Goal: Task Accomplishment & Management: Manage account settings

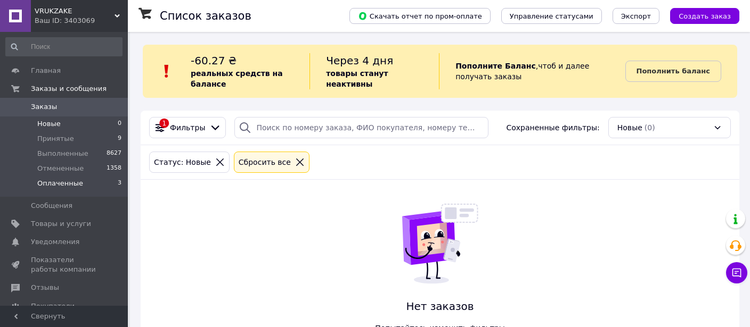
click at [68, 182] on span "Оплаченные" at bounding box center [60, 184] width 46 height 10
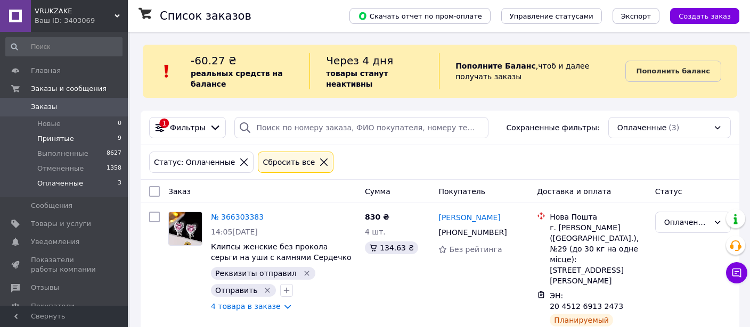
click at [71, 137] on li "Принятые 9" at bounding box center [64, 138] width 128 height 15
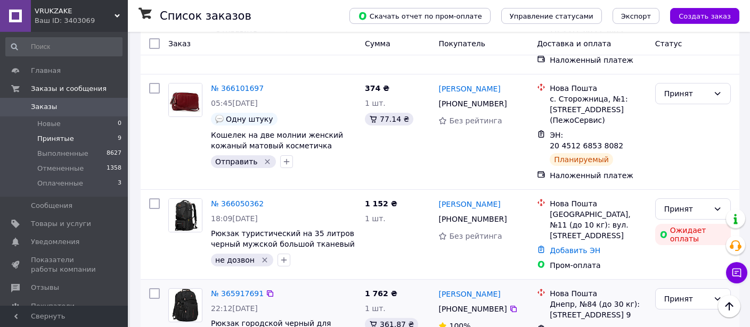
scroll to position [746, 0]
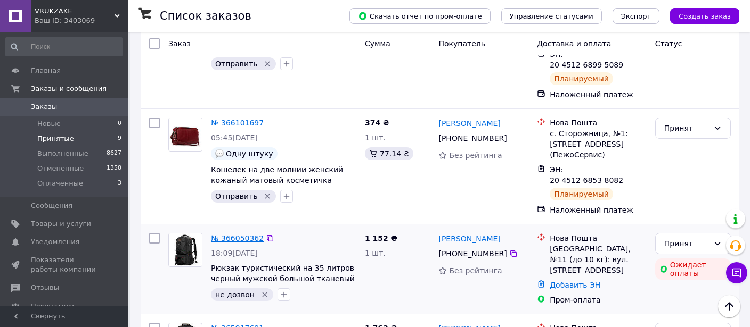
click at [233, 234] on link "№ 366050362" at bounding box center [237, 238] width 53 height 9
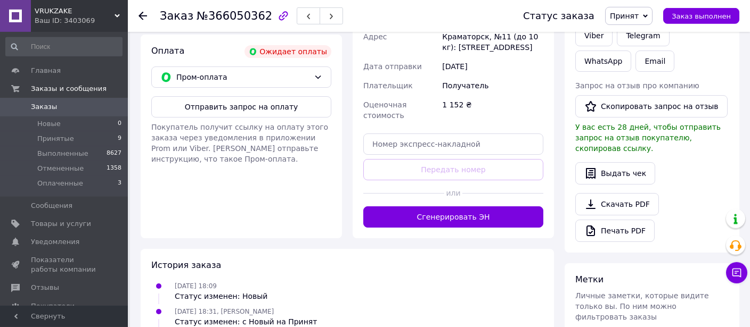
scroll to position [393, 0]
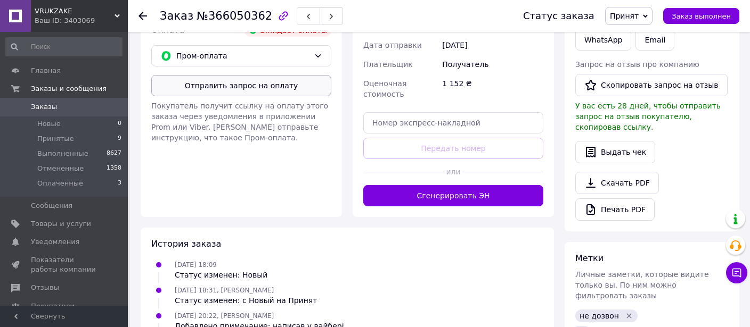
click at [243, 87] on button "Отправить запрос на оплату" at bounding box center [241, 85] width 180 height 21
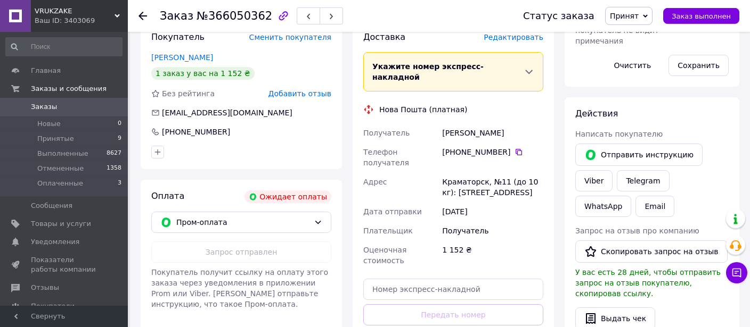
scroll to position [225, 0]
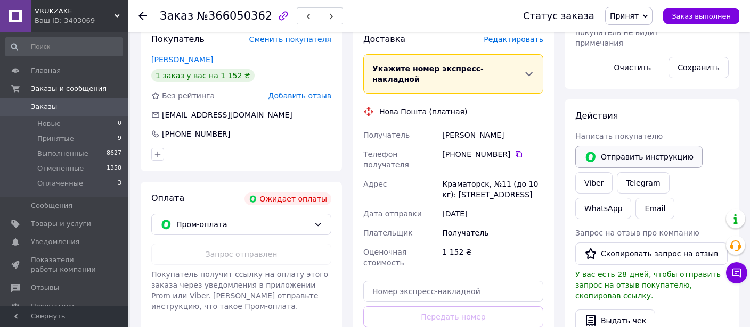
click at [635, 153] on button "Отправить инструкцию" at bounding box center [638, 157] width 127 height 22
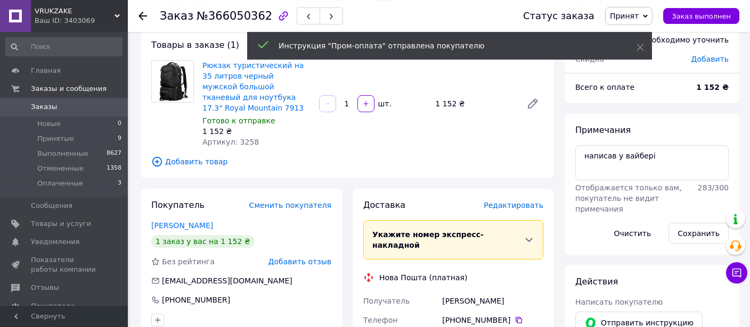
scroll to position [0, 0]
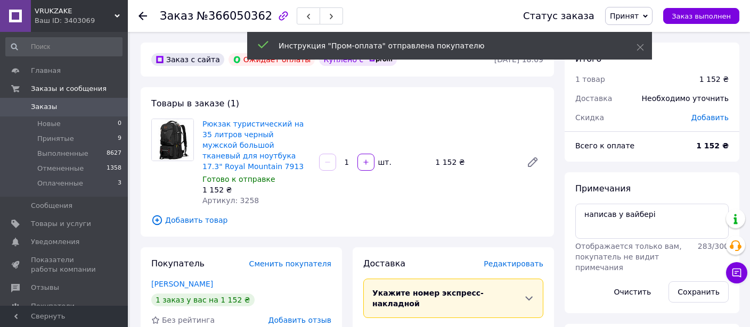
click at [41, 105] on span "Заказы" at bounding box center [44, 107] width 26 height 10
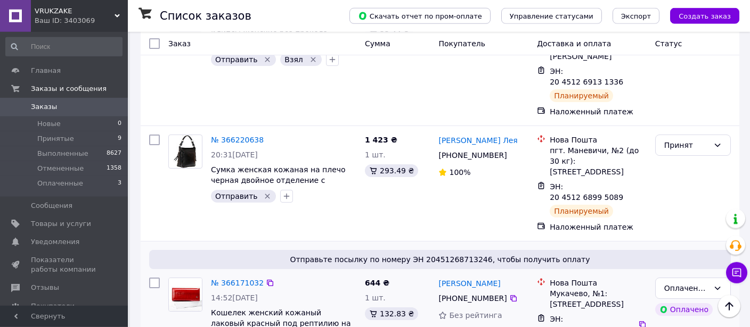
scroll to position [730, 0]
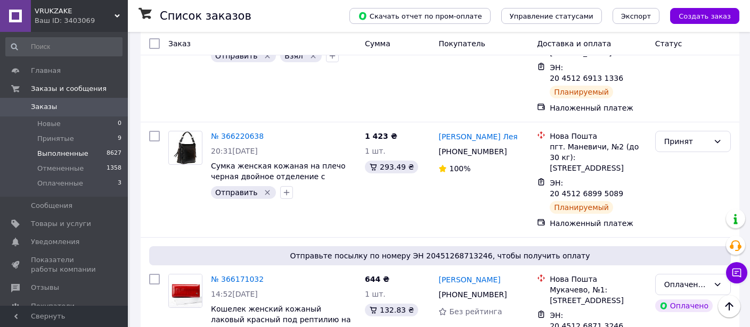
click at [61, 153] on span "Выполненные" at bounding box center [62, 154] width 51 height 10
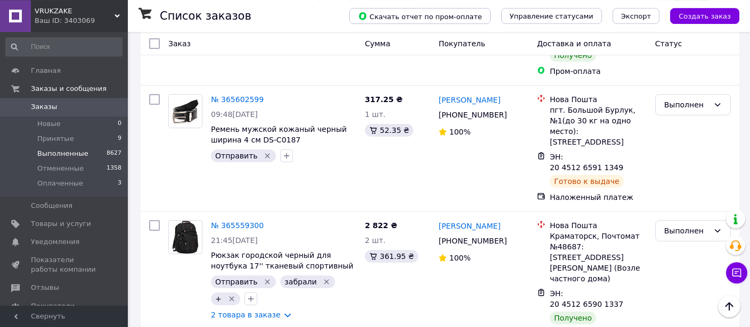
scroll to position [1518, 0]
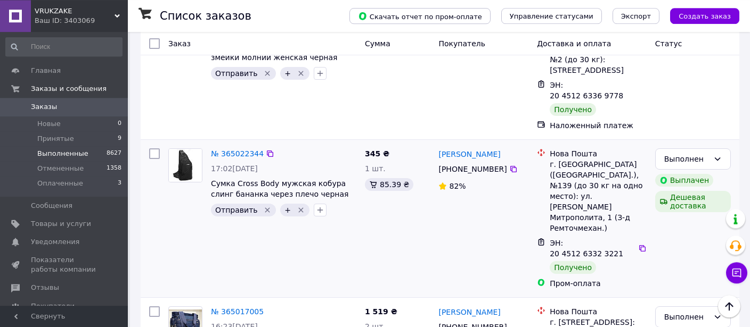
scroll to position [3429, 0]
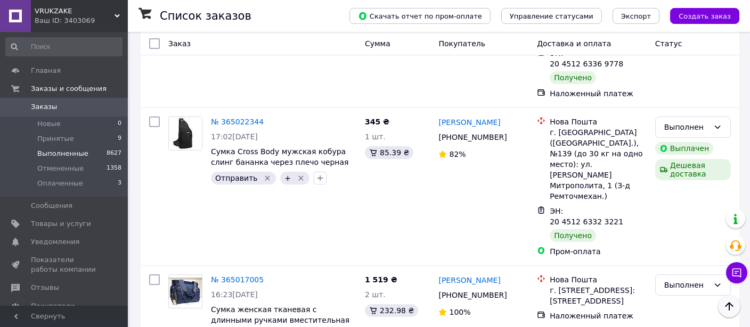
click at [728, 306] on icon "Наверх" at bounding box center [728, 306] width 13 height 13
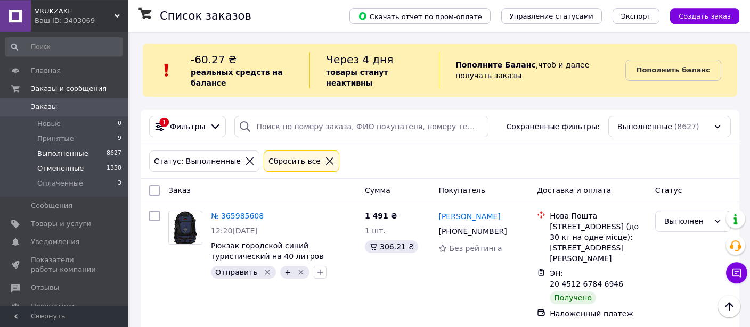
scroll to position [0, 0]
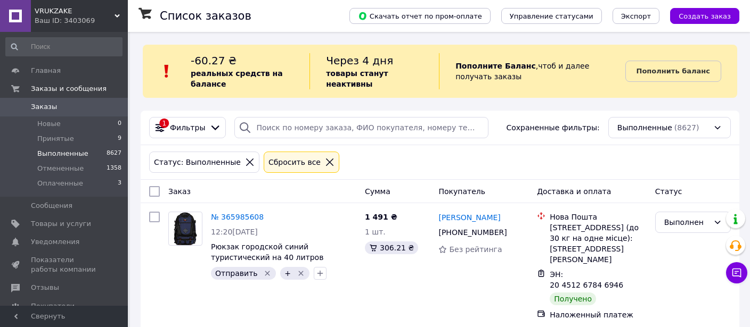
click at [34, 103] on span "Заказы" at bounding box center [44, 107] width 26 height 10
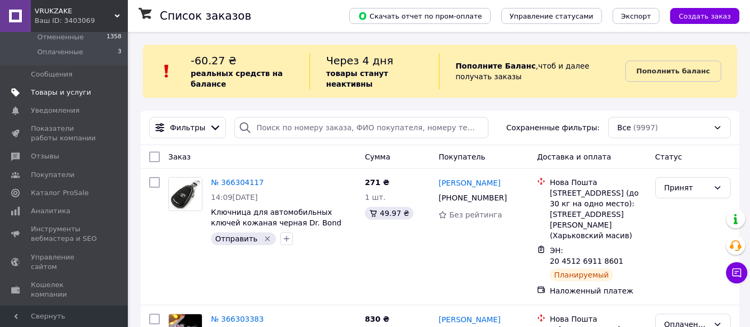
scroll to position [161, 0]
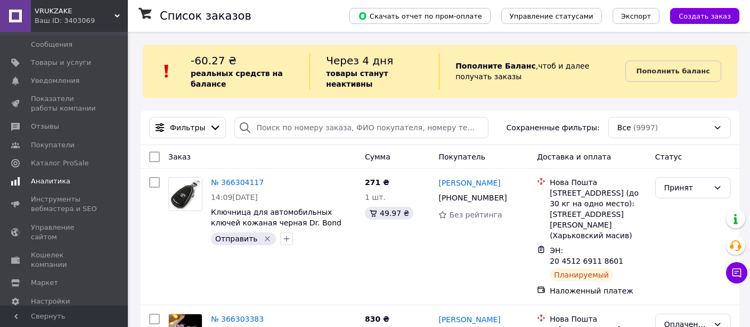
click at [46, 179] on span "Аналитика" at bounding box center [50, 182] width 39 height 10
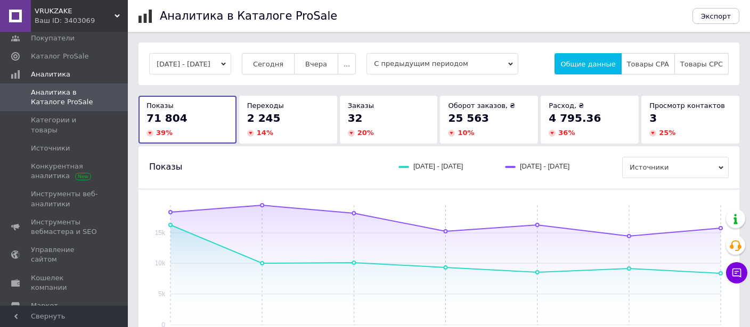
drag, startPoint x: 285, startPoint y: 56, endPoint x: 295, endPoint y: 170, distance: 113.8
click at [284, 56] on button "Сегодня" at bounding box center [268, 63] width 53 height 21
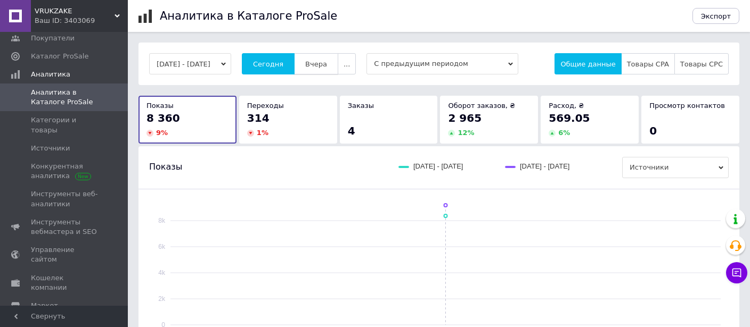
click at [328, 56] on button "Вчера" at bounding box center [316, 63] width 44 height 21
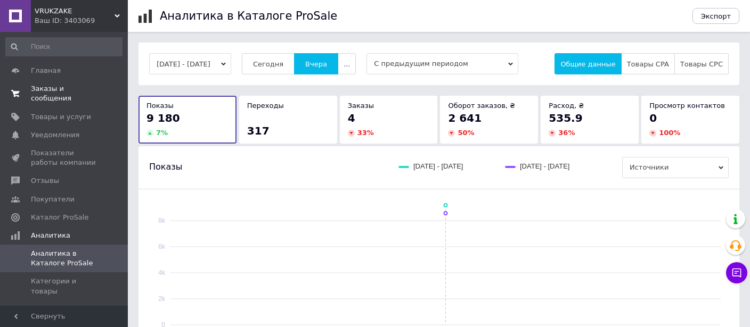
click at [45, 92] on span "Заказы и сообщения" at bounding box center [65, 93] width 68 height 19
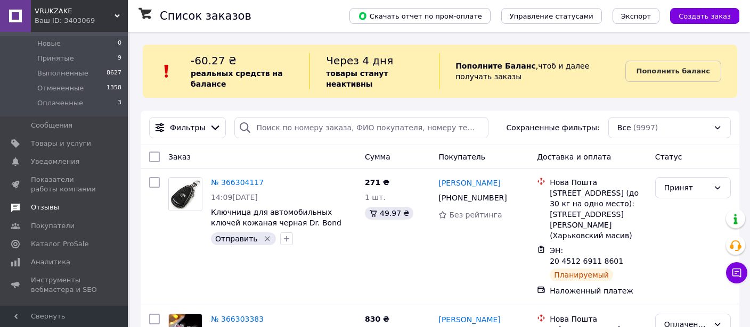
scroll to position [108, 0]
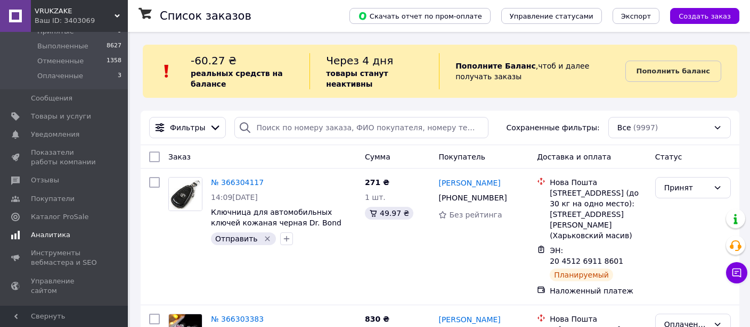
click at [53, 237] on span "Аналитика" at bounding box center [50, 236] width 39 height 10
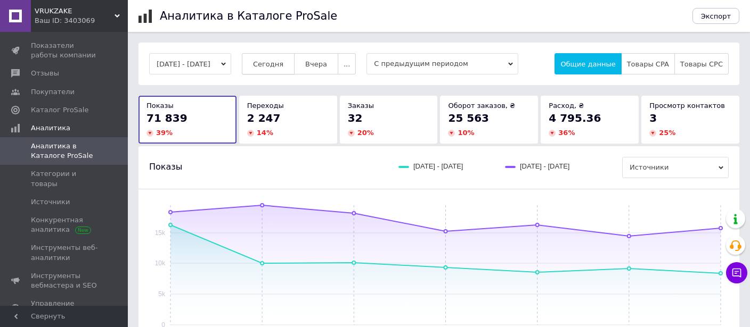
click at [286, 59] on button "Сегодня" at bounding box center [268, 63] width 53 height 21
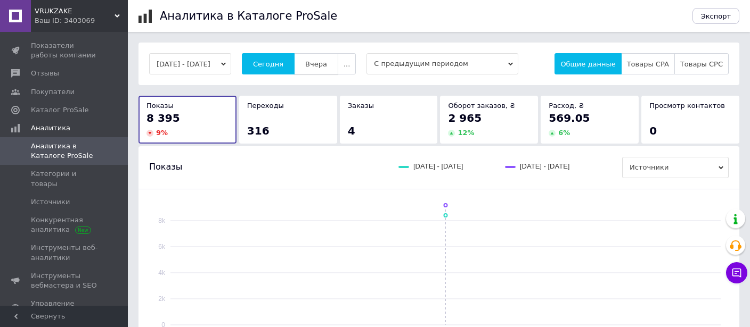
click at [326, 62] on span "Вчера" at bounding box center [316, 64] width 22 height 8
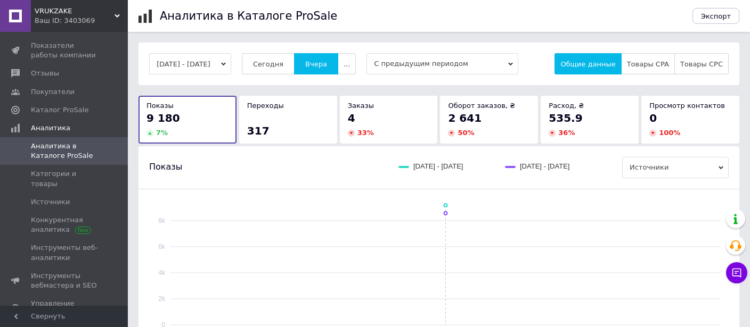
click at [216, 64] on button "[DATE] - [DATE]" at bounding box center [190, 63] width 82 height 21
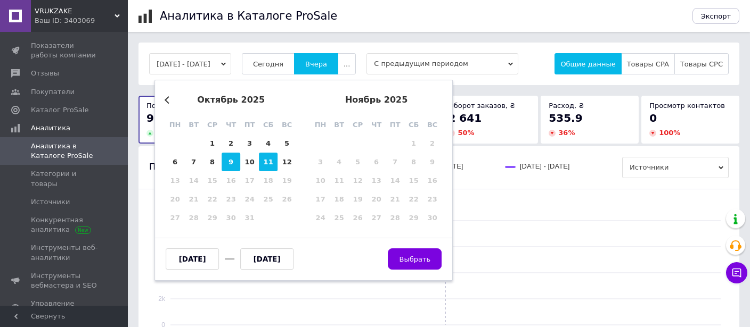
click at [231, 163] on div "9" at bounding box center [230, 162] width 19 height 19
type input "[DATE]"
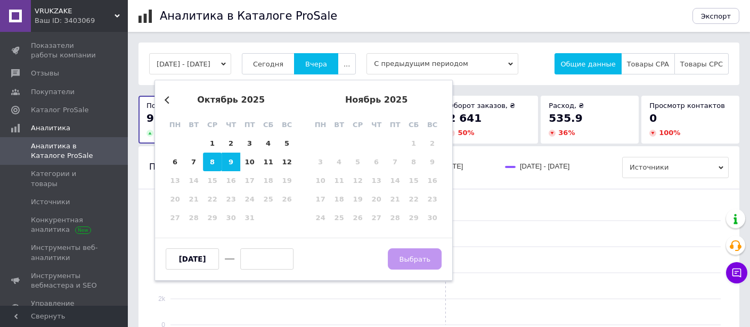
click at [217, 161] on div "8" at bounding box center [212, 162] width 19 height 19
type input "[DATE]"
click at [225, 161] on div "9" at bounding box center [230, 162] width 19 height 19
type input "[DATE]"
click at [404, 258] on button "Выбрать" at bounding box center [415, 259] width 54 height 21
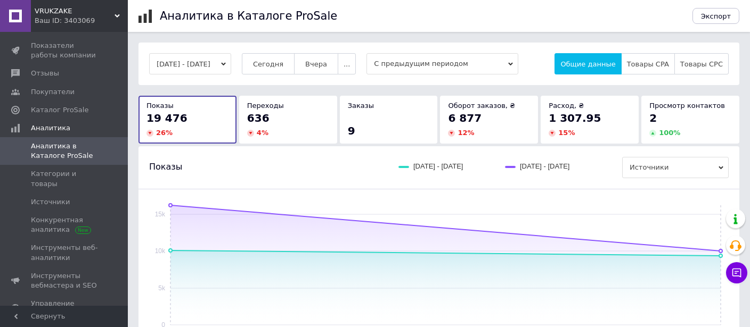
click at [227, 63] on button "[DATE] - [DATE]" at bounding box center [190, 63] width 82 height 21
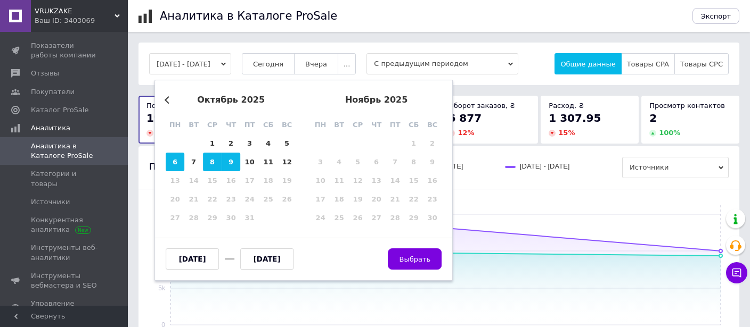
click at [174, 164] on div "6" at bounding box center [175, 162] width 19 height 19
type input "[DATE]"
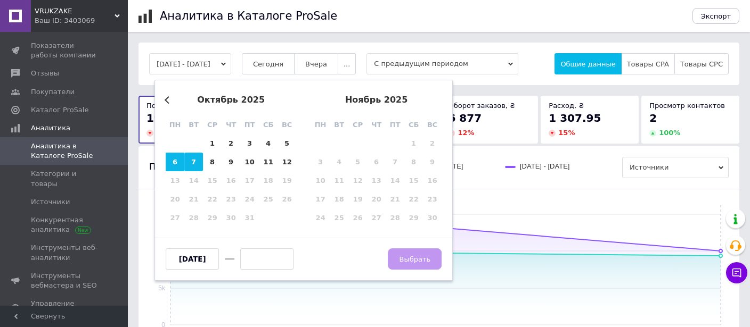
click at [192, 166] on div "7" at bounding box center [193, 162] width 19 height 19
type input "[DATE]"
click at [407, 257] on span "Выбрать" at bounding box center [414, 260] width 31 height 8
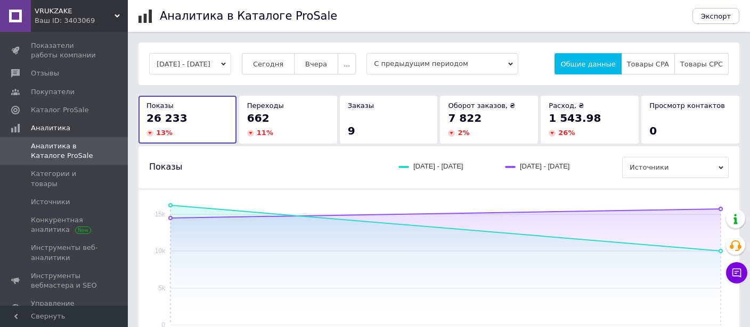
drag, startPoint x: 227, startPoint y: 64, endPoint x: 226, endPoint y: 70, distance: 6.0
click at [227, 63] on button "[DATE] - [DATE]" at bounding box center [190, 63] width 82 height 21
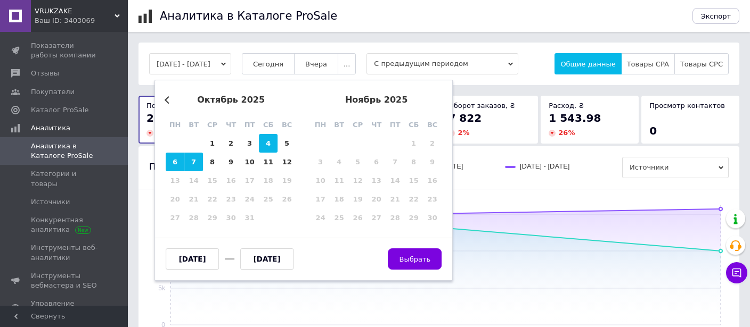
click at [269, 146] on div "4" at bounding box center [268, 143] width 19 height 19
type input "[DATE]"
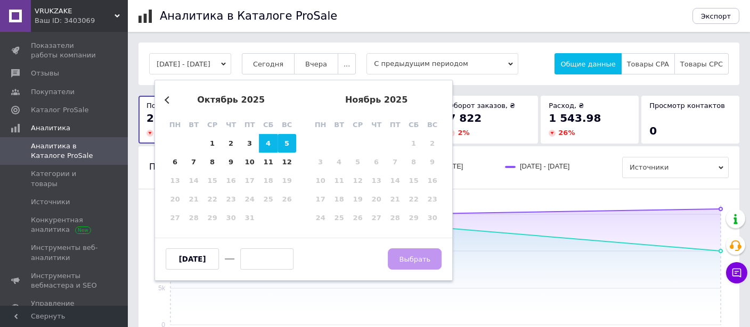
click at [281, 145] on div "5" at bounding box center [286, 143] width 19 height 19
type input "[DATE]"
click at [415, 262] on span "Выбрать" at bounding box center [414, 260] width 31 height 8
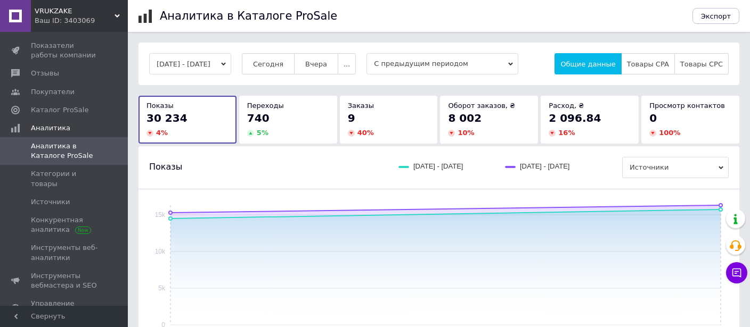
click at [207, 58] on button "[DATE] - [DATE]" at bounding box center [190, 63] width 82 height 21
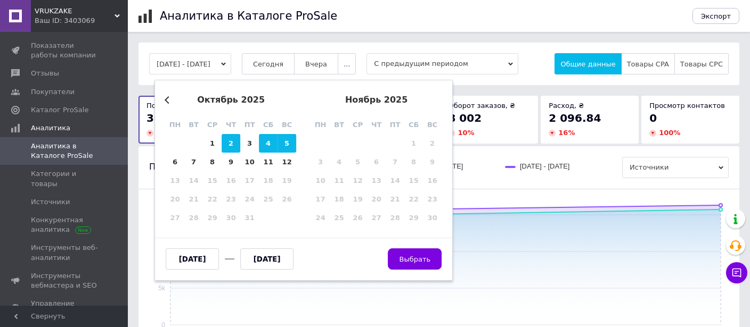
click at [233, 140] on div "2" at bounding box center [230, 143] width 19 height 19
type input "[DATE]"
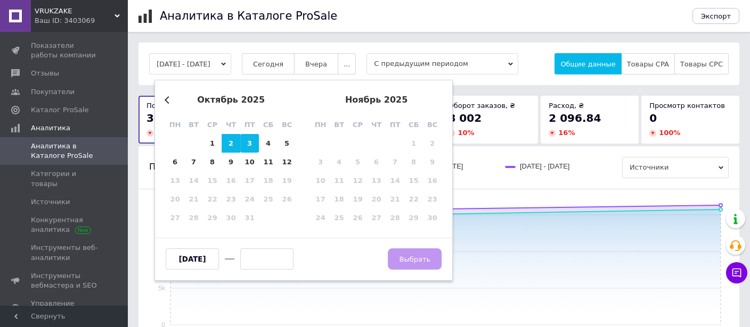
click at [250, 145] on div "3" at bounding box center [249, 143] width 19 height 19
type input "[DATE]"
click at [410, 258] on span "Выбрать" at bounding box center [414, 260] width 31 height 8
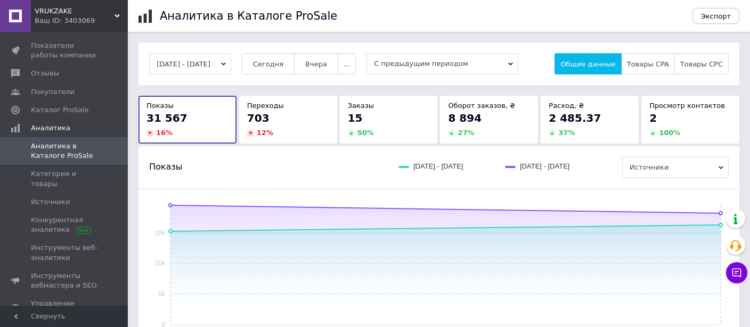
click at [219, 65] on button "[DATE] - [DATE]" at bounding box center [190, 63] width 82 height 21
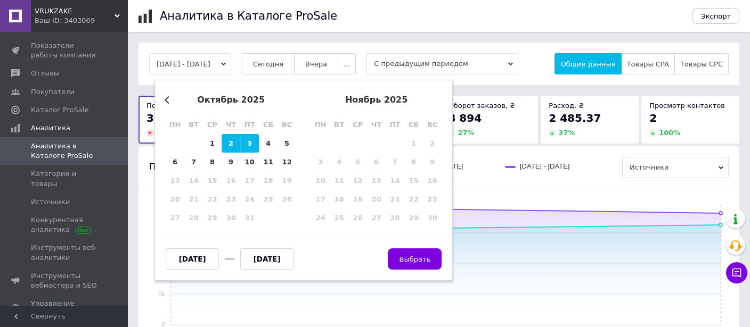
click at [474, 76] on div "[DATE] - [DATE] Previous Month [DATE] пн вт ср чт пт сб вс 29 30 1 2 3 4 5 6 7 …" at bounding box center [438, 64] width 600 height 43
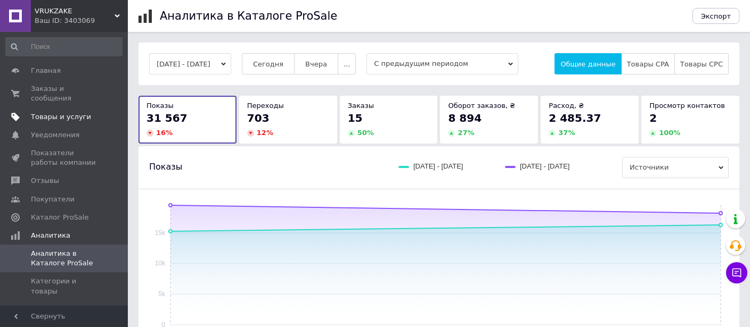
click at [56, 112] on span "Товары и услуги" at bounding box center [61, 117] width 60 height 10
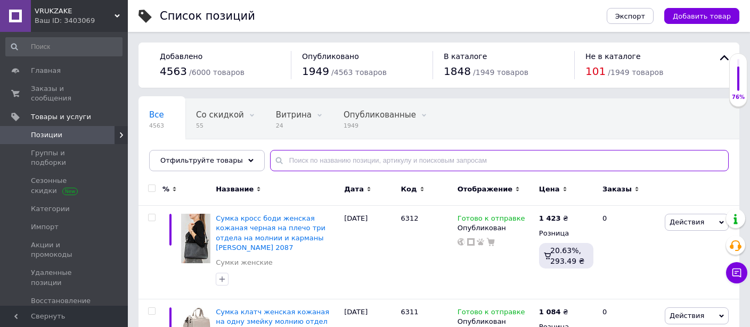
click at [301, 168] on input "text" at bounding box center [499, 160] width 458 height 21
type input "8918"
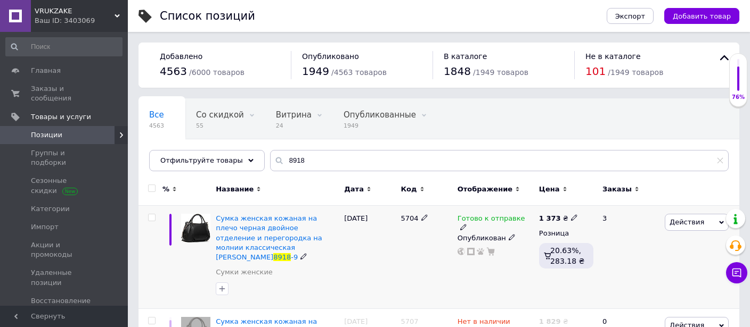
click at [466, 224] on icon at bounding box center [463, 227] width 6 height 6
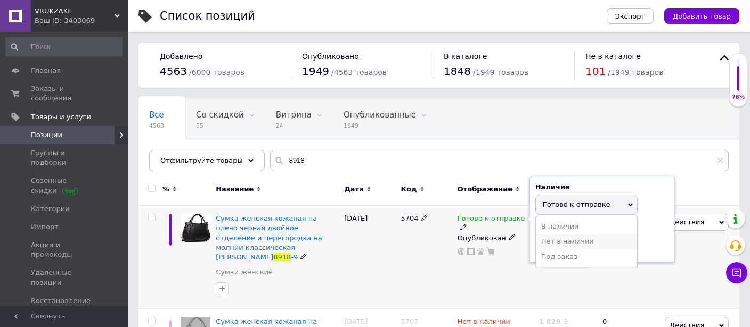
click at [547, 239] on li "Нет в наличии" at bounding box center [586, 241] width 101 height 15
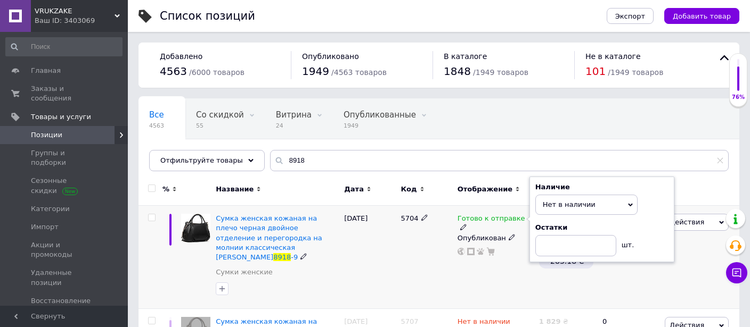
click at [493, 267] on div "Готово к отправке Наличие Нет в наличии В наличии Под заказ Готово к отправке О…" at bounding box center [495, 257] width 81 height 103
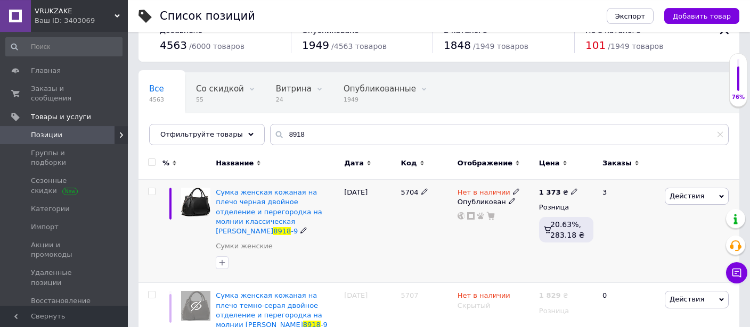
scroll to position [112, 0]
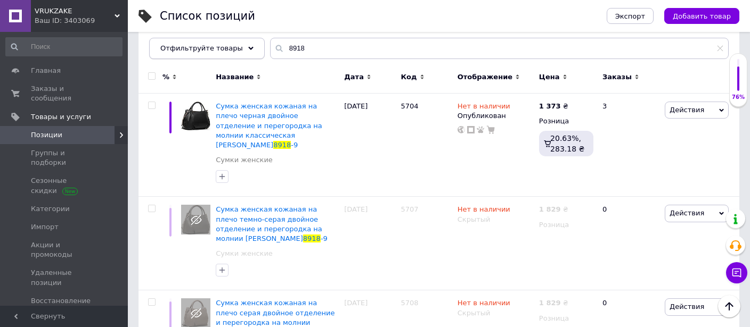
click at [233, 49] on div "Отфильтруйте товары" at bounding box center [207, 48] width 116 height 21
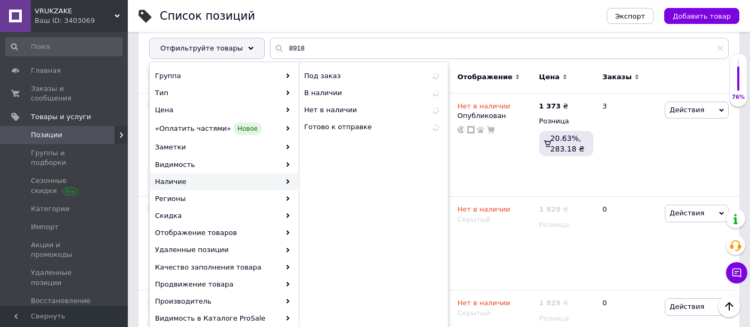
click at [230, 176] on div "Наличие" at bounding box center [224, 182] width 148 height 17
click at [339, 92] on span "В наличии" at bounding box center [346, 93] width 85 height 10
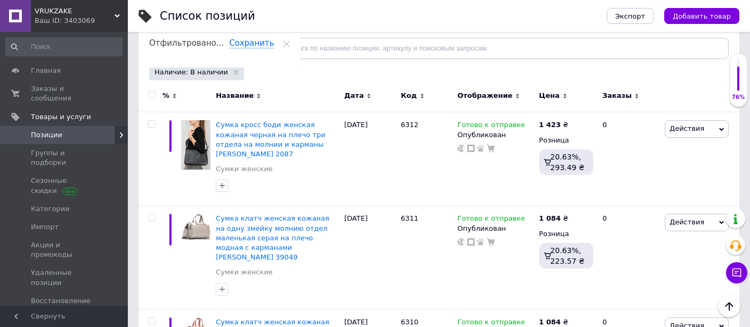
click at [225, 45] on span "Отфильтруйте товары" at bounding box center [201, 48] width 83 height 8
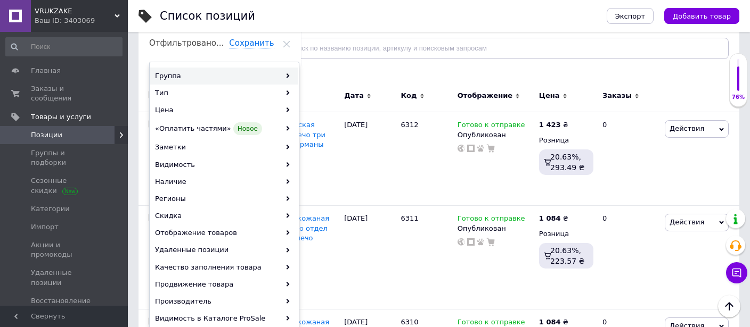
click at [234, 75] on div "Группа" at bounding box center [224, 76] width 148 height 17
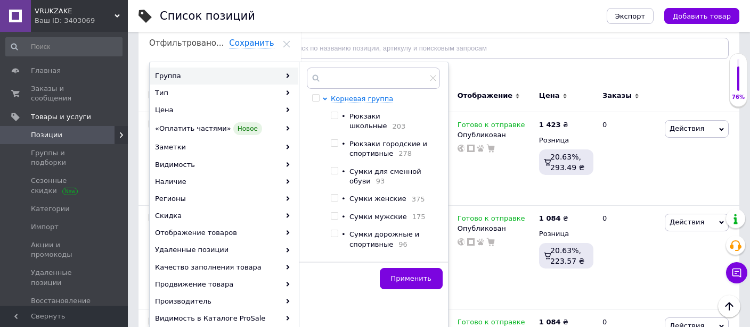
click at [332, 195] on input "checkbox" at bounding box center [334, 198] width 7 height 7
checkbox input "true"
click at [415, 278] on span "Применить" at bounding box center [411, 279] width 40 height 8
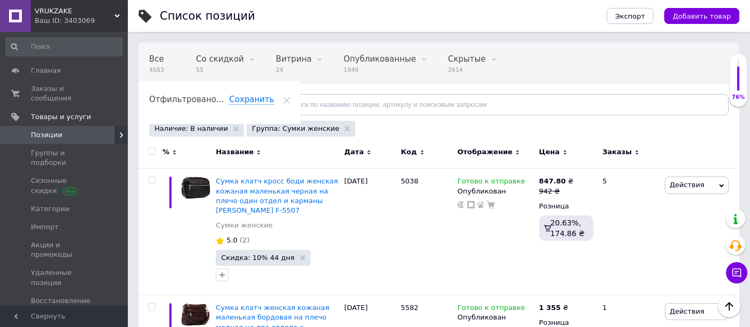
click at [563, 152] on use at bounding box center [564, 152] width 3 height 5
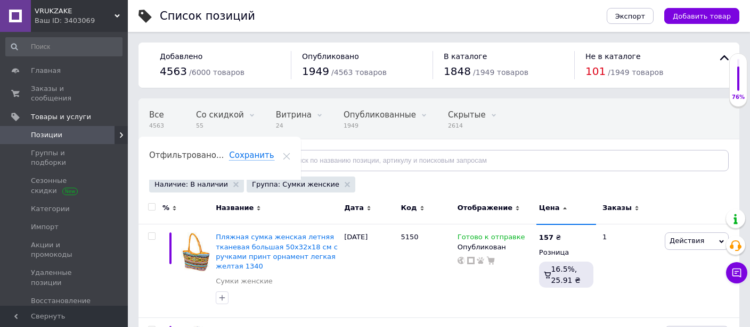
click at [565, 208] on div "Цена" at bounding box center [566, 208] width 54 height 10
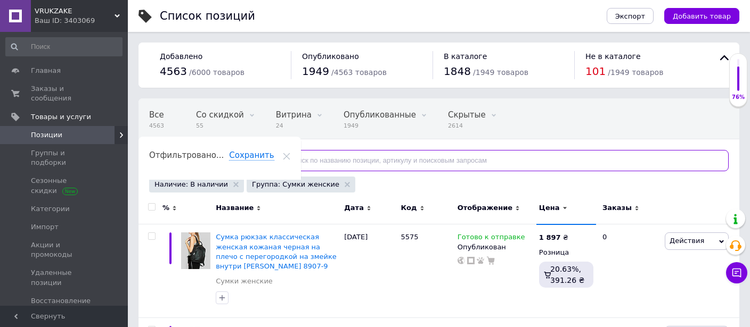
click at [360, 163] on input "text" at bounding box center [499, 160] width 458 height 21
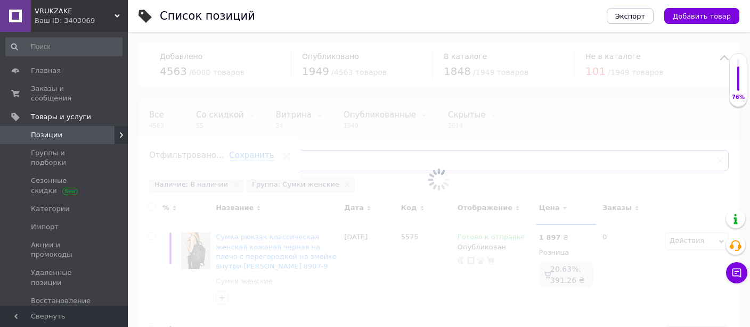
type input "ф"
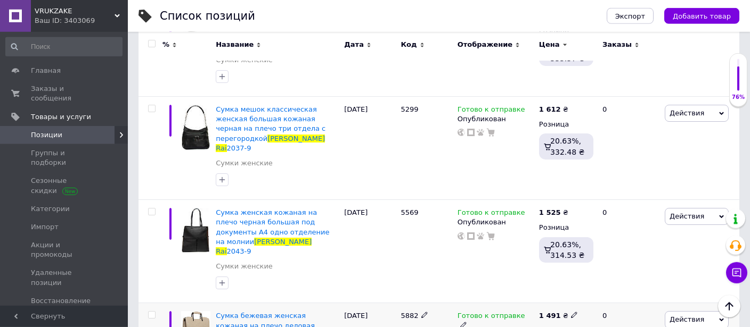
scroll to position [1574, 0]
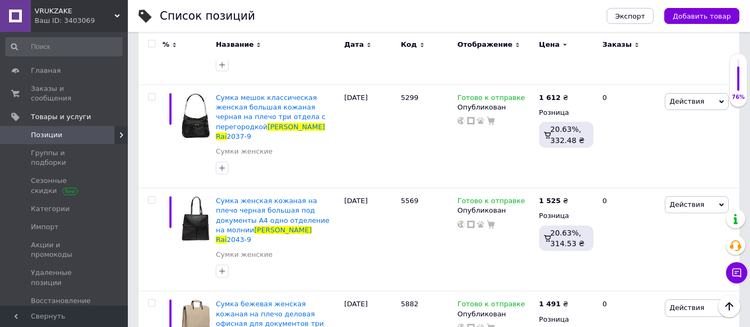
type input "[PERSON_NAME]"
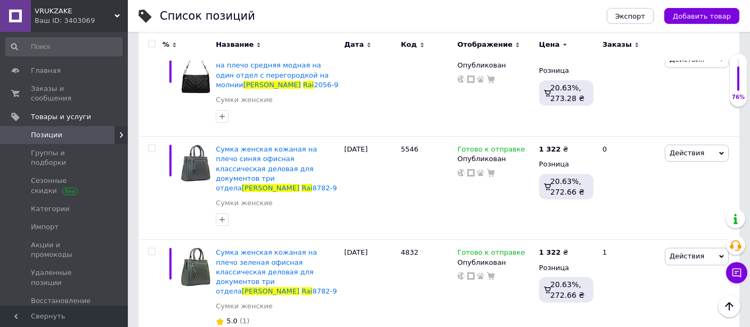
scroll to position [2979, 0]
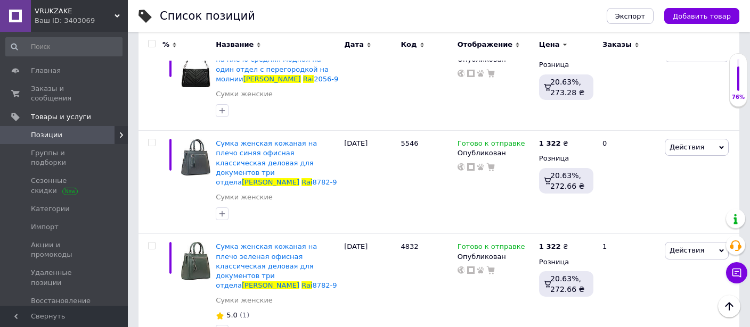
checkbox input "true"
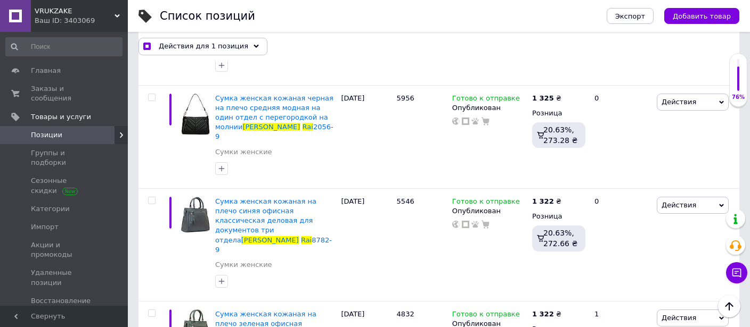
scroll to position [2989, 0]
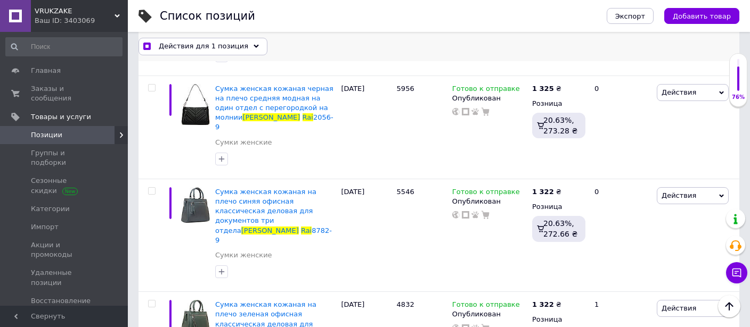
click at [207, 47] on span "Действия для 1 позиция" at bounding box center [203, 47] width 89 height 10
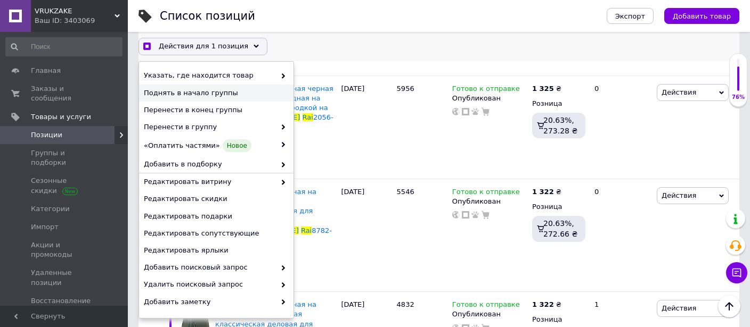
checkbox input "true"
click at [202, 91] on span "Поднять в начало группы" at bounding box center [215, 93] width 142 height 10
checkbox input "false"
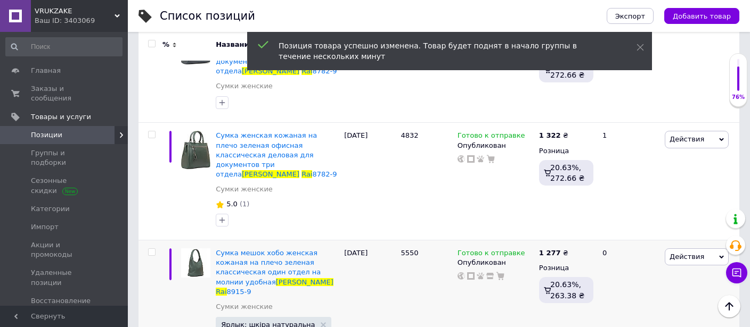
scroll to position [3092, 0]
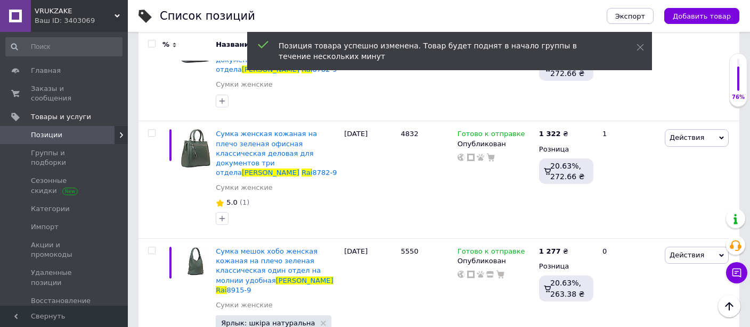
checkbox input "true"
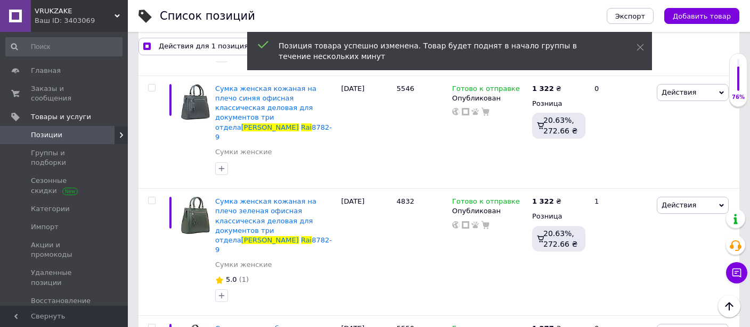
scroll to position [3101, 0]
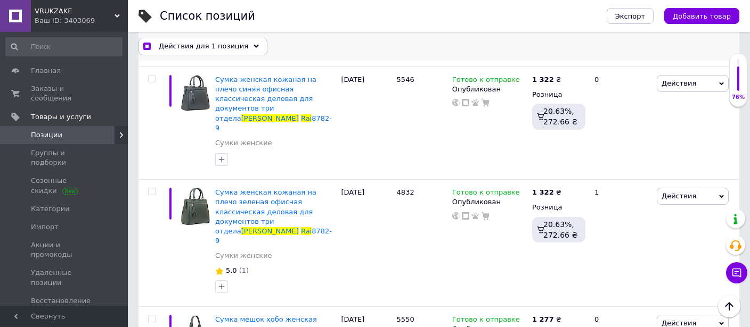
click at [190, 44] on span "Действия для 1 позиция" at bounding box center [203, 47] width 89 height 10
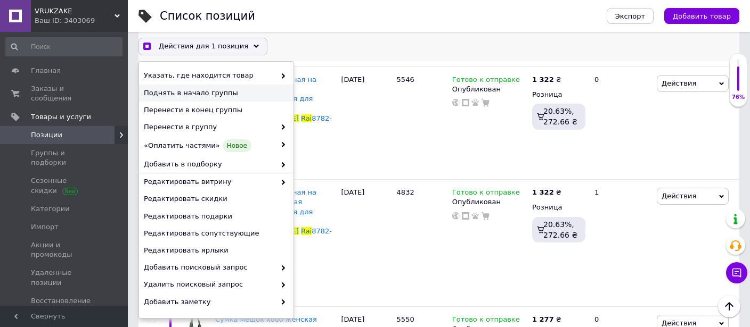
checkbox input "true"
click at [196, 92] on span "Поднять в начало группы" at bounding box center [215, 93] width 142 height 10
checkbox input "false"
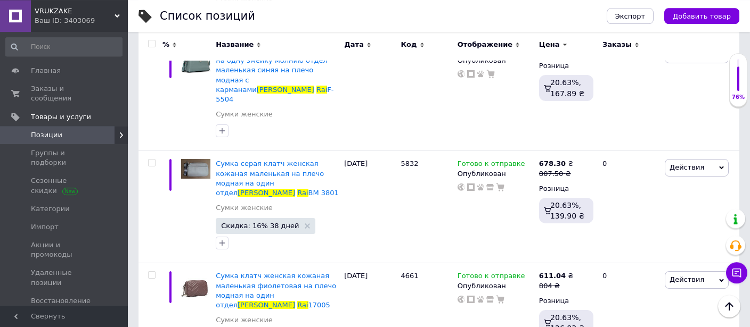
scroll to position [9315, 0]
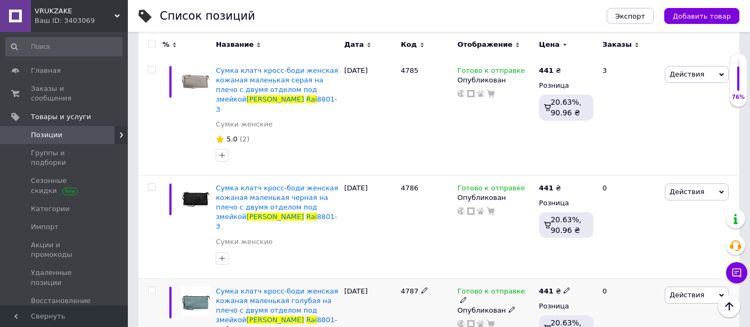
scroll to position [1199, 0]
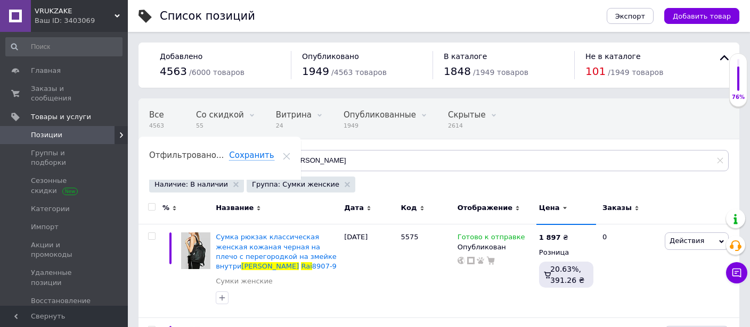
click at [223, 182] on div "Наличие: В наличии" at bounding box center [196, 185] width 95 height 16
click at [233, 184] on icon at bounding box center [235, 184] width 5 height 5
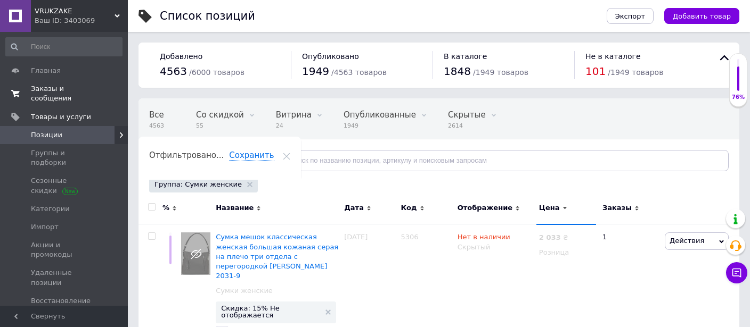
click at [70, 84] on span "Заказы и сообщения" at bounding box center [65, 93] width 68 height 19
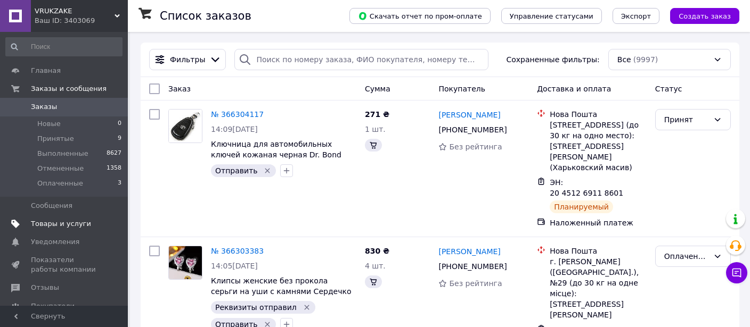
click at [55, 224] on span "Товары и услуги" at bounding box center [61, 224] width 60 height 10
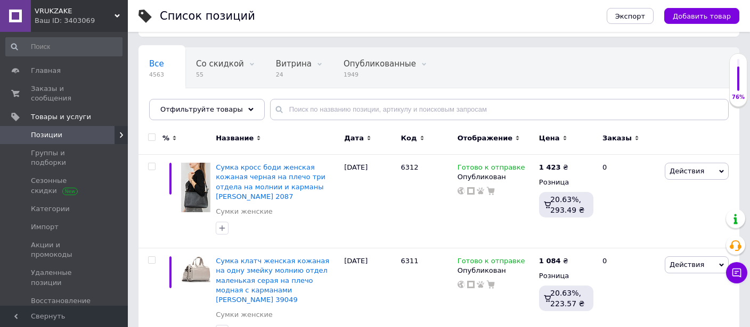
scroll to position [56, 0]
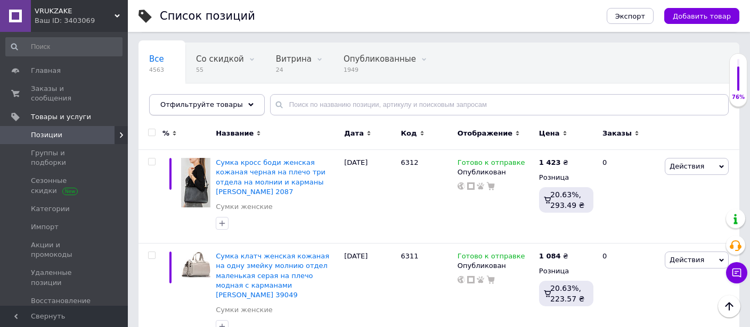
click at [238, 98] on div "Отфильтруйте товары" at bounding box center [207, 104] width 116 height 21
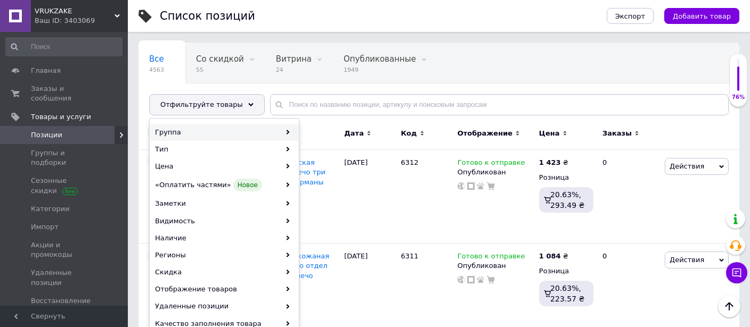
click at [220, 135] on div "Группа" at bounding box center [224, 132] width 148 height 17
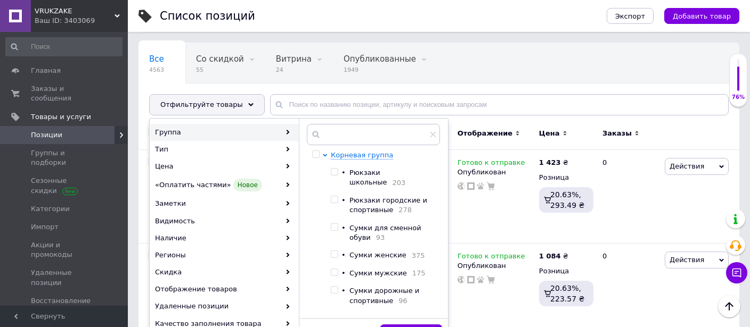
click at [364, 251] on span "Сумки женские" at bounding box center [377, 255] width 57 height 8
checkbox input "true"
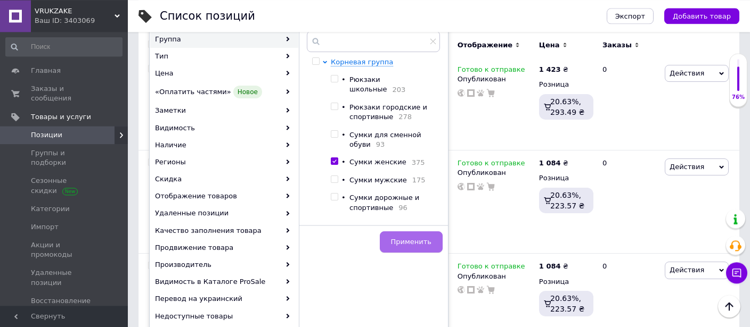
scroll to position [168, 0]
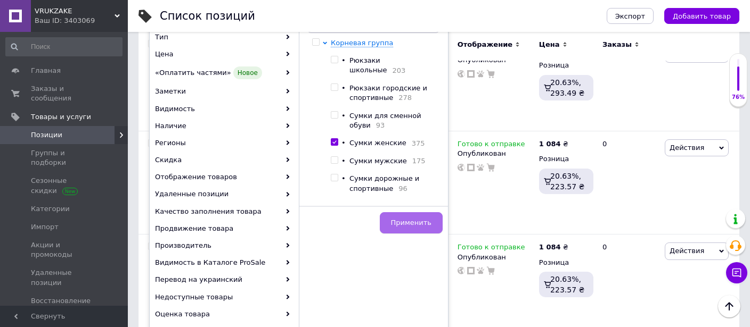
click at [417, 219] on span "Применить" at bounding box center [411, 223] width 40 height 8
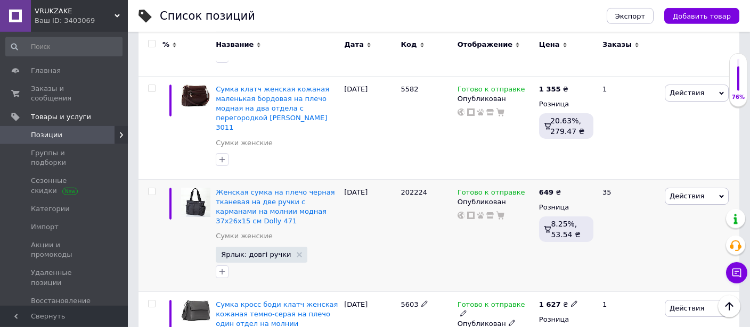
scroll to position [506, 0]
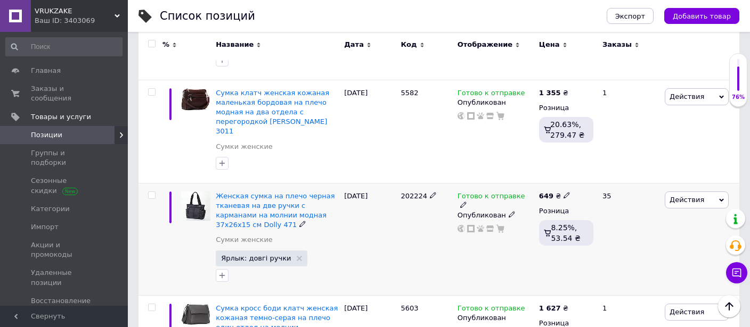
click at [151, 192] on input "checkbox" at bounding box center [151, 195] width 7 height 7
checkbox input "true"
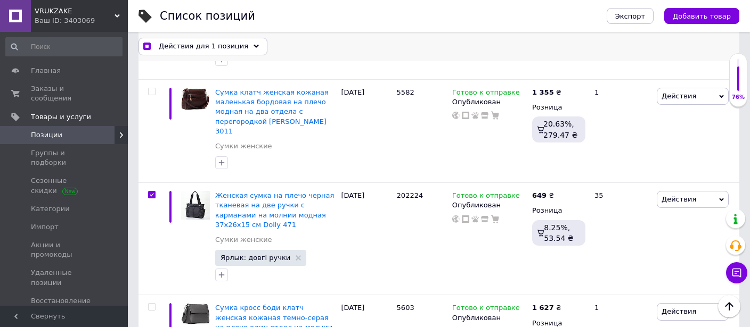
click at [190, 47] on span "Действия для 1 позиция" at bounding box center [203, 47] width 89 height 10
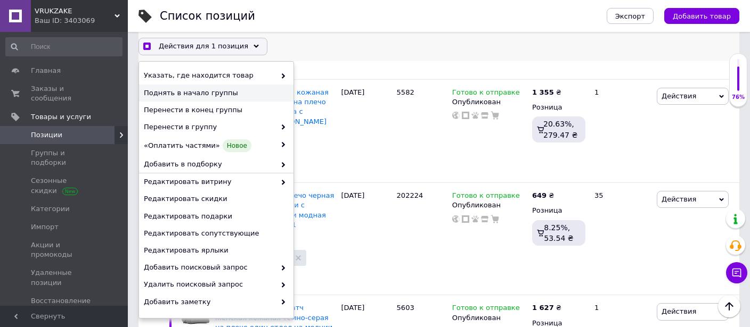
click at [190, 91] on span "Поднять в начало группы" at bounding box center [215, 93] width 142 height 10
checkbox input "true"
checkbox input "false"
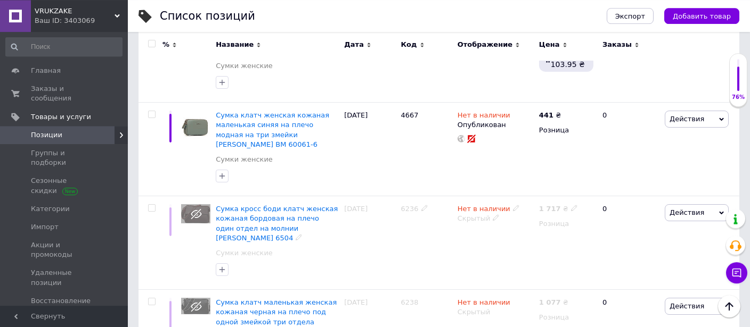
scroll to position [1518, 0]
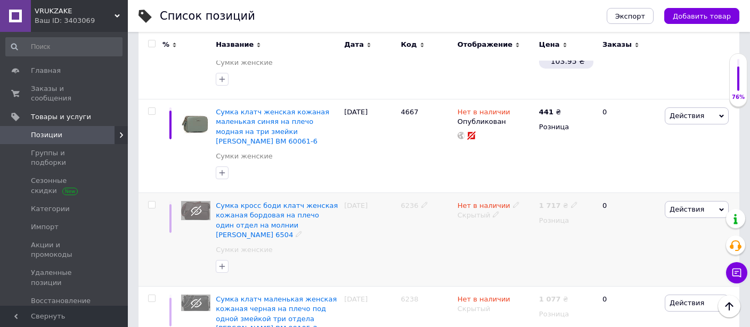
click at [152, 202] on input "checkbox" at bounding box center [151, 205] width 7 height 7
checkbox input "true"
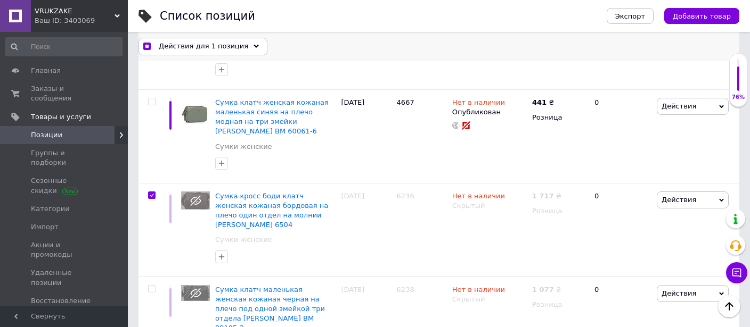
click at [205, 42] on span "Действия для 1 позиция" at bounding box center [203, 47] width 89 height 10
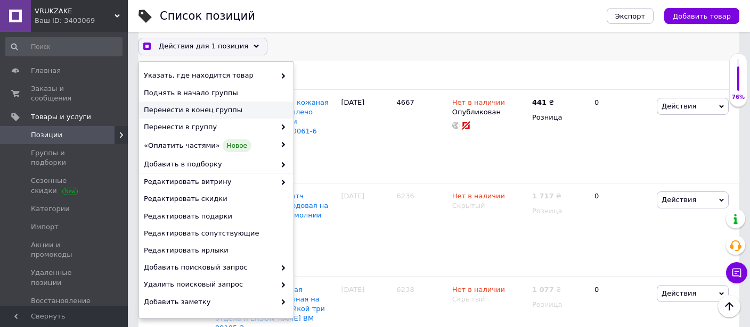
checkbox input "true"
click at [216, 106] on span "Перенести в конец группы" at bounding box center [215, 110] width 142 height 10
checkbox input "false"
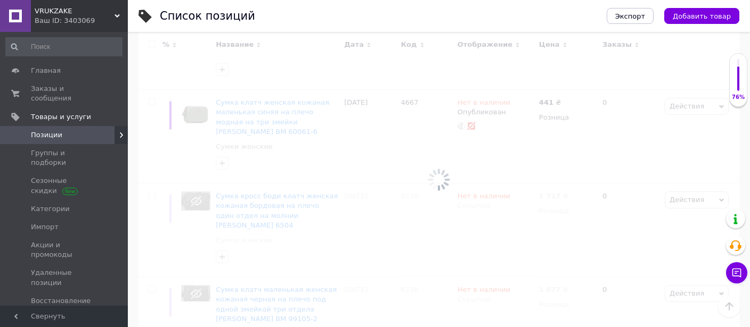
scroll to position [1518, 0]
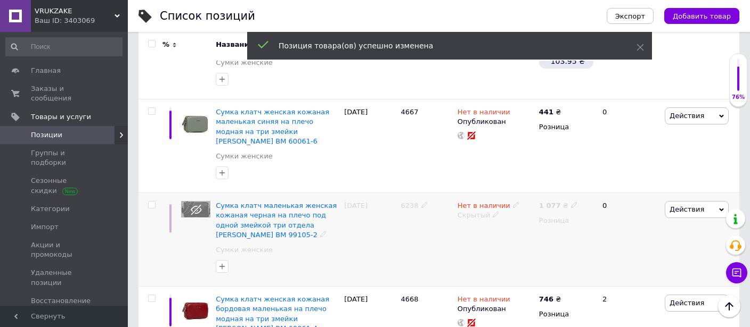
click at [150, 202] on input "checkbox" at bounding box center [151, 205] width 7 height 7
checkbox input "true"
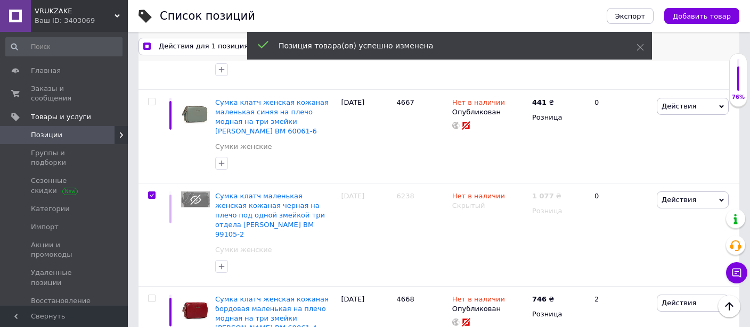
click at [182, 49] on span "Действия для 1 позиция" at bounding box center [203, 47] width 89 height 10
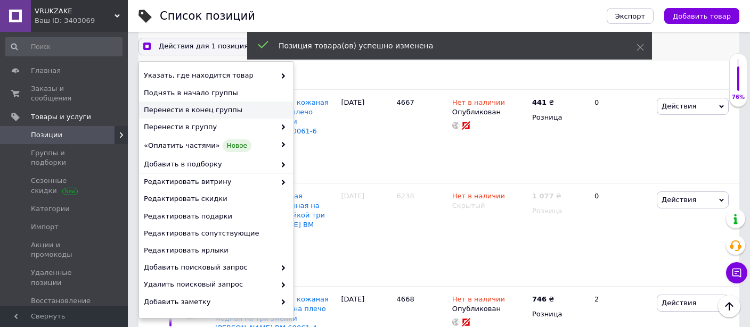
checkbox input "true"
click at [207, 106] on span "Перенести в конец группы" at bounding box center [215, 110] width 142 height 10
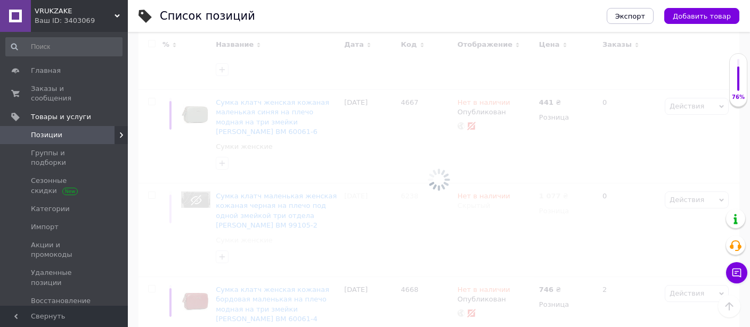
scroll to position [1518, 0]
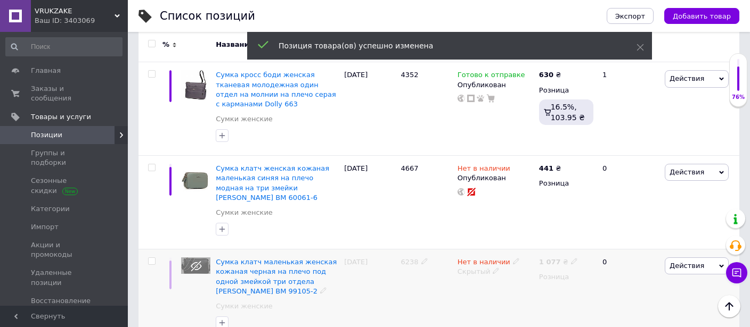
click at [152, 258] on input "checkbox" at bounding box center [151, 261] width 7 height 7
checkbox input "true"
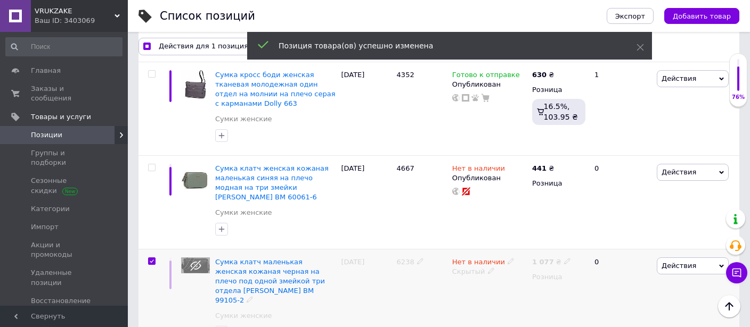
scroll to position [1471, 0]
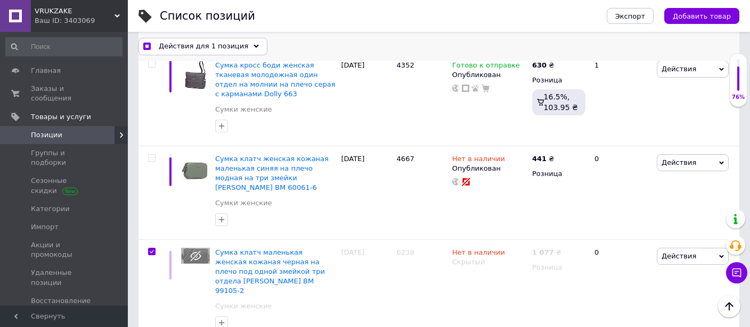
click at [180, 44] on span "Действия для 1 позиция" at bounding box center [203, 47] width 89 height 10
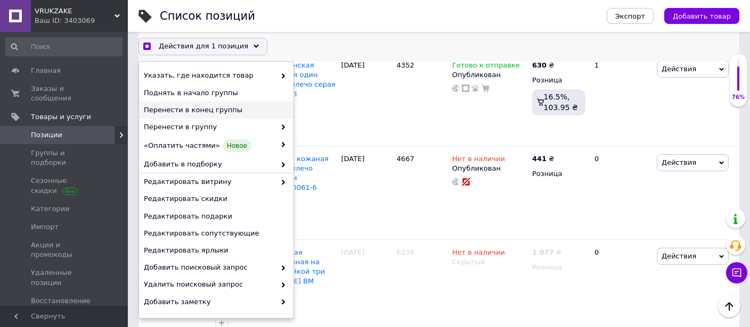
checkbox input "true"
click at [200, 109] on span "Перенести в конец группы" at bounding box center [215, 110] width 142 height 10
checkbox input "false"
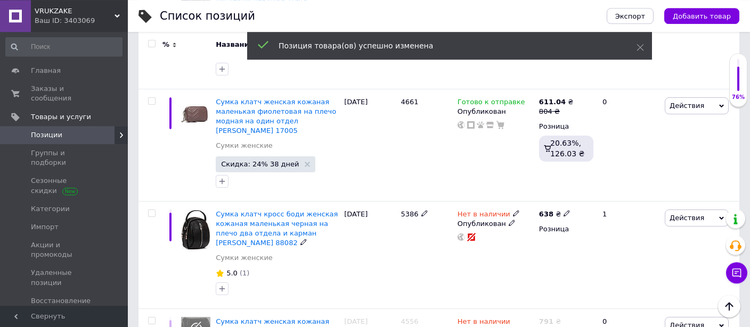
scroll to position [2023, 0]
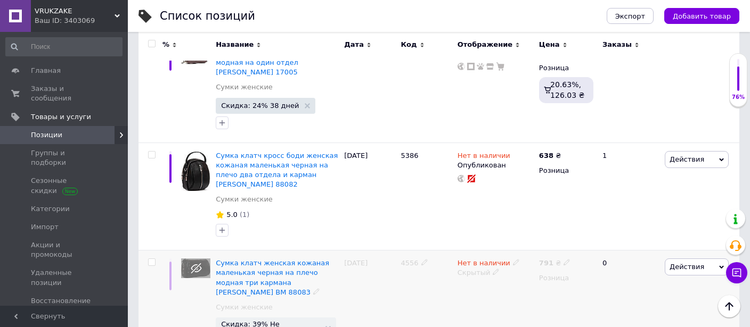
click at [152, 259] on input "checkbox" at bounding box center [151, 262] width 7 height 7
checkbox input "true"
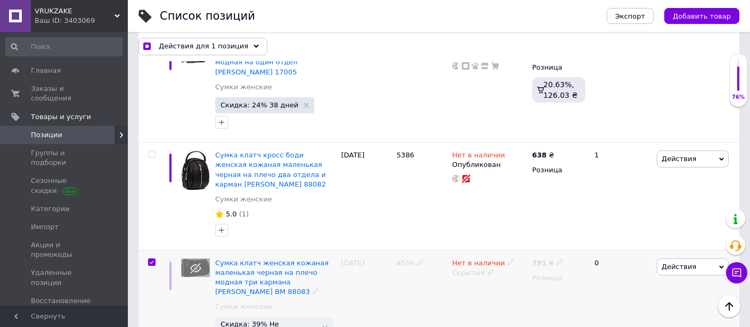
scroll to position [2038, 0]
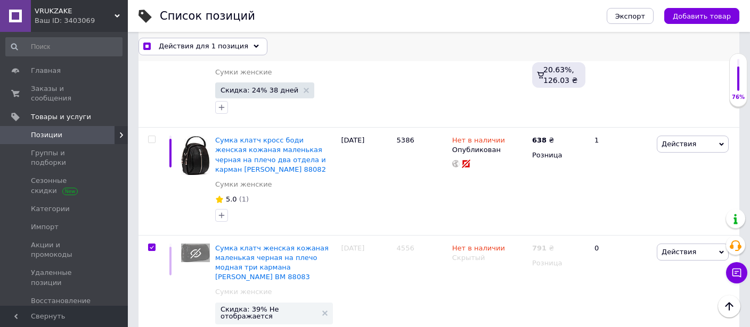
click at [202, 47] on span "Действия для 1 позиция" at bounding box center [203, 47] width 89 height 10
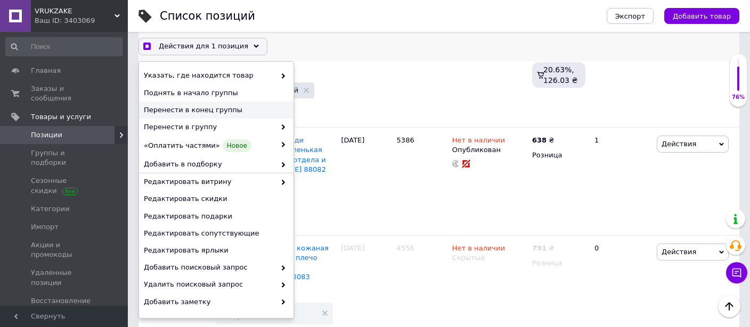
click at [198, 109] on span "Перенести в конец группы" at bounding box center [215, 110] width 142 height 10
checkbox input "true"
checkbox input "false"
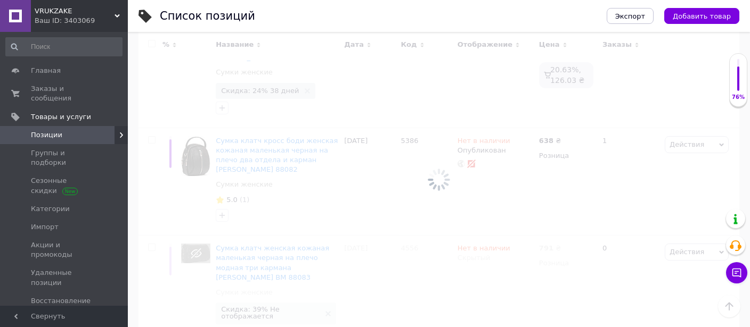
scroll to position [2023, 0]
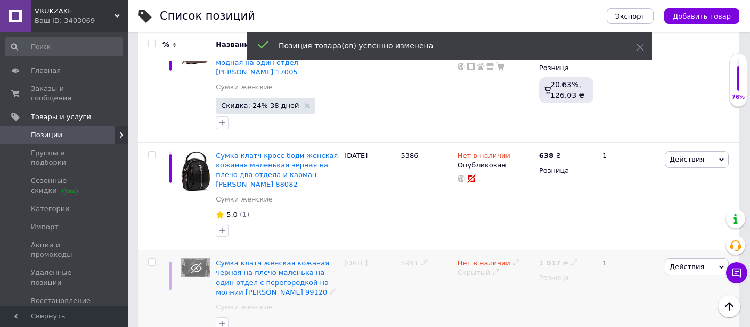
click at [149, 259] on input "checkbox" at bounding box center [151, 262] width 7 height 7
checkbox input "true"
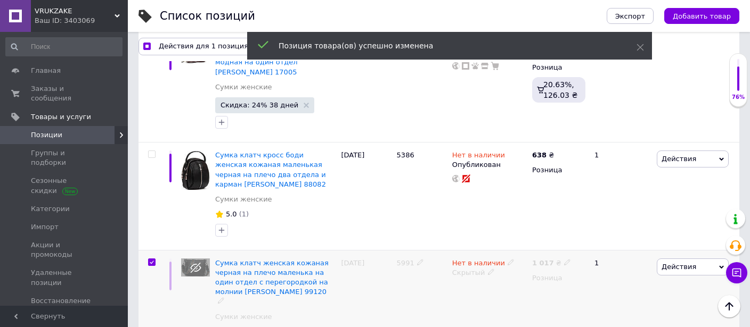
scroll to position [2038, 0]
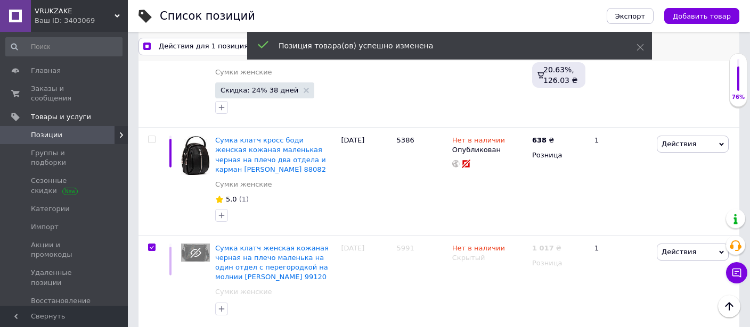
click at [197, 37] on div "Действия для 1 позиция Выбрать все 846 позиций Выбраны все 846 позиций Отменить…" at bounding box center [438, 46] width 600 height 29
click at [200, 46] on span "Действия для 1 позиция" at bounding box center [203, 47] width 89 height 10
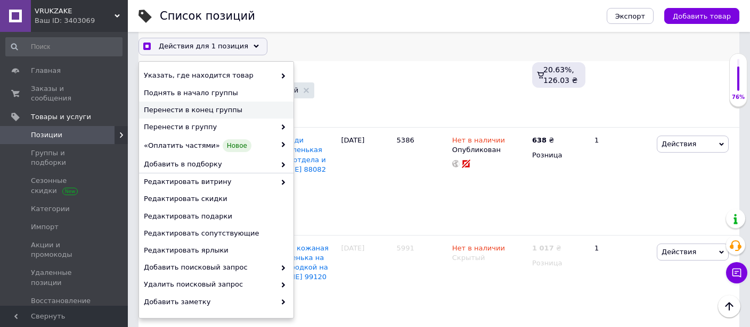
checkbox input "true"
click at [222, 112] on span "Перенести в конец группы" at bounding box center [215, 110] width 142 height 10
checkbox input "false"
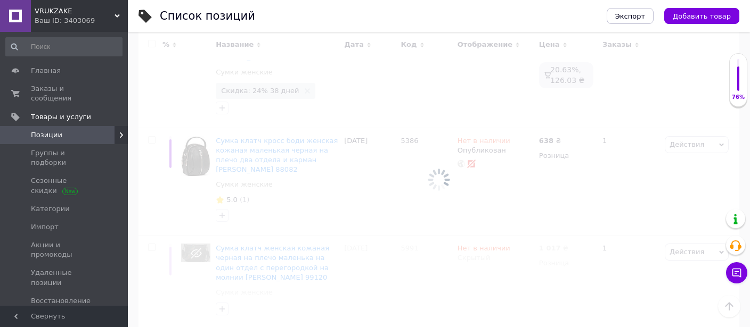
scroll to position [2023, 0]
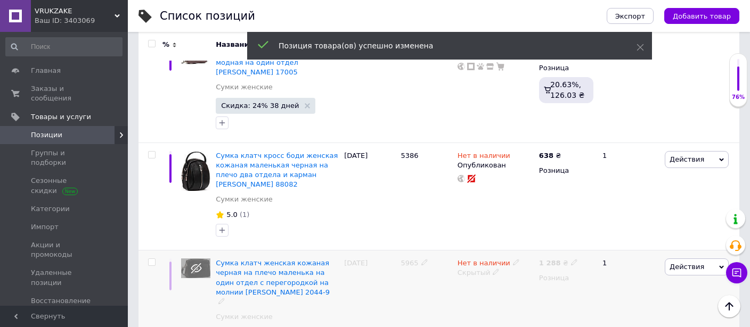
click at [150, 259] on input "checkbox" at bounding box center [151, 262] width 7 height 7
checkbox input "true"
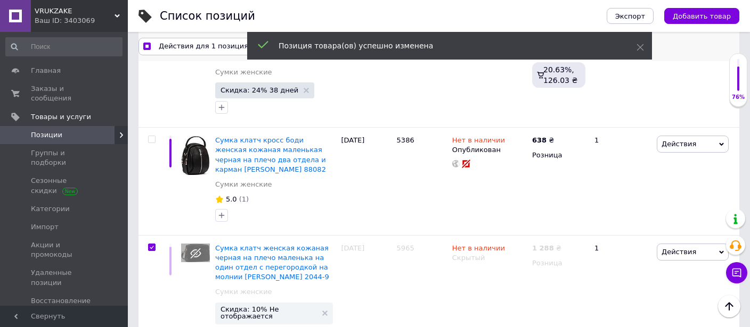
click at [198, 47] on span "Действия для 1 позиция" at bounding box center [203, 47] width 89 height 10
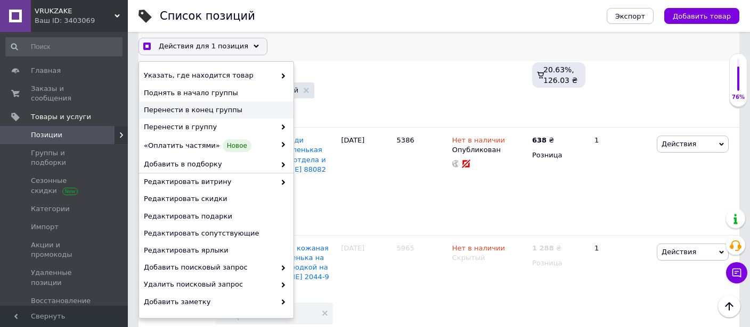
click at [208, 110] on span "Перенести в конец группы" at bounding box center [215, 110] width 142 height 10
checkbox input "true"
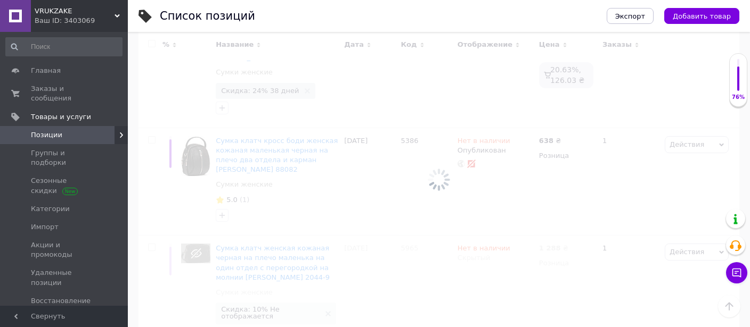
scroll to position [2023, 0]
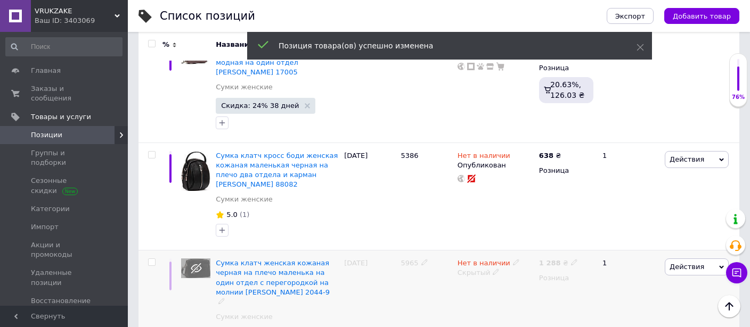
click at [150, 259] on input "checkbox" at bounding box center [151, 262] width 7 height 7
checkbox input "true"
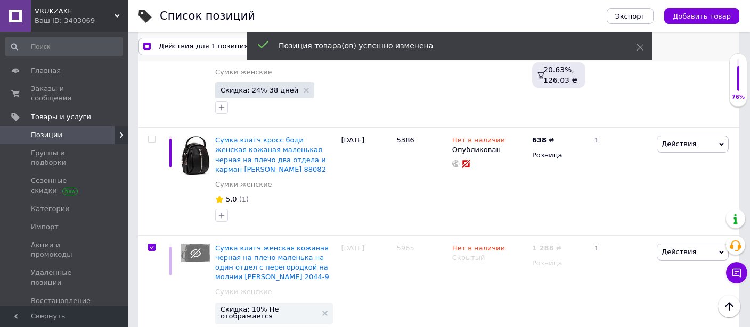
click at [193, 46] on span "Действия для 1 позиция" at bounding box center [203, 47] width 89 height 10
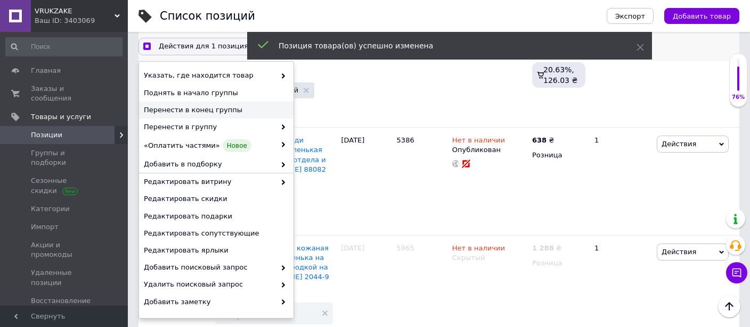
checkbox input "true"
click at [202, 109] on span "Перенести в конец группы" at bounding box center [215, 110] width 142 height 10
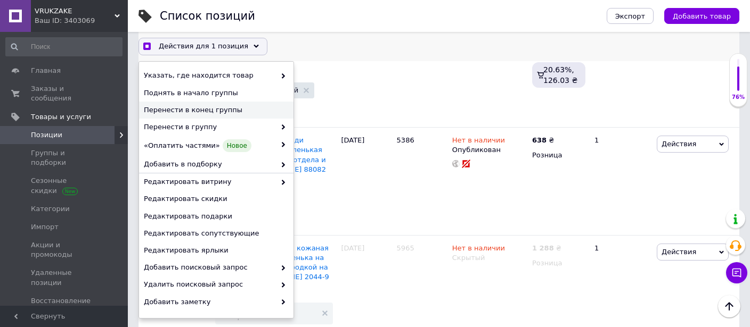
checkbox input "false"
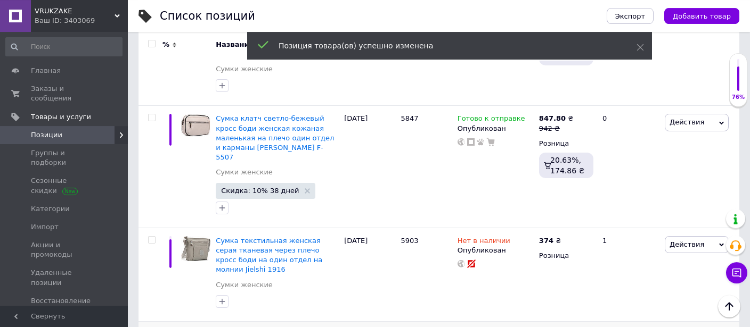
scroll to position [2417, 0]
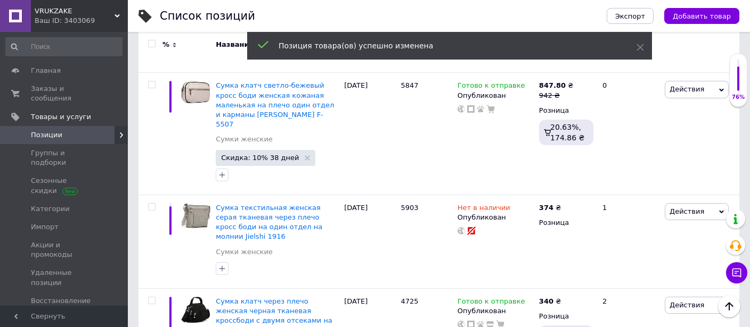
checkbox input "true"
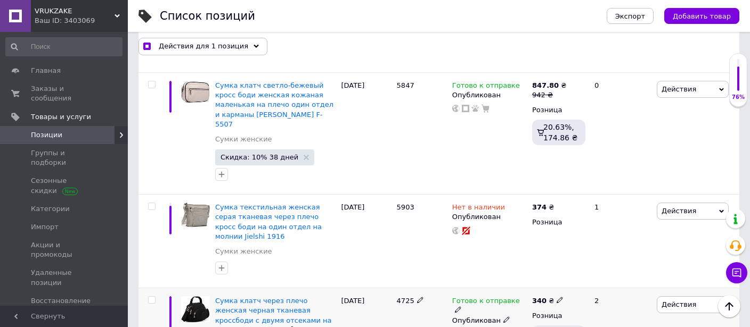
scroll to position [2432, 0]
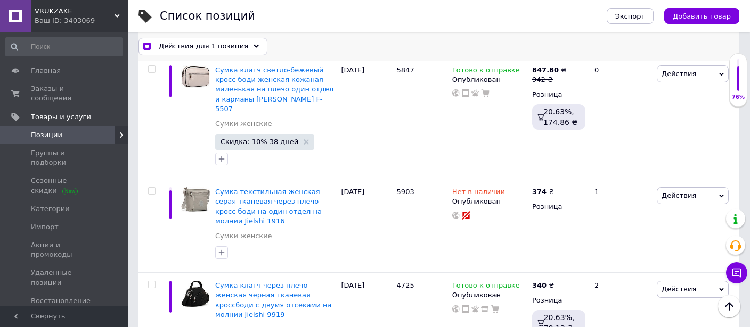
click at [210, 48] on span "Действия для 1 позиция" at bounding box center [203, 47] width 89 height 10
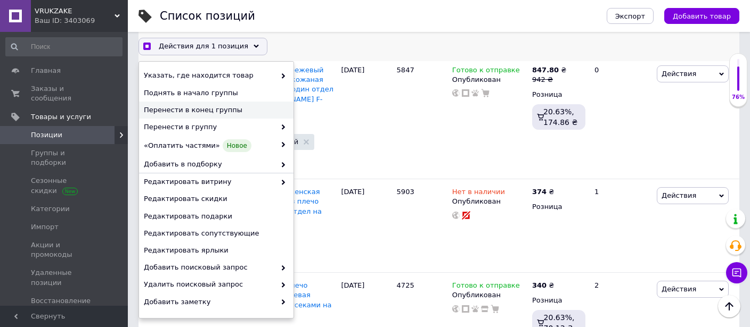
checkbox input "true"
click at [217, 110] on span "Перенести в конец группы" at bounding box center [215, 110] width 142 height 10
checkbox input "false"
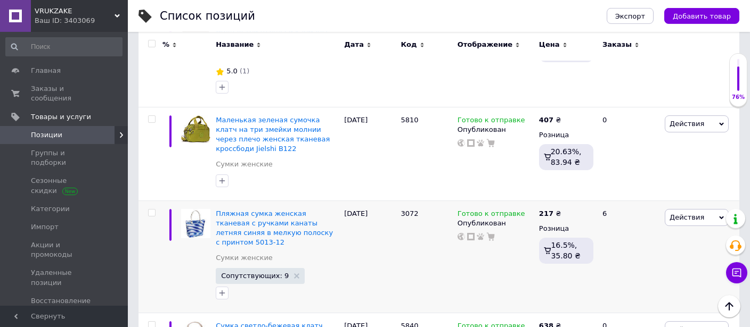
scroll to position [5228, 0]
checkbox input "true"
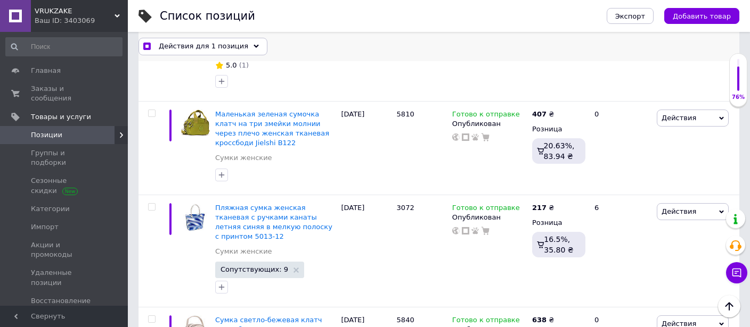
click at [193, 38] on div "Действия для 1 позиция Выбрать все 846 позиций Выбраны все 846 позиций Отменить…" at bounding box center [438, 46] width 600 height 29
click at [193, 37] on div "Действия для 1 позиция Выбрать все 846 позиций Выбраны все 846 позиций Отменить…" at bounding box center [438, 46] width 600 height 29
click at [199, 47] on span "Действия для 1 позиция" at bounding box center [203, 47] width 89 height 10
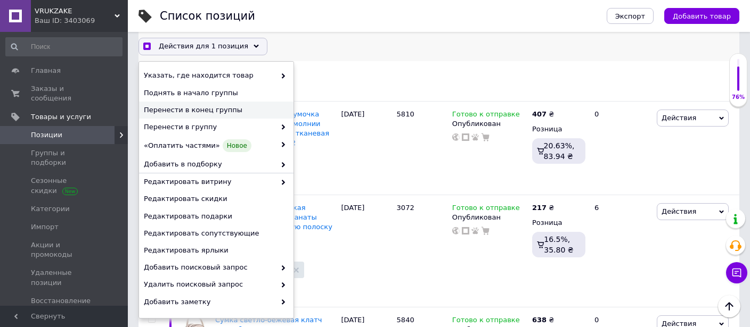
checkbox input "true"
click at [234, 112] on span "Перенести в конец группы" at bounding box center [215, 110] width 142 height 10
checkbox input "false"
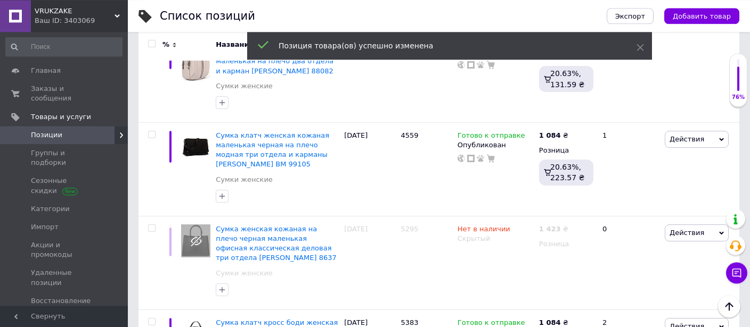
scroll to position [5509, 0]
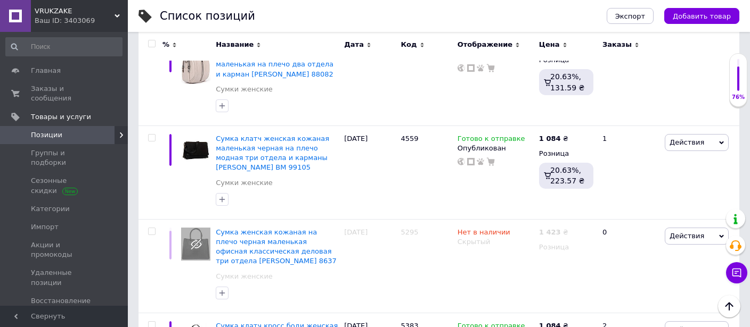
checkbox input "true"
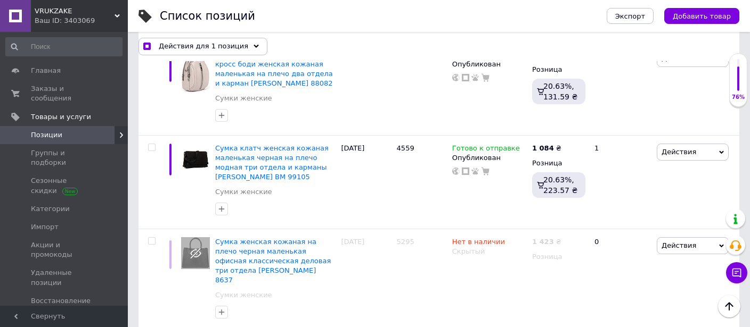
scroll to position [5524, 0]
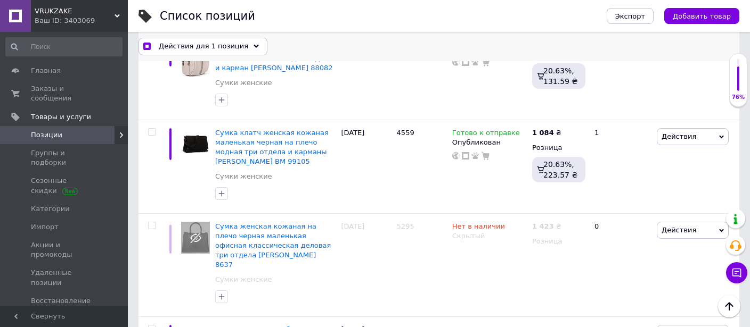
click at [210, 45] on span "Действия для 1 позиция" at bounding box center [203, 47] width 89 height 10
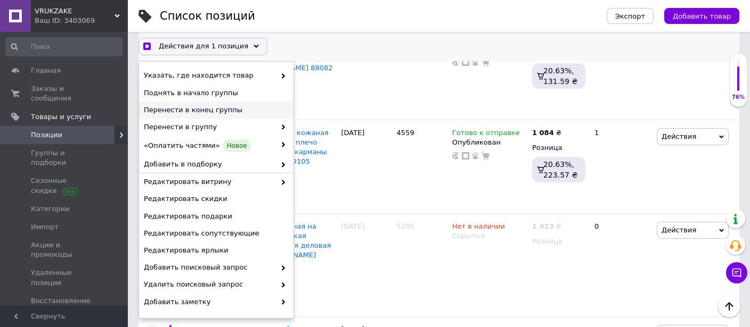
checkbox input "true"
click at [216, 108] on span "Перенести в конец группы" at bounding box center [215, 110] width 142 height 10
checkbox input "false"
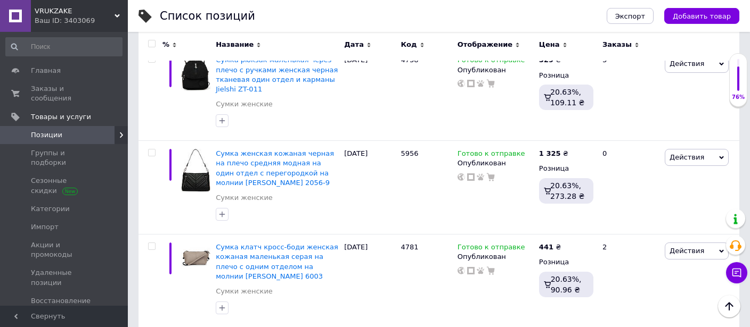
scroll to position [6071, 0]
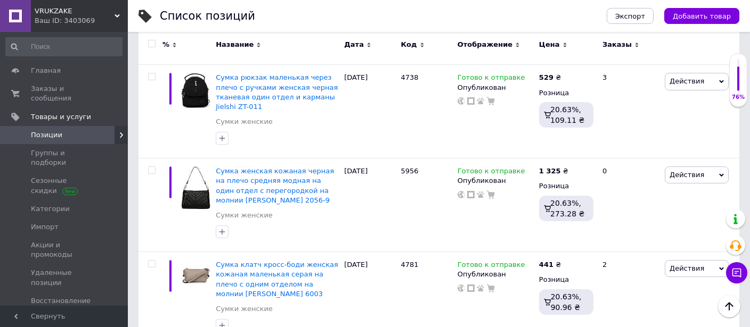
checkbox input "true"
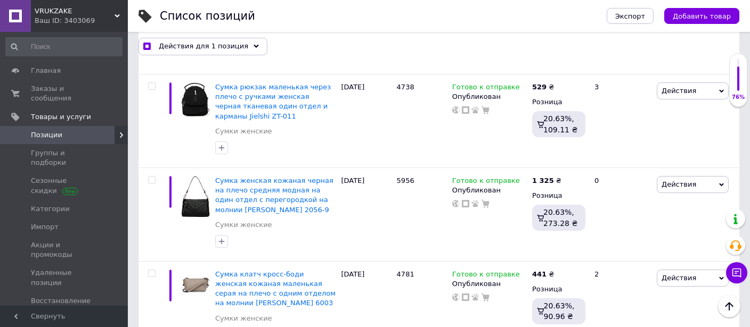
scroll to position [6106, 0]
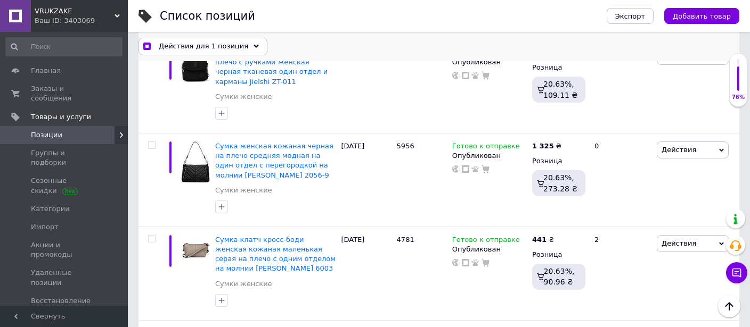
click at [199, 48] on span "Действия для 1 позиция" at bounding box center [203, 47] width 89 height 10
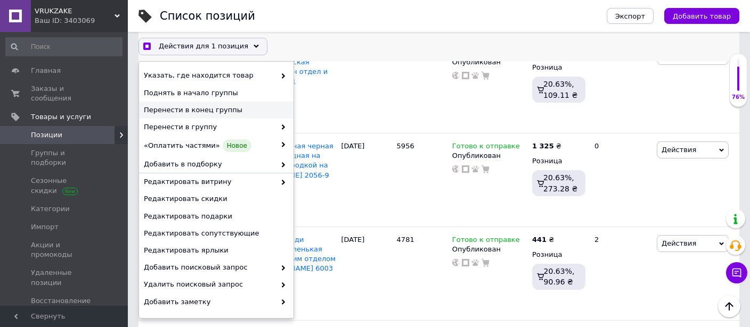
checkbox input "true"
click at [213, 113] on span "Перенести в конец группы" at bounding box center [215, 110] width 142 height 10
checkbox input "false"
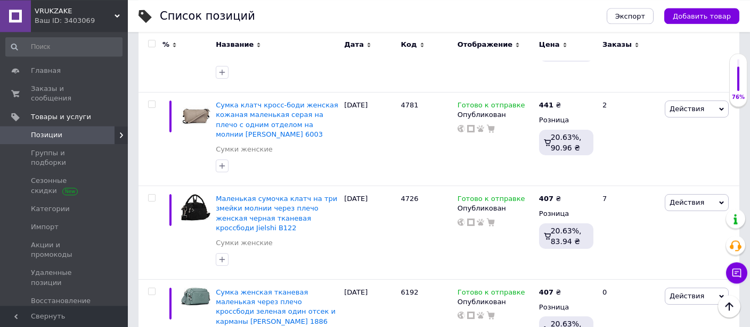
scroll to position [6240, 0]
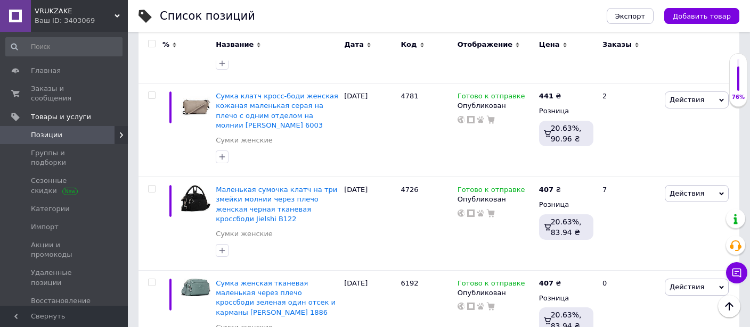
checkbox input "true"
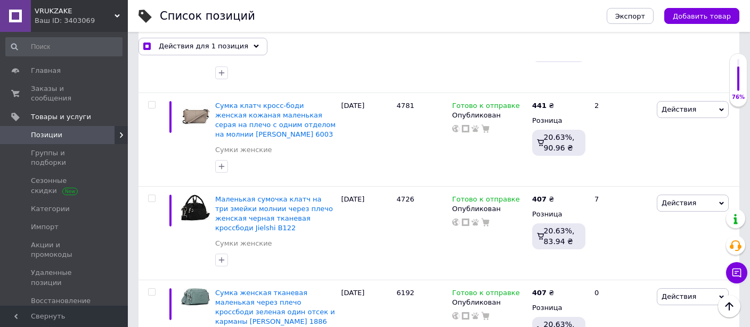
scroll to position [6274, 0]
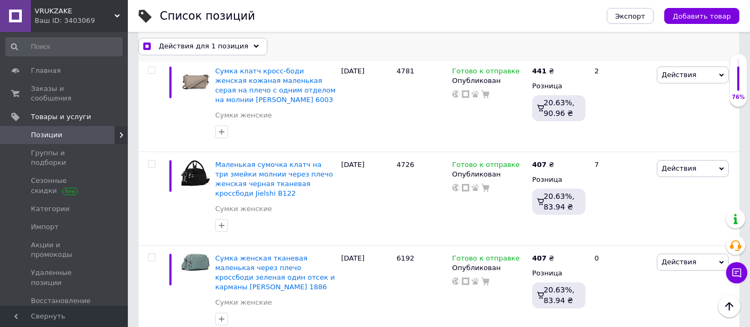
click at [217, 45] on span "Действия для 1 позиция" at bounding box center [203, 47] width 89 height 10
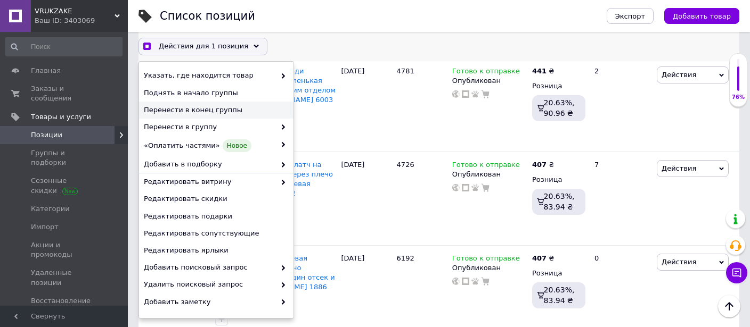
checkbox input "true"
click at [219, 111] on span "Перенести в конец группы" at bounding box center [215, 110] width 142 height 10
checkbox input "false"
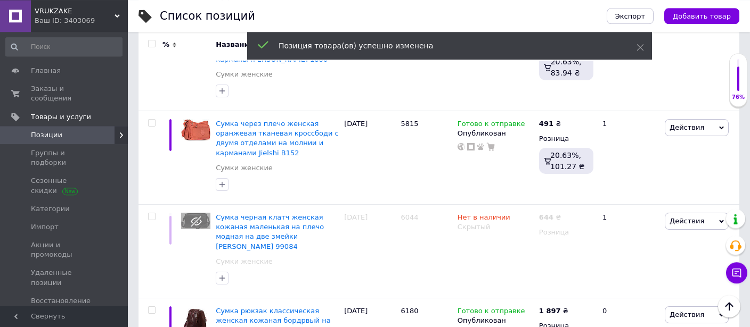
scroll to position [6521, 0]
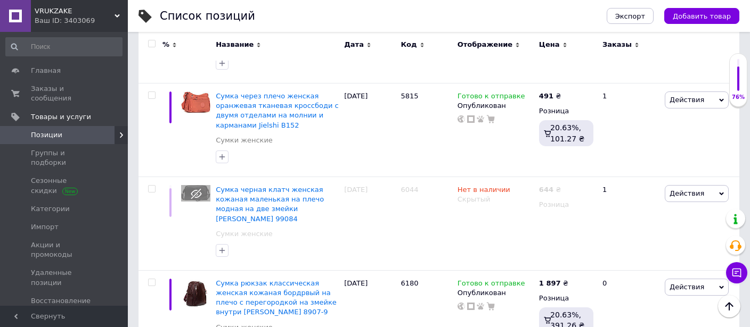
checkbox input "true"
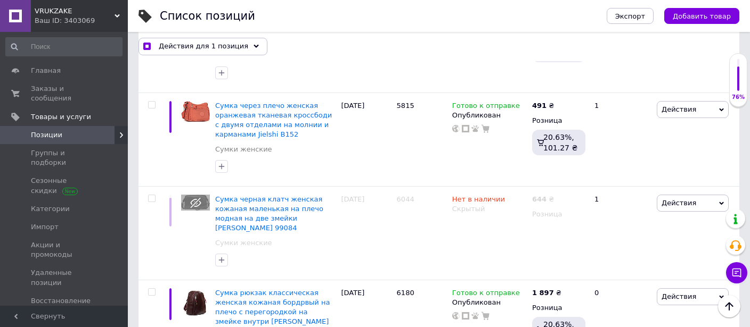
scroll to position [6555, 0]
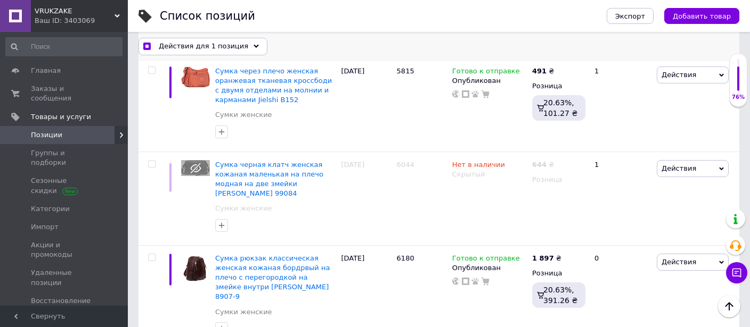
click at [192, 42] on span "Действия для 1 позиция" at bounding box center [203, 47] width 89 height 10
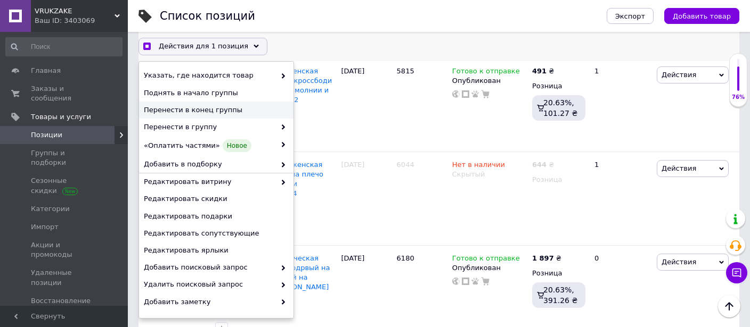
checkbox input "true"
click at [208, 109] on span "Перенести в конец группы" at bounding box center [215, 110] width 142 height 10
checkbox input "false"
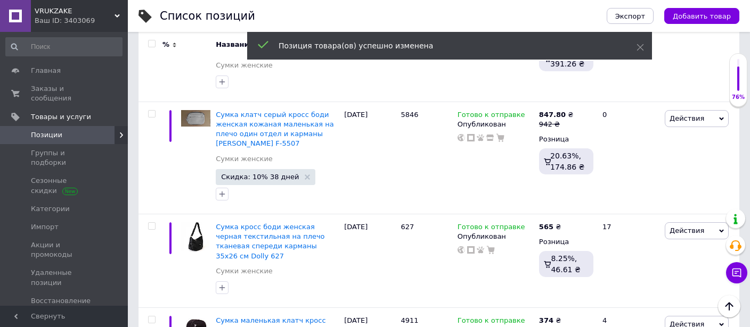
checkbox input "true"
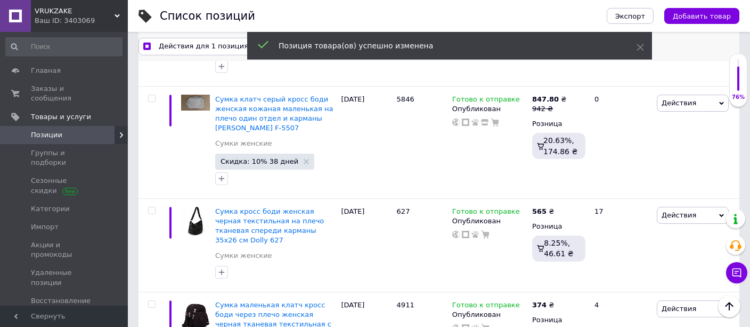
click at [188, 50] on span "Действия для 1 позиция" at bounding box center [203, 47] width 89 height 10
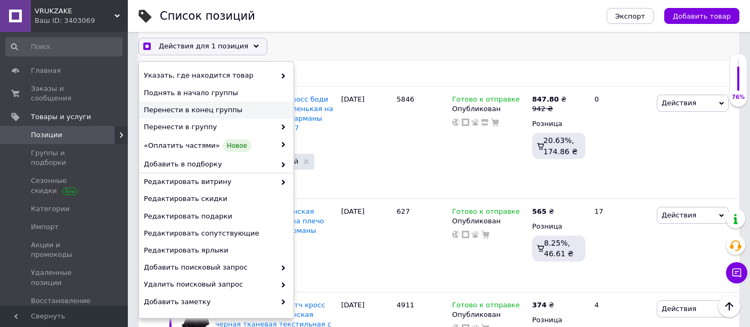
checkbox input "true"
click at [204, 109] on span "Перенести в конец группы" at bounding box center [215, 110] width 142 height 10
checkbox input "false"
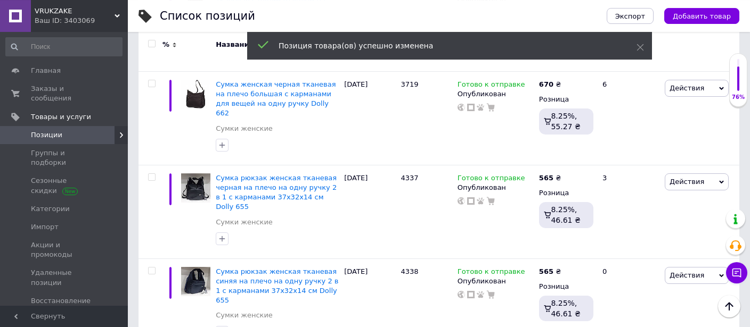
scroll to position [7195, 0]
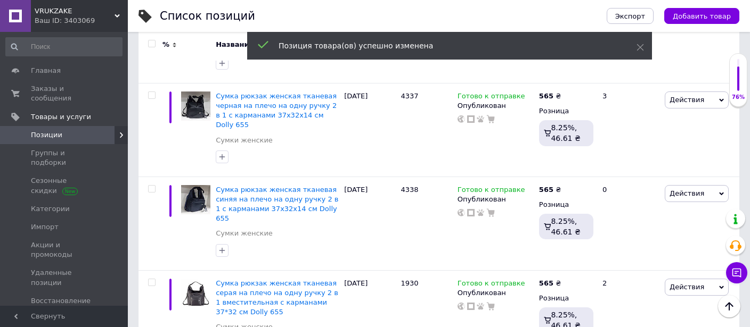
checkbox input "true"
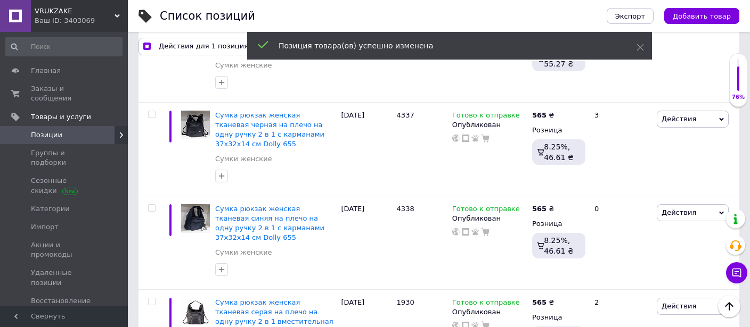
scroll to position [7230, 0]
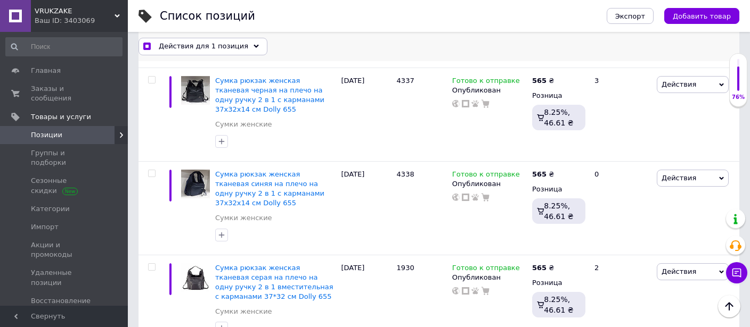
click at [196, 44] on span "Действия для 1 позиция" at bounding box center [203, 47] width 89 height 10
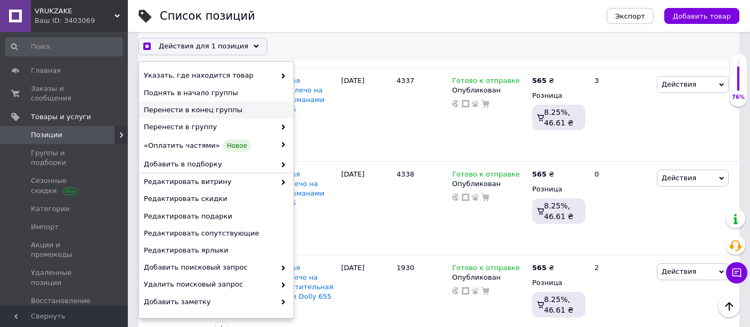
click at [219, 111] on span "Перенести в конец группы" at bounding box center [215, 110] width 142 height 10
checkbox input "true"
checkbox input "false"
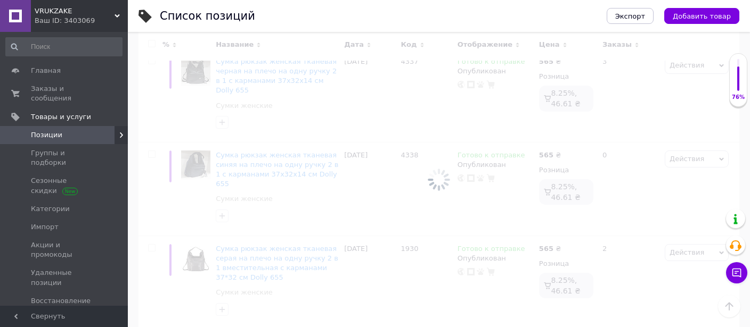
scroll to position [7195, 0]
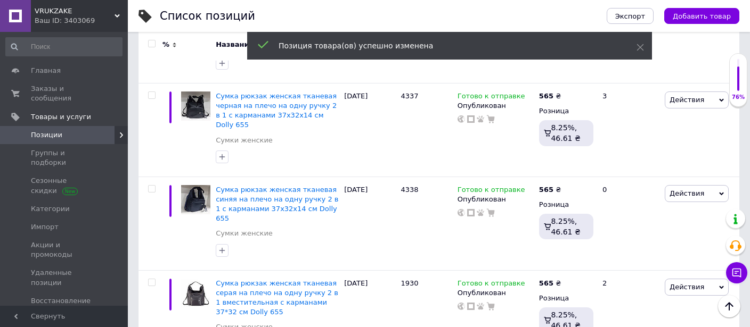
checkbox input "true"
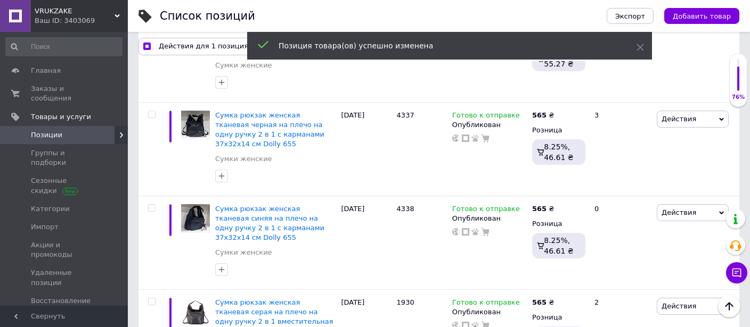
scroll to position [7230, 0]
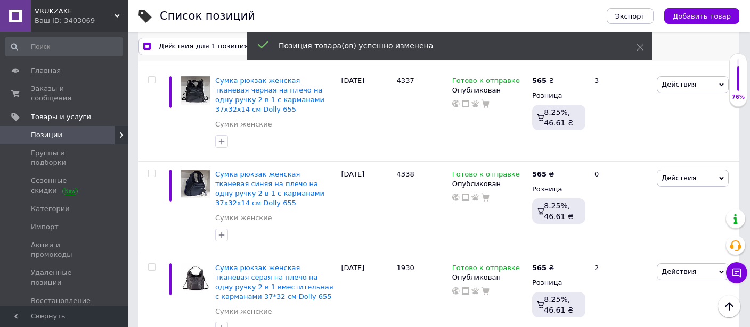
click at [185, 46] on span "Действия для 1 позиция" at bounding box center [203, 47] width 89 height 10
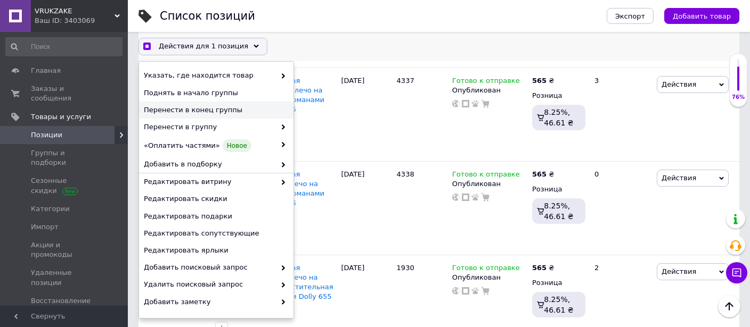
checkbox input "true"
click at [204, 110] on span "Перенести в конец группы" at bounding box center [215, 110] width 142 height 10
checkbox input "false"
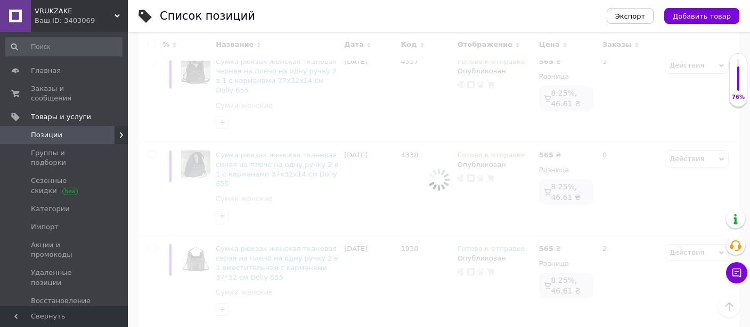
scroll to position [7195, 0]
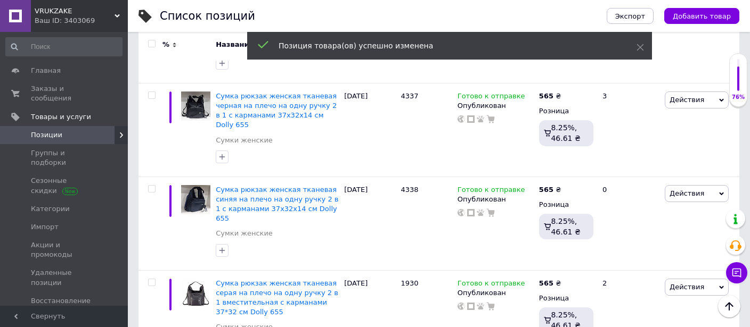
checkbox input "true"
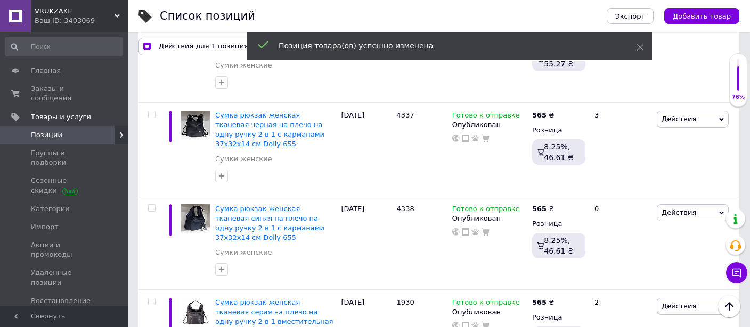
scroll to position [7230, 0]
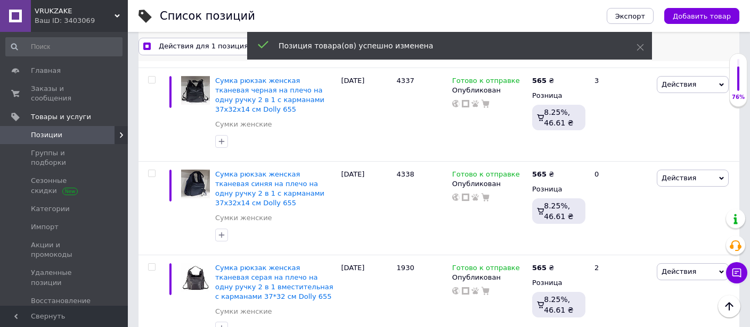
click at [196, 46] on span "Действия для 1 позиция" at bounding box center [203, 47] width 89 height 10
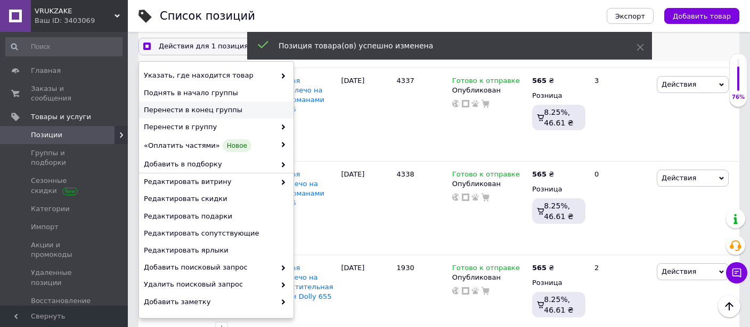
checkbox input "true"
click at [200, 109] on span "Перенести в конец группы" at bounding box center [215, 110] width 142 height 10
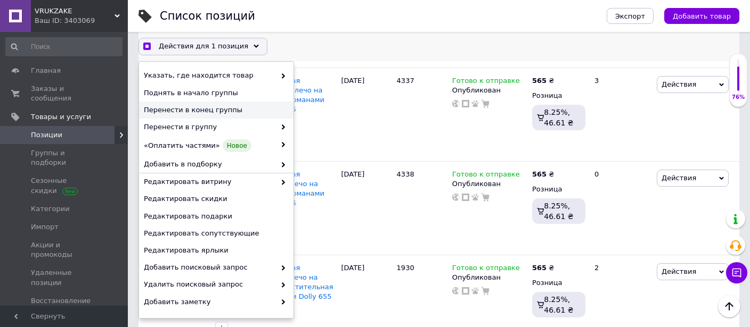
checkbox input "false"
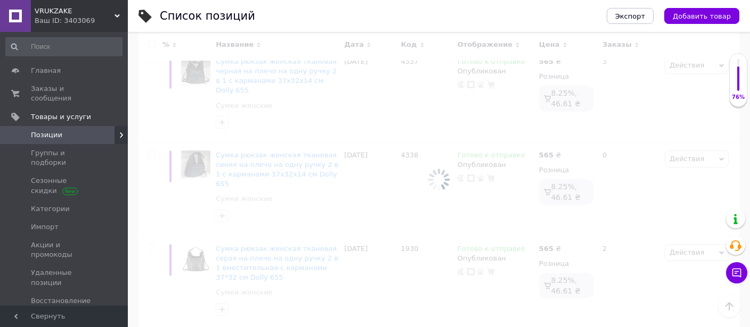
scroll to position [7195, 0]
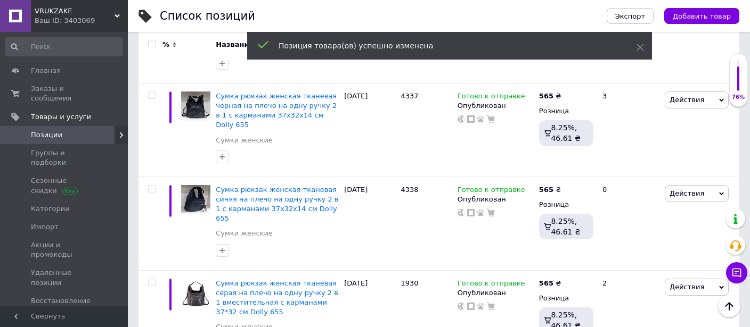
checkbox input "true"
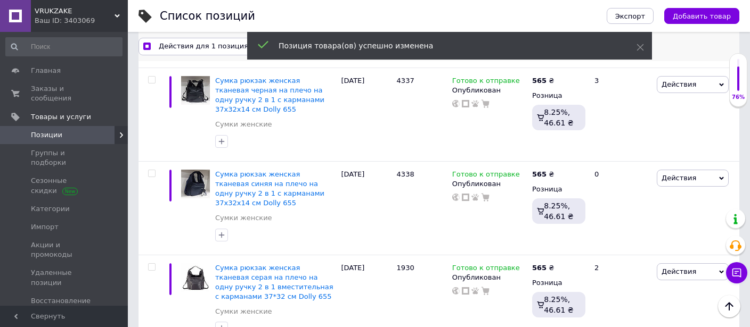
click at [194, 46] on span "Действия для 1 позиция" at bounding box center [203, 47] width 89 height 10
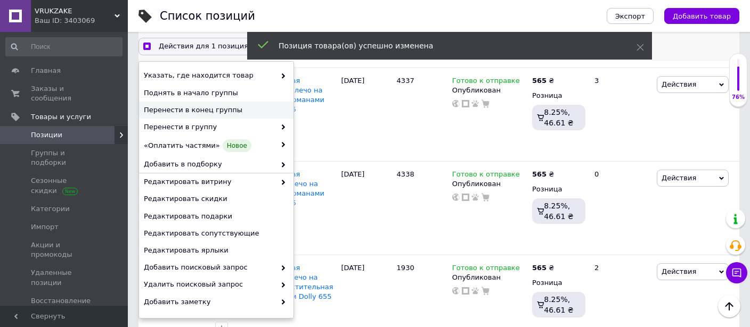
checkbox input "true"
click at [201, 106] on span "Перенести в конец группы" at bounding box center [215, 110] width 142 height 10
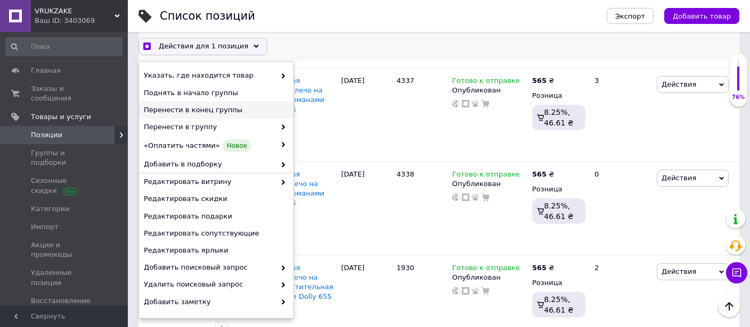
checkbox input "false"
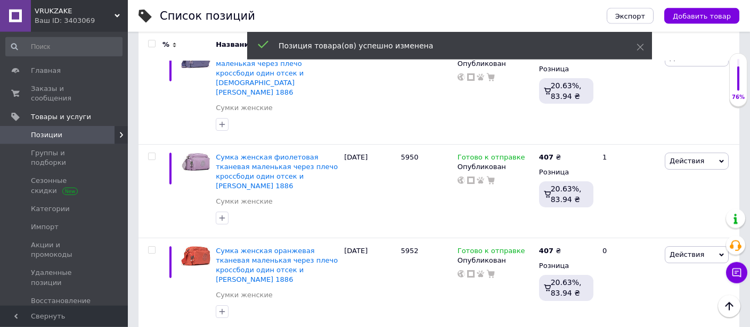
scroll to position [7926, 0]
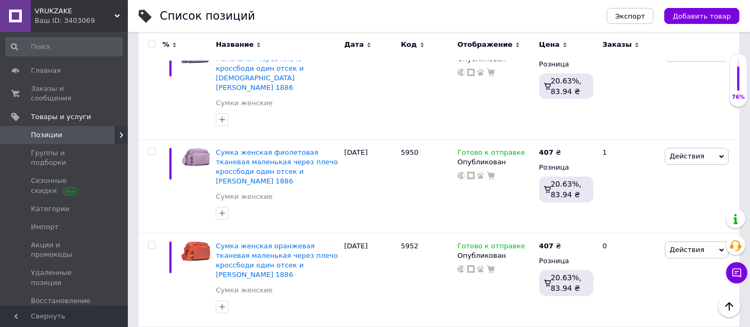
checkbox input "true"
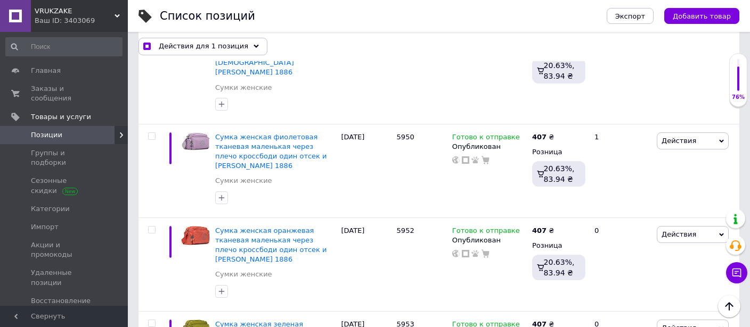
checkbox input "true"
click at [213, 45] on span "Действия для 2 позиции" at bounding box center [204, 47] width 90 height 10
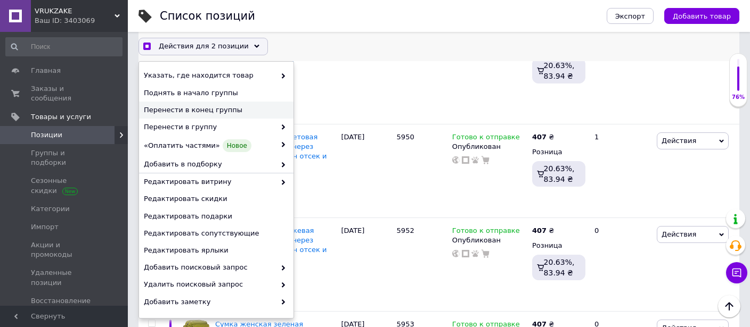
checkbox input "true"
click at [220, 109] on span "Перенести в конец группы" at bounding box center [215, 110] width 142 height 10
checkbox input "false"
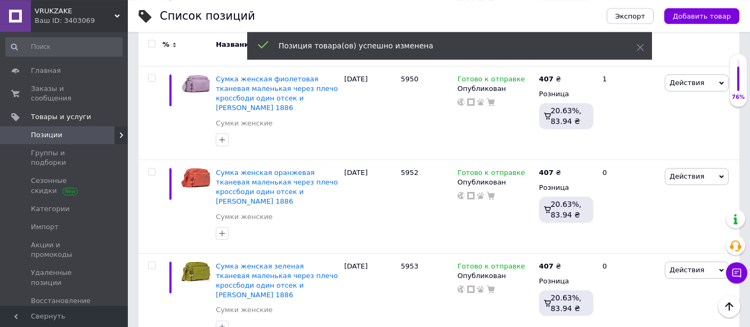
scroll to position [8039, 0]
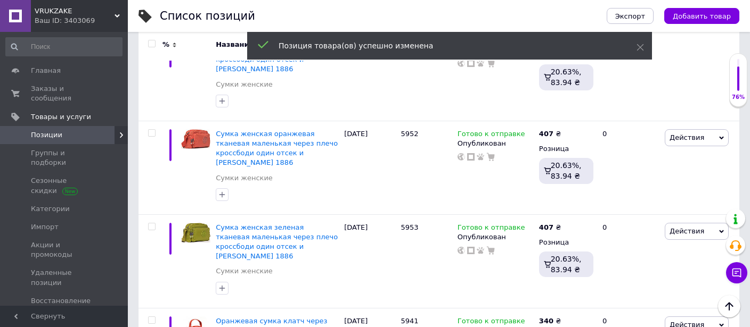
checkbox input "true"
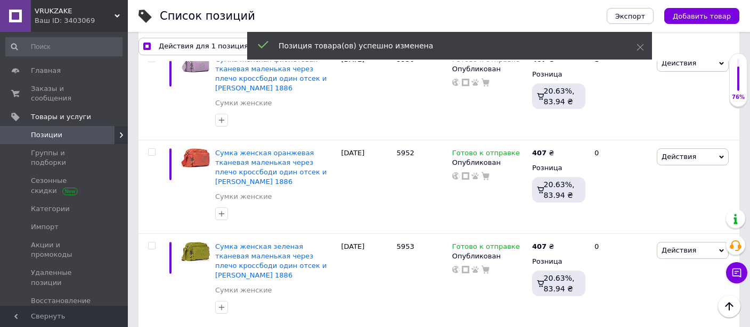
scroll to position [8073, 0]
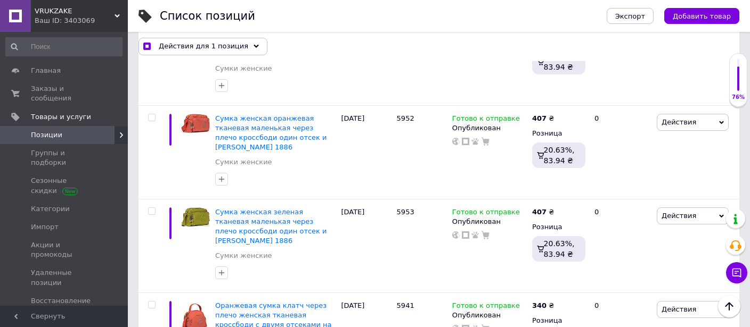
checkbox input "true"
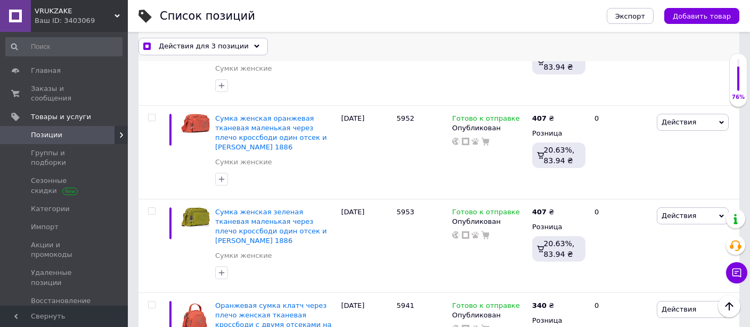
click at [196, 51] on span "Действия для 3 позиции" at bounding box center [204, 47] width 90 height 10
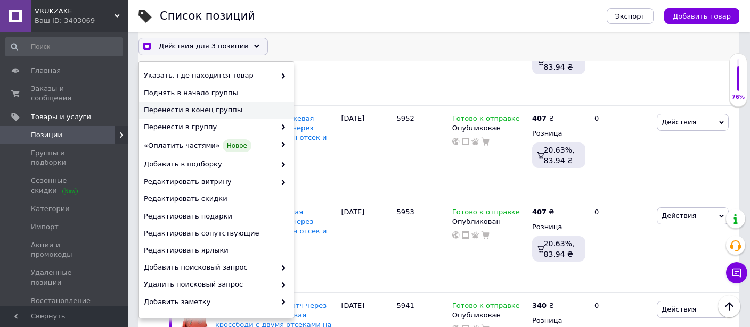
checkbox input "true"
click at [221, 105] on div "Перенести в конец группы" at bounding box center [216, 110] width 154 height 17
checkbox input "false"
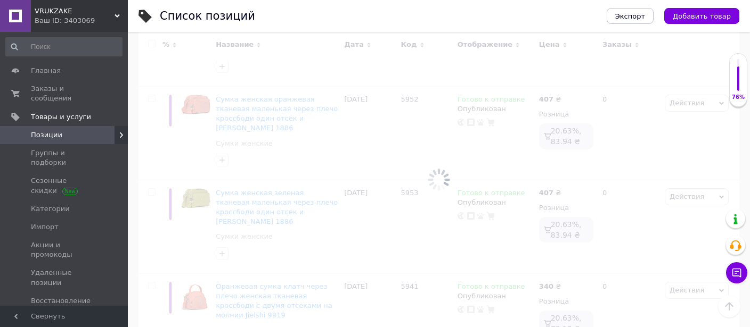
scroll to position [8039, 0]
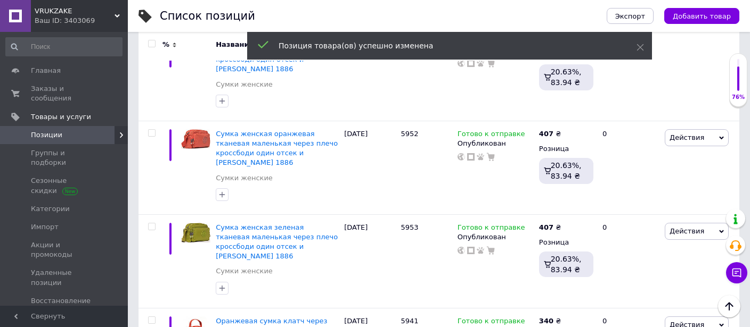
checkbox input "true"
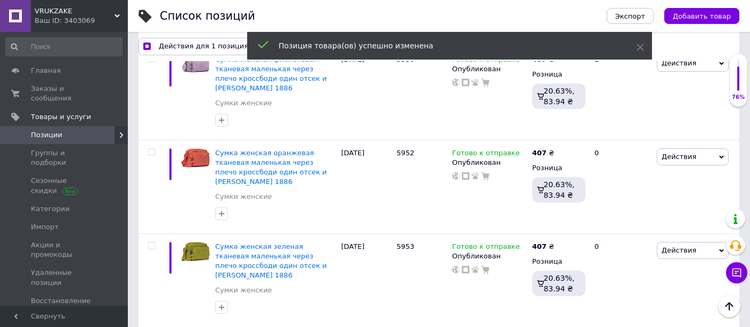
scroll to position [8073, 0]
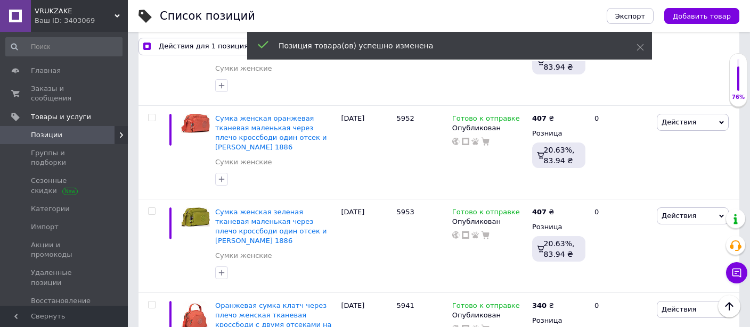
checkbox input "true"
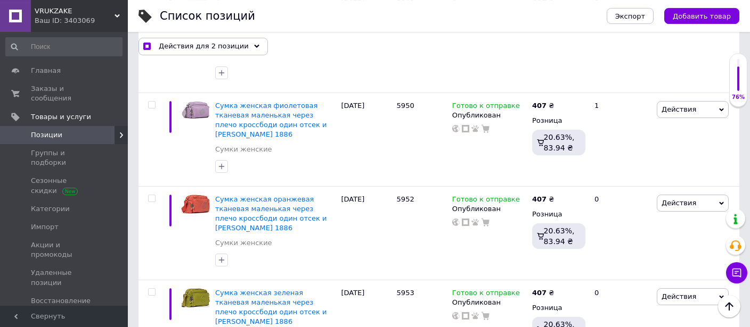
scroll to position [7961, 0]
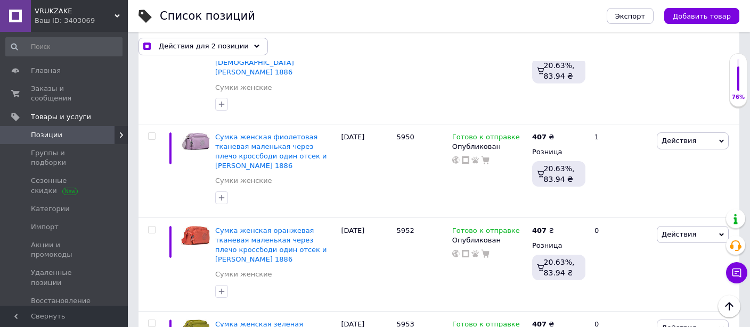
drag, startPoint x: 154, startPoint y: 184, endPoint x: 163, endPoint y: 182, distance: 8.8
checkbox input "true"
click at [207, 49] on span "Действия для 3 позиции" at bounding box center [204, 47] width 90 height 10
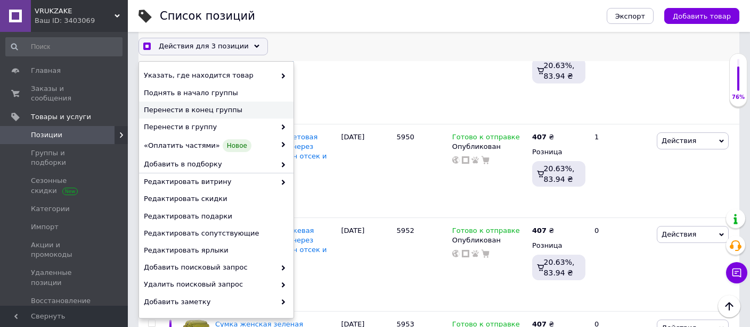
checkbox input "true"
click at [223, 109] on span "Перенести в конец группы" at bounding box center [215, 110] width 142 height 10
checkbox input "false"
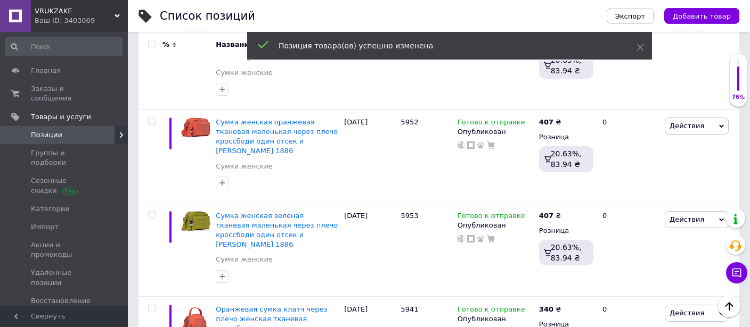
scroll to position [8039, 0]
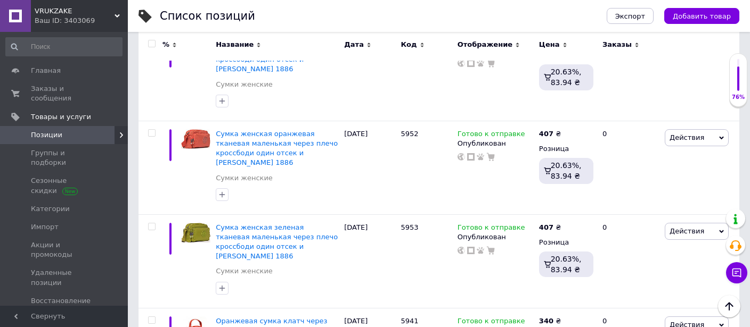
checkbox input "true"
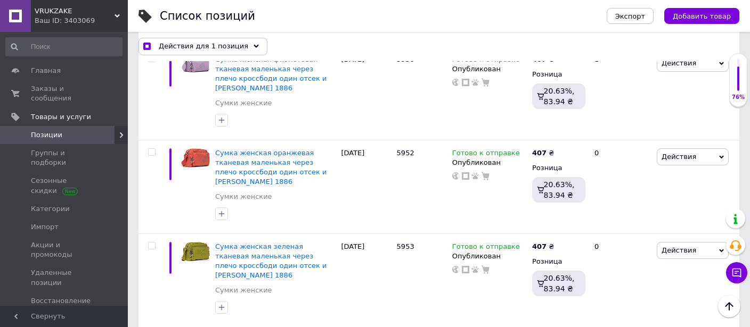
scroll to position [8073, 0]
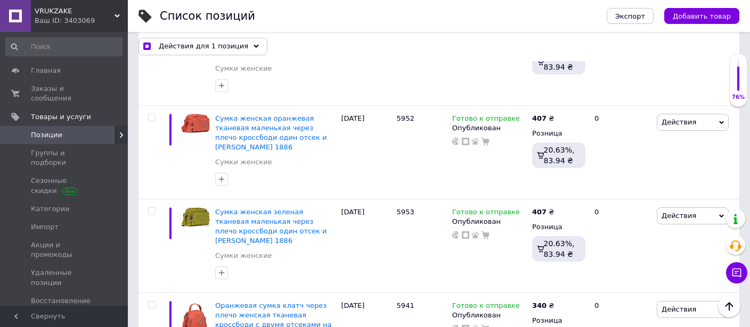
checkbox input "true"
click at [203, 48] on span "Действия для 2 позиции" at bounding box center [204, 47] width 90 height 10
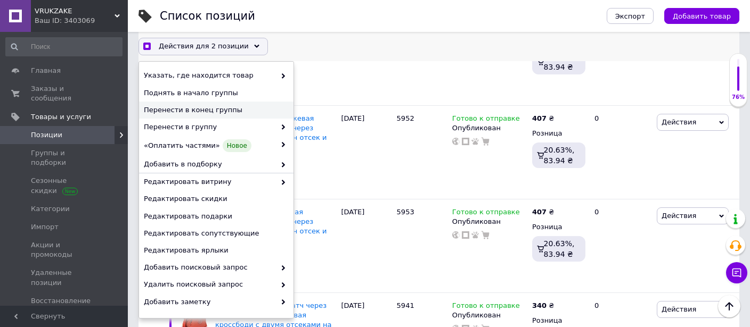
click at [224, 111] on span "Перенести в конец группы" at bounding box center [215, 110] width 142 height 10
checkbox input "true"
checkbox input "false"
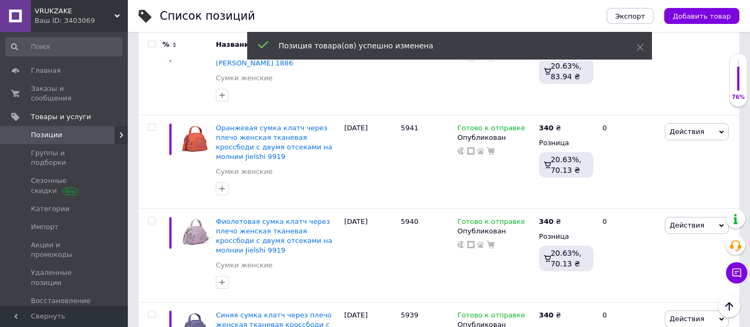
scroll to position [8264, 0]
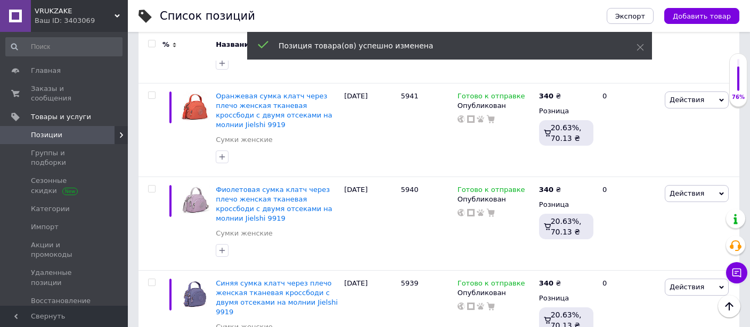
checkbox input "true"
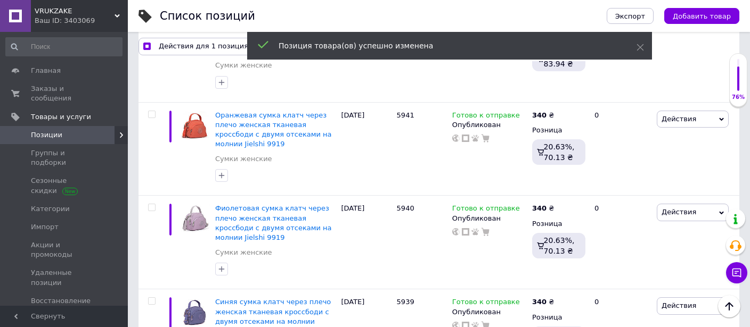
scroll to position [8298, 0]
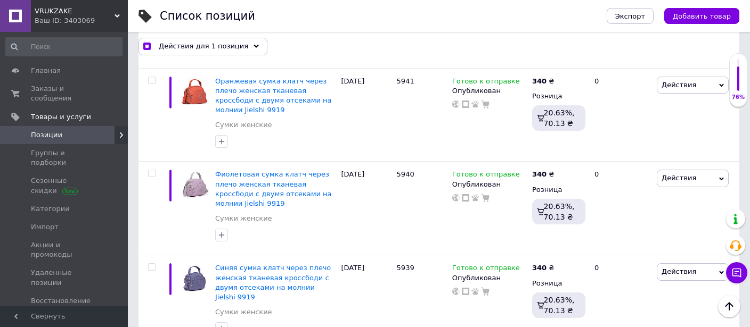
checkbox input "true"
click at [216, 47] on span "Действия для 2 позиции" at bounding box center [204, 47] width 90 height 10
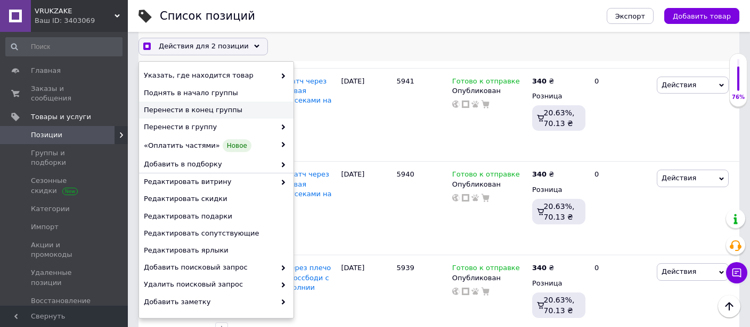
click at [232, 110] on span "Перенести в конец группы" at bounding box center [215, 110] width 142 height 10
checkbox input "true"
checkbox input "false"
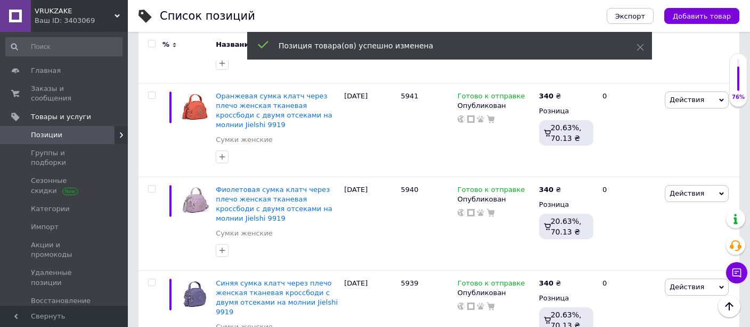
checkbox input "true"
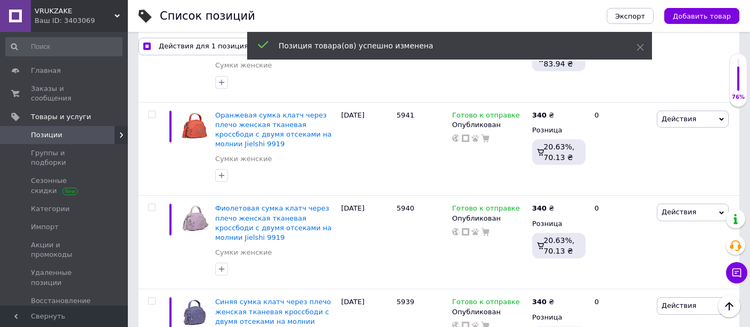
scroll to position [8298, 0]
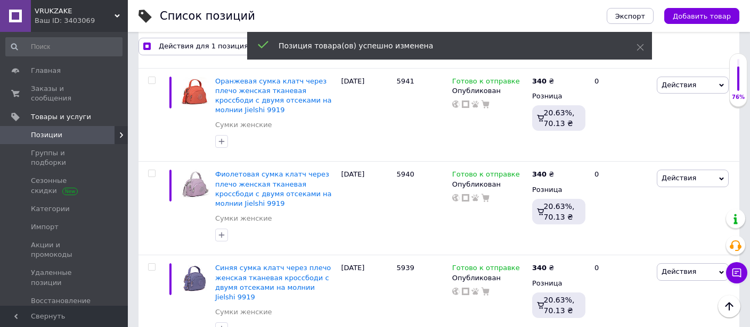
checkbox input "true"
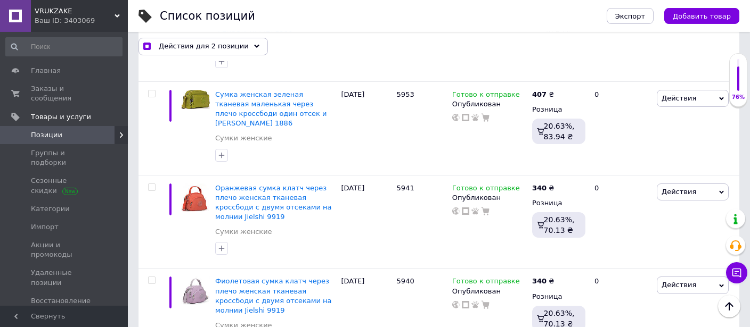
scroll to position [8185, 0]
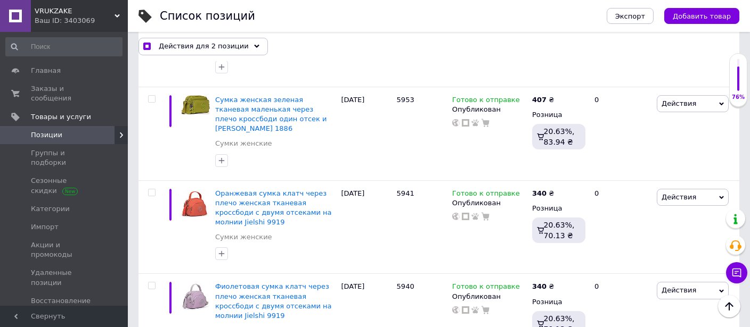
checkbox input "true"
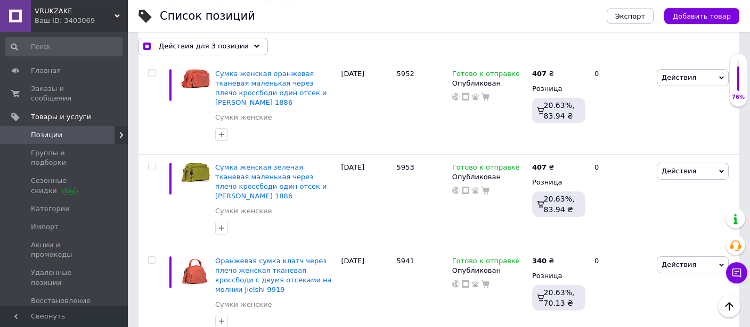
scroll to position [8073, 0]
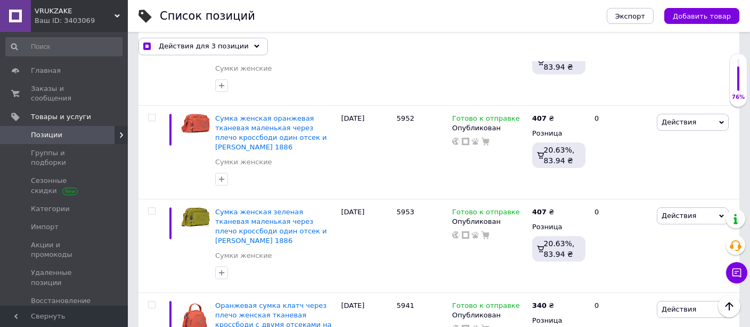
checkbox input "true"
click at [210, 46] on span "Действия для 4 позиции" at bounding box center [204, 47] width 90 height 10
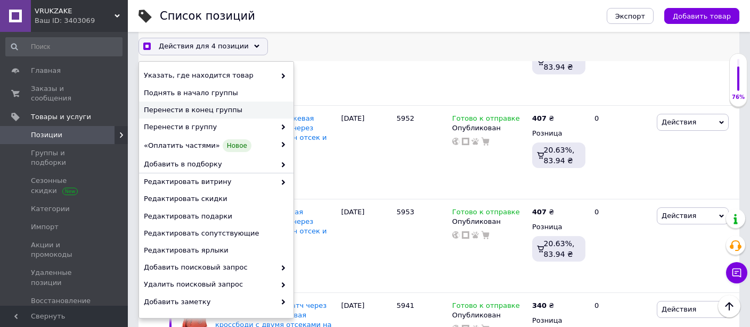
checkbox input "true"
click at [227, 110] on span "Перенести в конец группы" at bounding box center [215, 110] width 142 height 10
checkbox input "false"
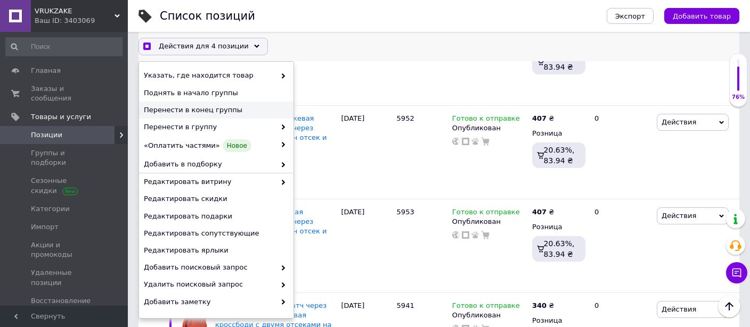
checkbox input "false"
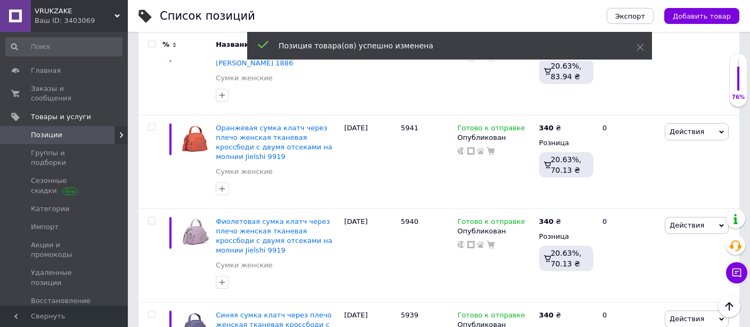
scroll to position [8264, 0]
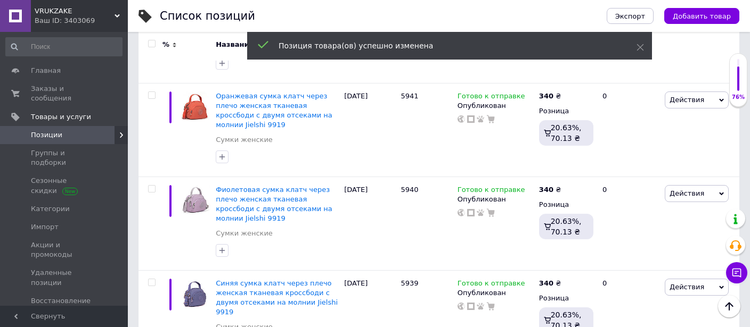
checkbox input "true"
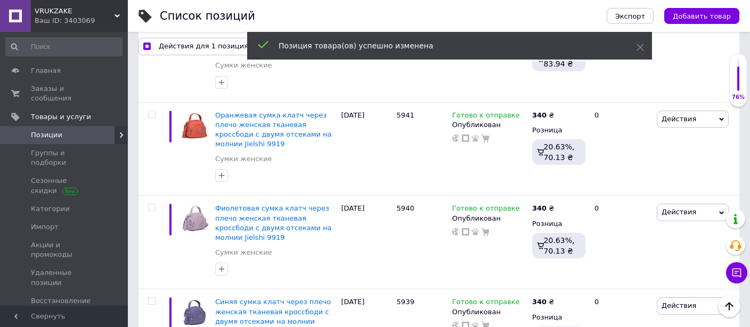
scroll to position [8298, 0]
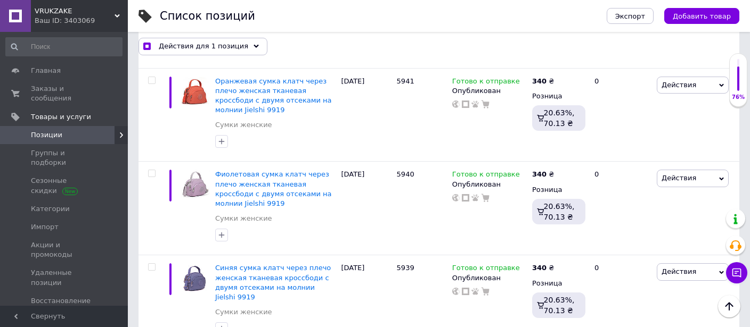
checkbox input "true"
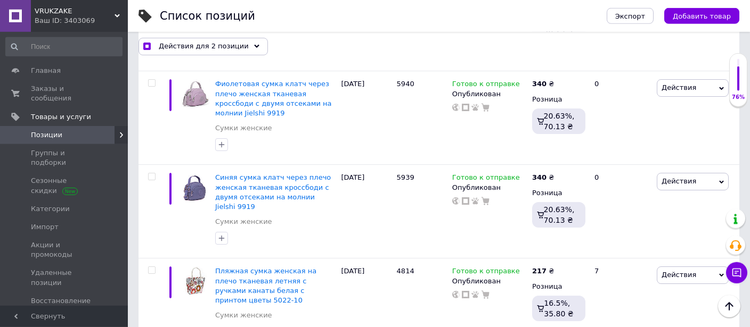
scroll to position [8411, 0]
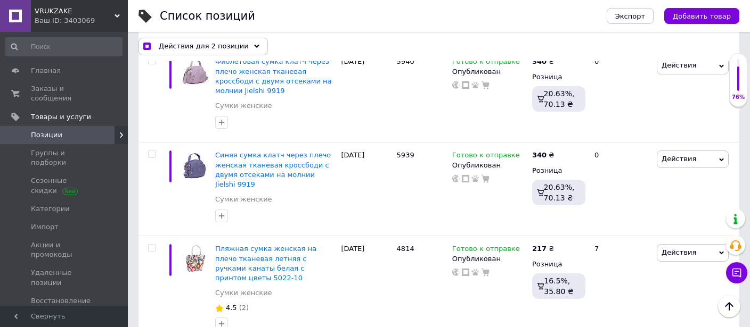
checkbox input "true"
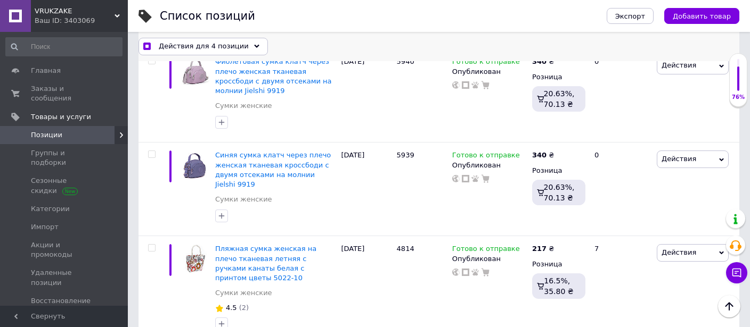
click at [202, 45] on span "Действия для 4 позиции" at bounding box center [204, 47] width 90 height 10
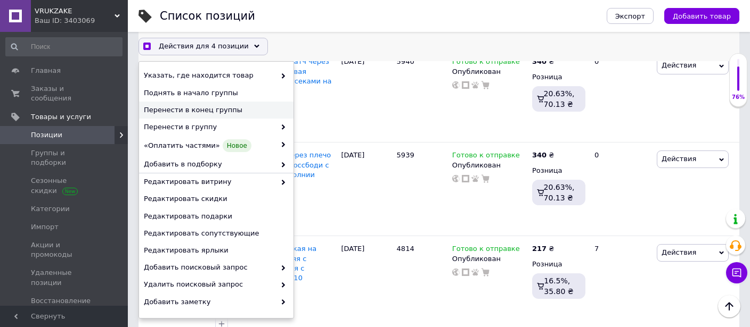
checkbox input "true"
click at [222, 108] on span "Перенести в конец группы" at bounding box center [215, 110] width 142 height 10
checkbox input "false"
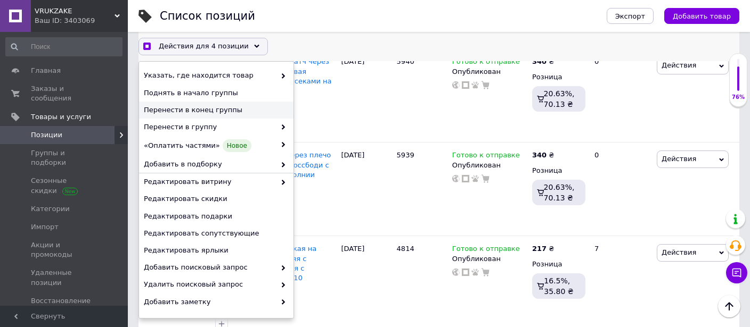
checkbox input "false"
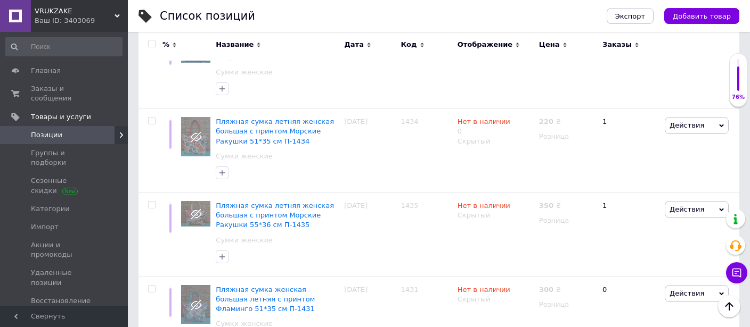
scroll to position [8601, 0]
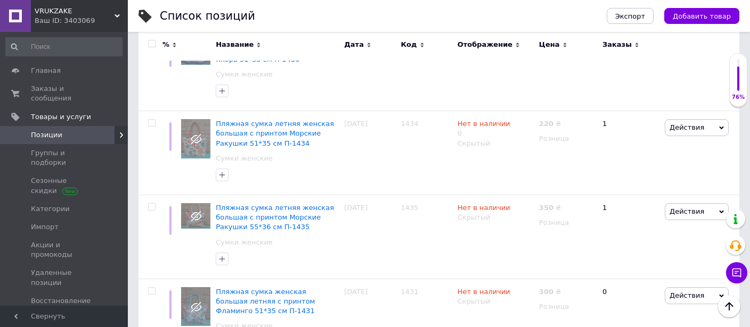
checkbox input "true"
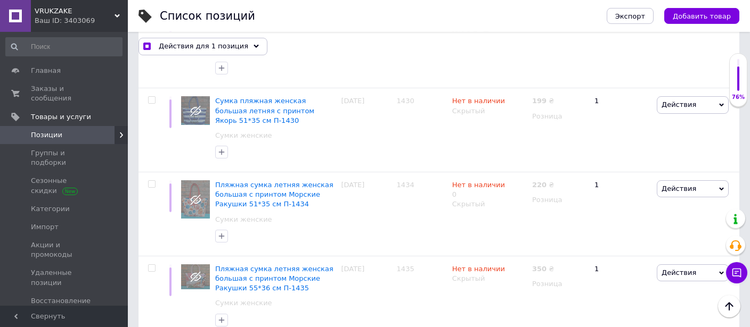
scroll to position [8523, 0]
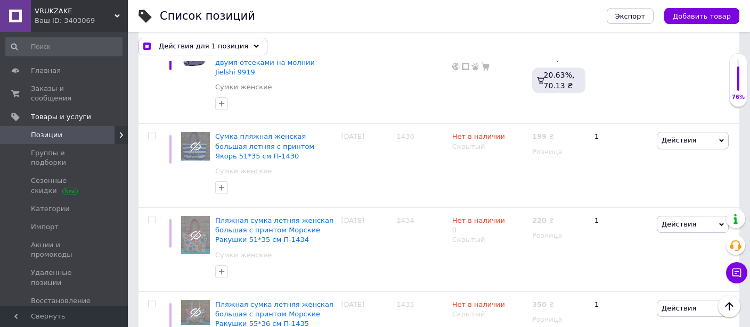
checkbox input "true"
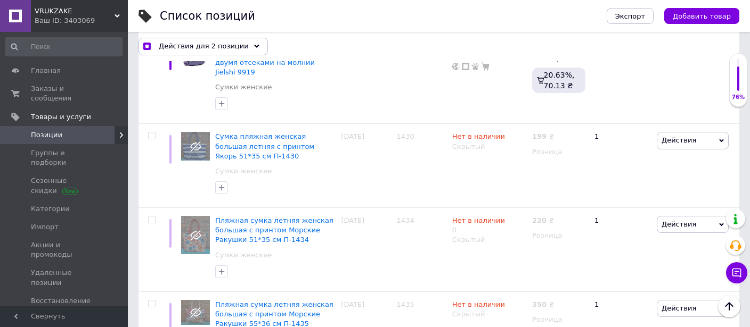
checkbox input "true"
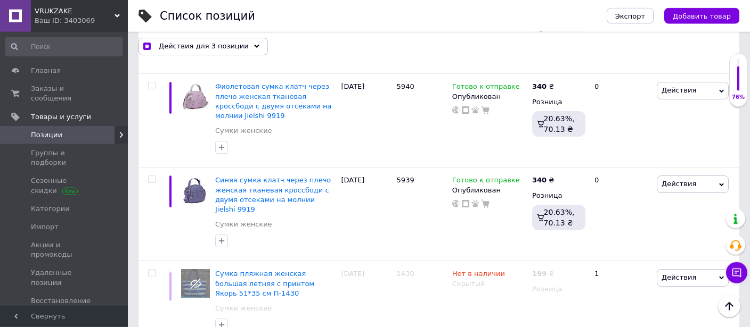
scroll to position [8354, 0]
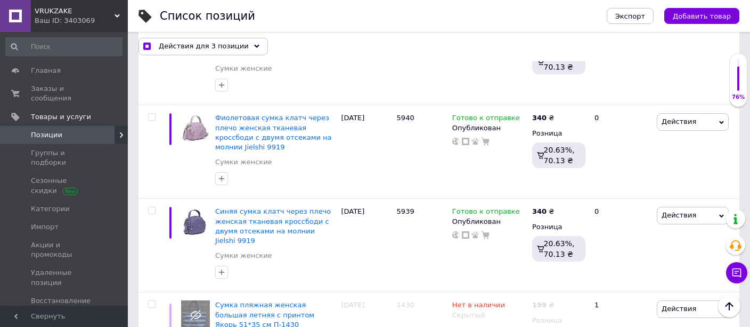
checkbox input "true"
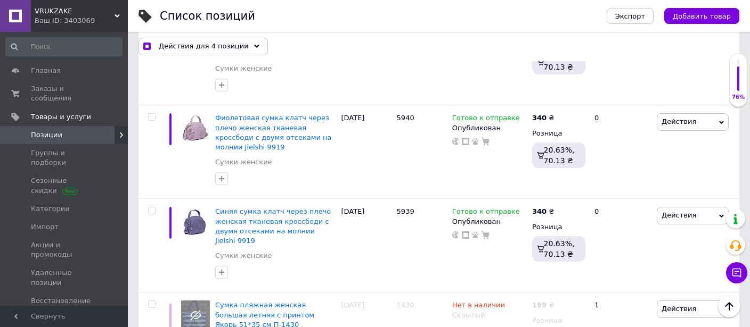
checkbox input "true"
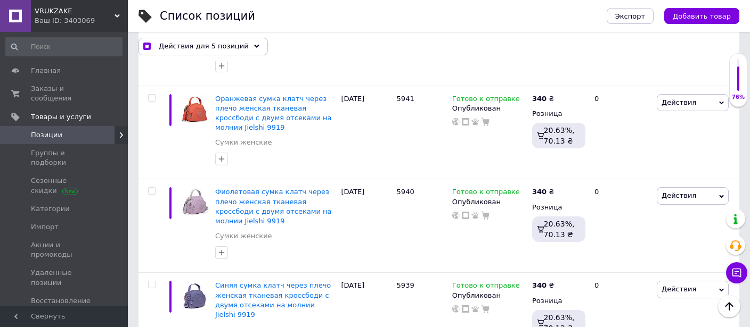
scroll to position [8242, 0]
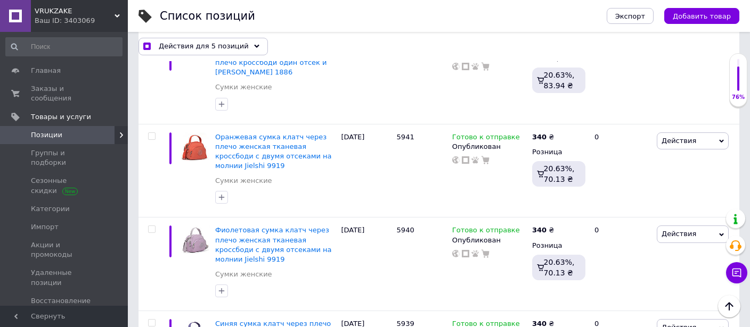
drag, startPoint x: 153, startPoint y: 155, endPoint x: 169, endPoint y: 168, distance: 20.9
checkbox input "true"
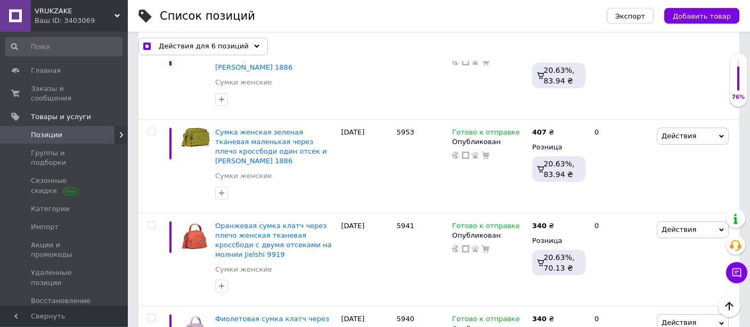
scroll to position [8130, 0]
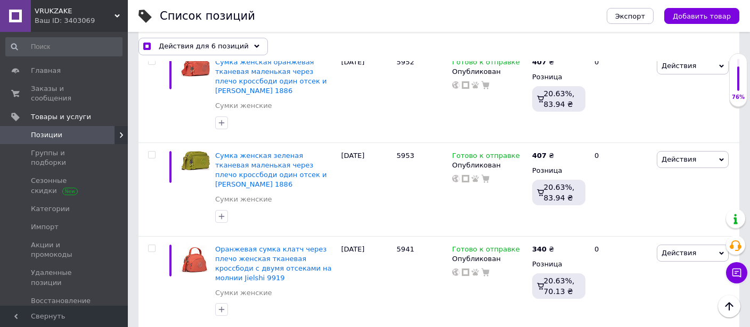
checkbox input "true"
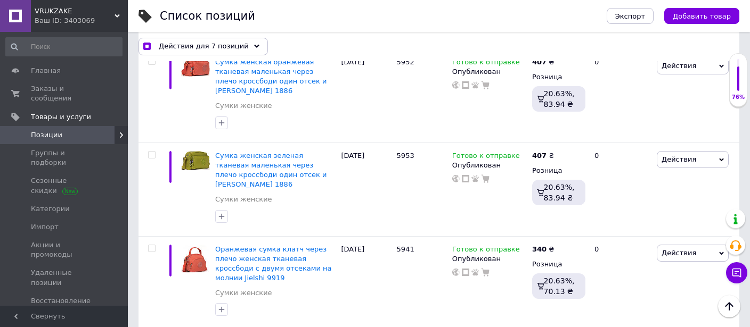
checkbox input "true"
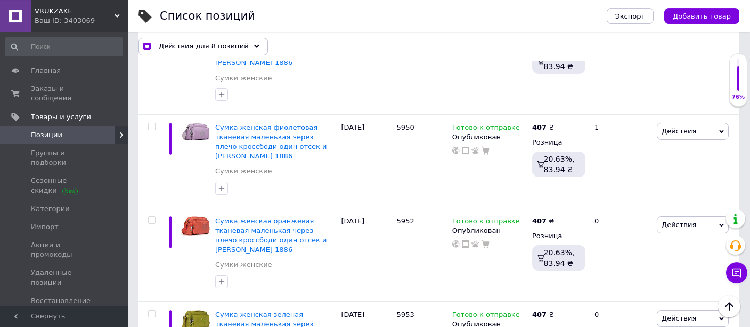
scroll to position [7961, 0]
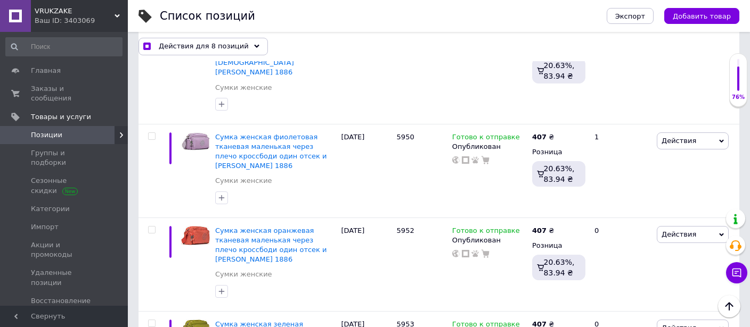
checkbox input "true"
click at [195, 47] on span "Действия для 9 позиций" at bounding box center [204, 47] width 90 height 10
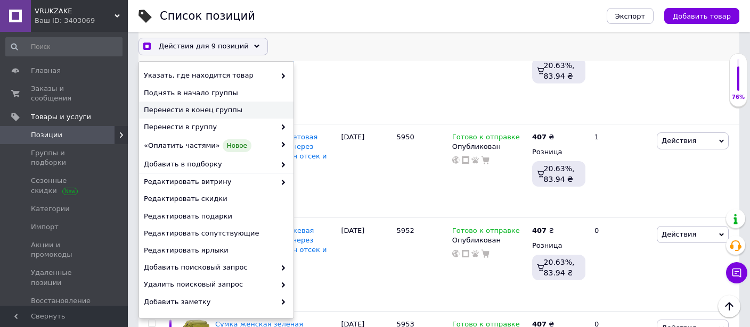
click at [222, 111] on span "Перенести в конец группы" at bounding box center [215, 110] width 142 height 10
checkbox input "true"
checkbox input "false"
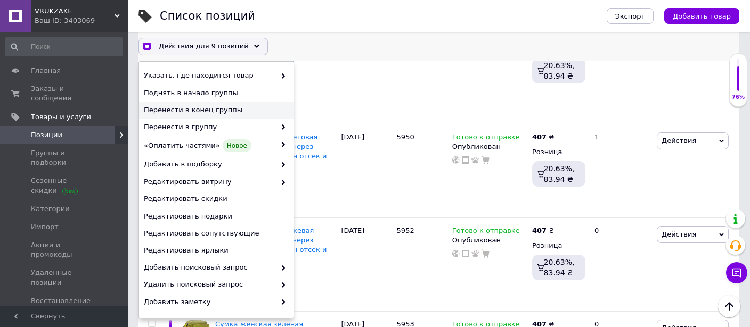
checkbox input "false"
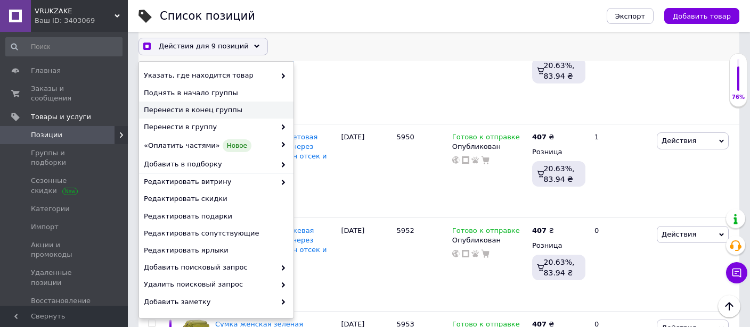
checkbox input "false"
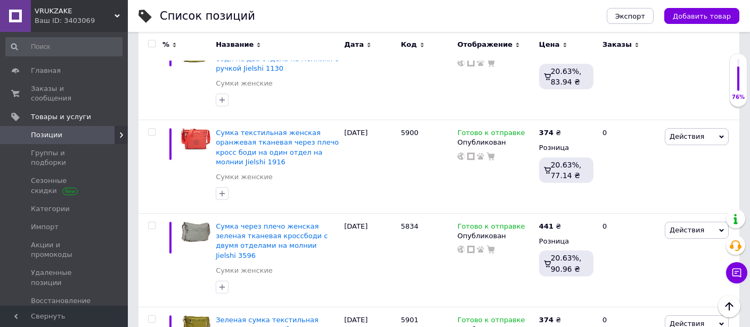
scroll to position [9325, 0]
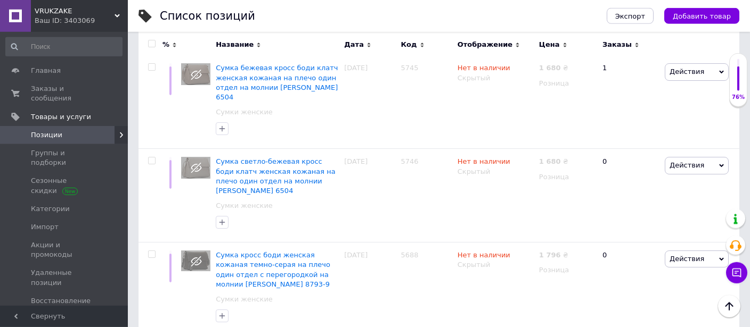
scroll to position [8593, 0]
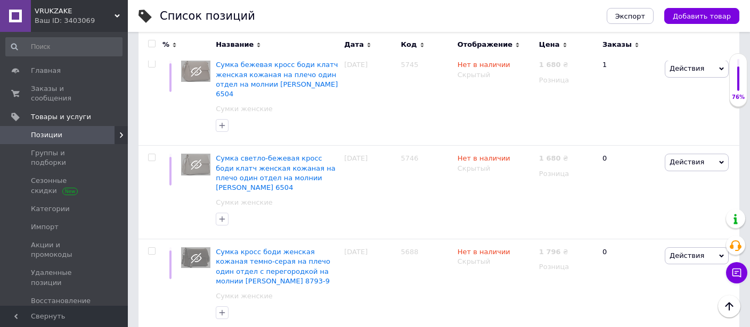
checkbox input "true"
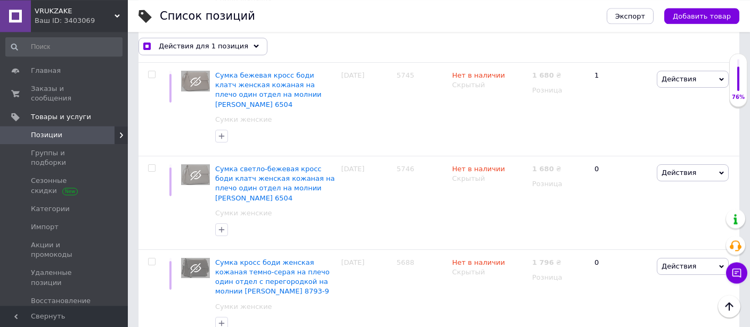
scroll to position [8625, 0]
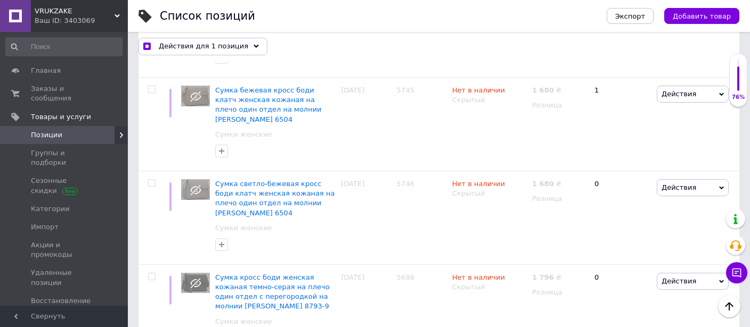
checkbox input "true"
drag, startPoint x: 150, startPoint y: 120, endPoint x: 157, endPoint y: 134, distance: 15.7
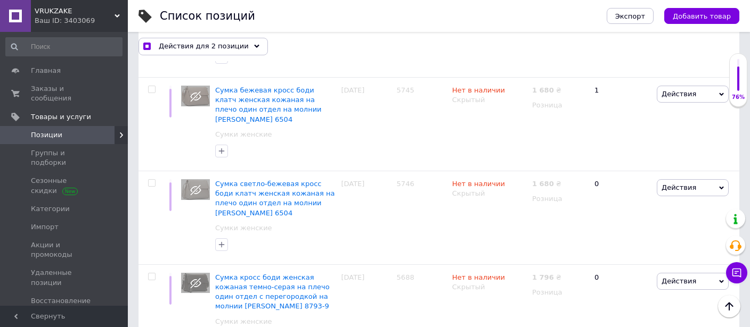
checkbox input "true"
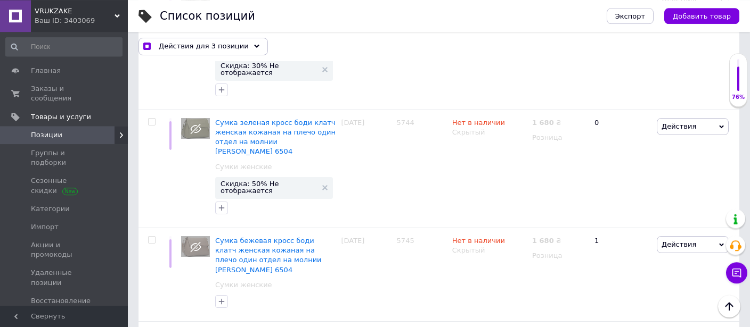
scroll to position [8457, 0]
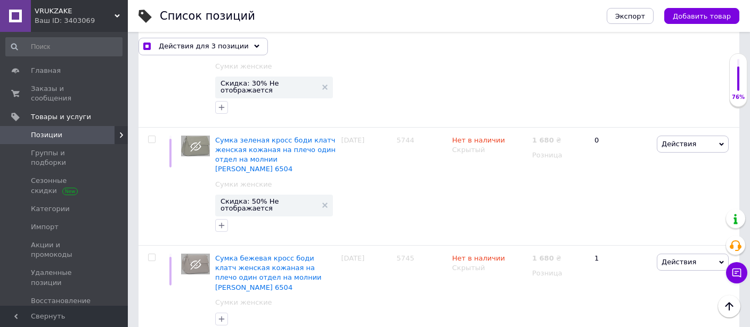
checkbox input "true"
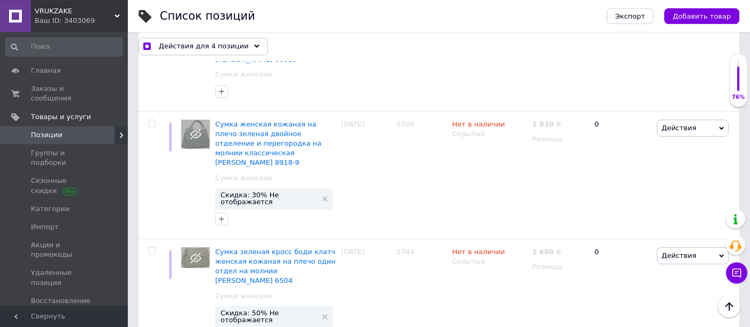
scroll to position [8344, 0]
checkbox input "true"
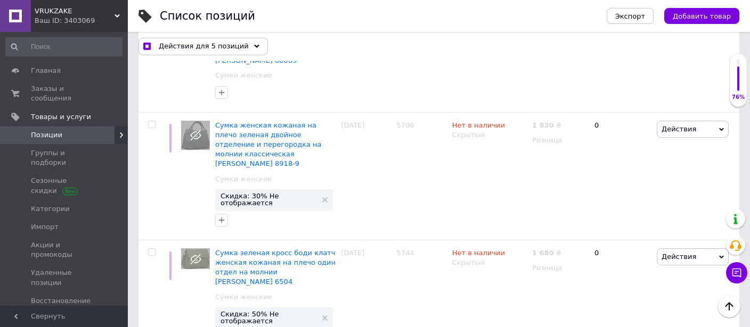
checkbox input "true"
click at [209, 46] on span "Действия для 6 позиций" at bounding box center [204, 47] width 90 height 10
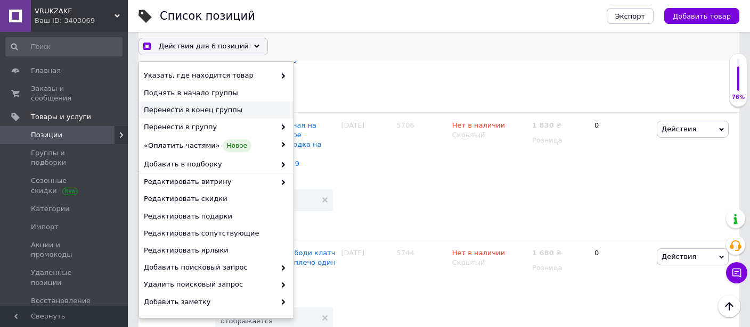
checkbox input "true"
click at [231, 113] on span "Перенести в конец группы" at bounding box center [215, 110] width 142 height 10
checkbox input "false"
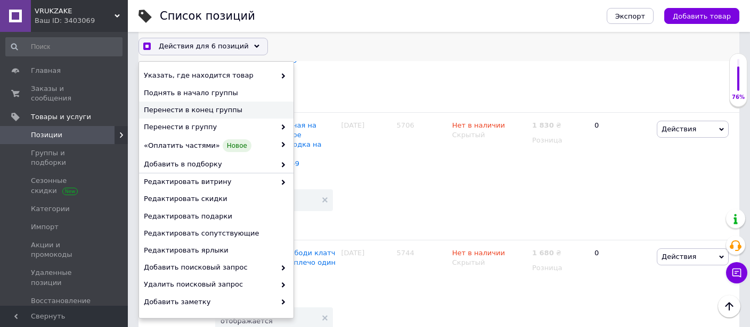
checkbox input "false"
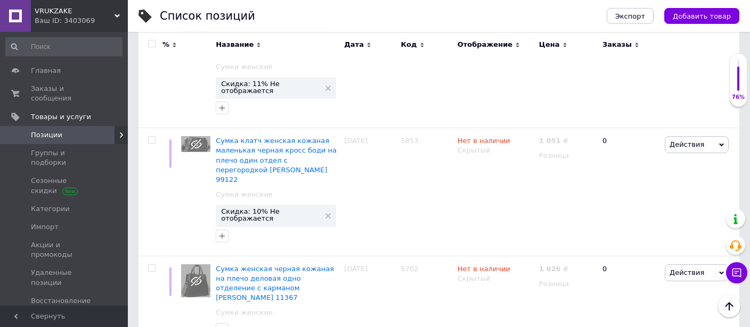
scroll to position [9300, 0]
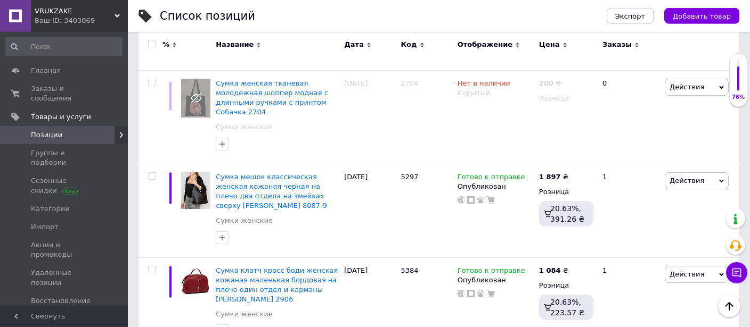
scroll to position [8817, 0]
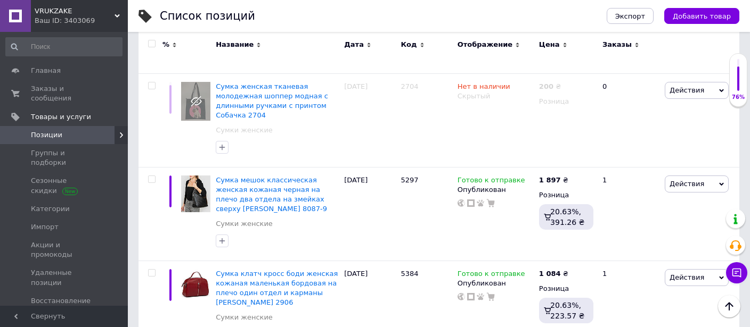
checkbox input "true"
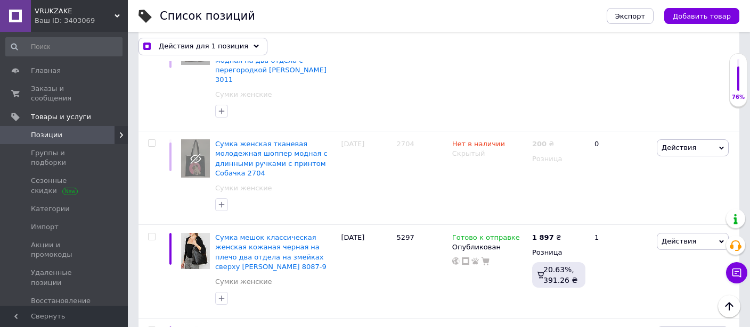
scroll to position [8947, 0]
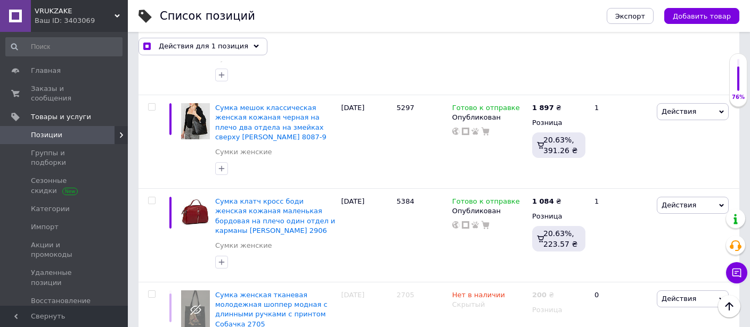
checkbox input "true"
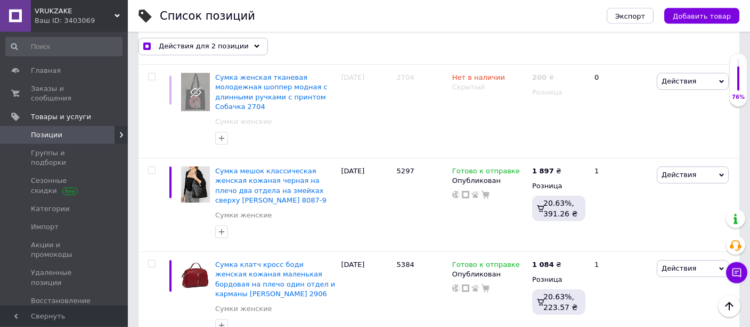
scroll to position [8834, 0]
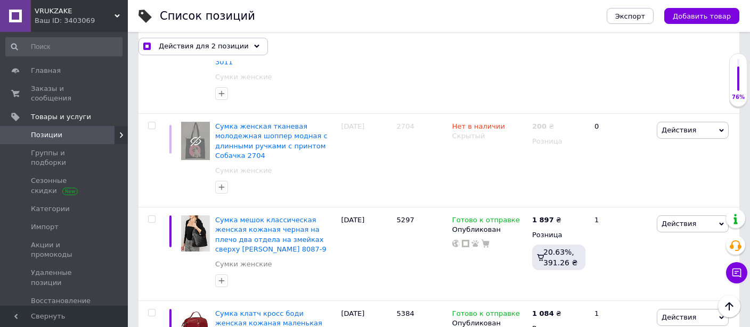
checkbox input "true"
click at [197, 47] on span "Действия для 3 позиции" at bounding box center [204, 47] width 90 height 10
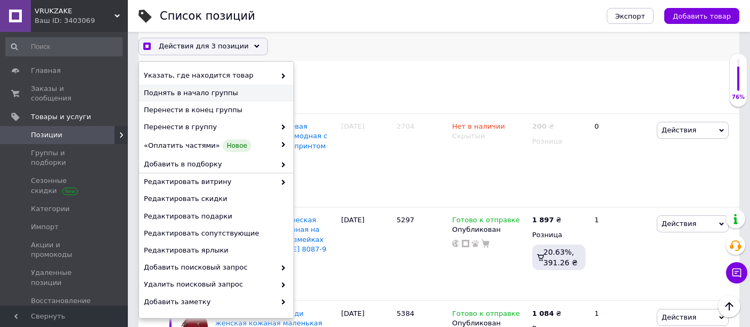
checkbox input "true"
click at [218, 92] on span "Поднять в начало группы" at bounding box center [215, 93] width 142 height 10
checkbox input "false"
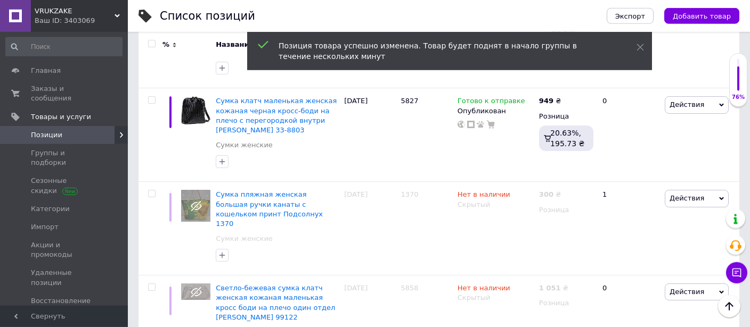
scroll to position [8592, 0]
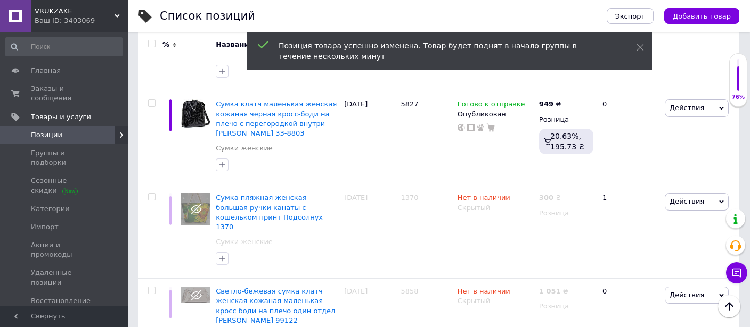
checkbox input "true"
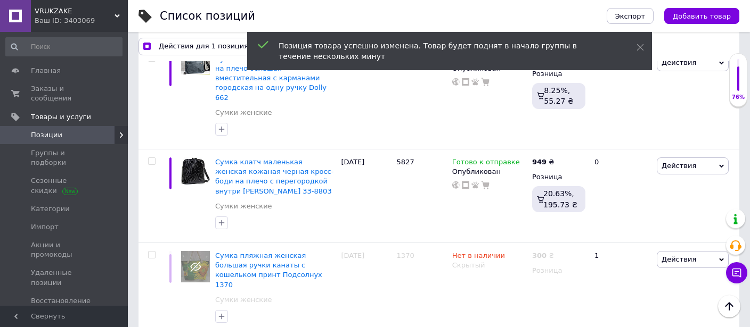
scroll to position [8719, 0]
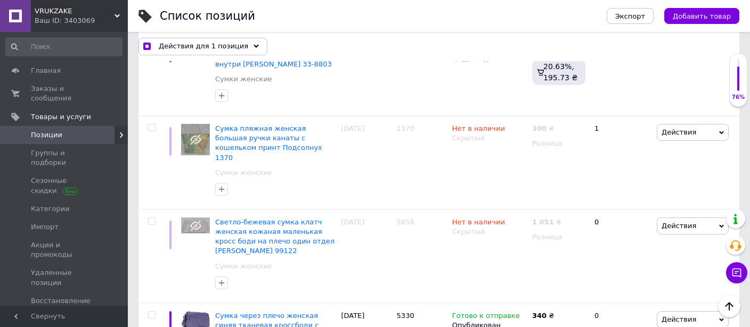
checkbox input "true"
click at [200, 48] on span "Действия для 2 позиции" at bounding box center [204, 47] width 90 height 10
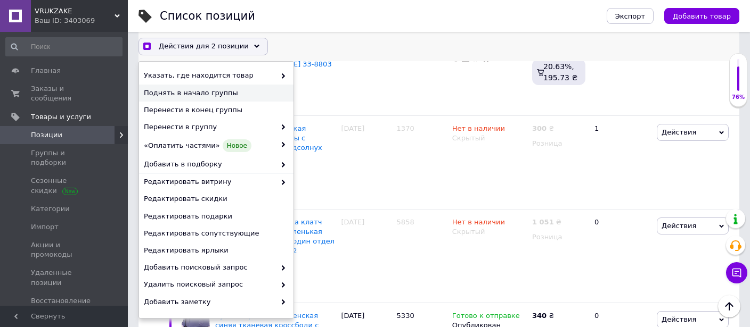
checkbox input "true"
click at [210, 91] on span "Поднять в начало группы" at bounding box center [215, 93] width 142 height 10
checkbox input "false"
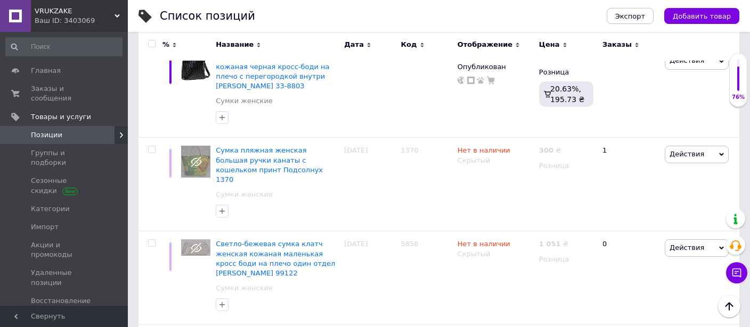
scroll to position [8807, 0]
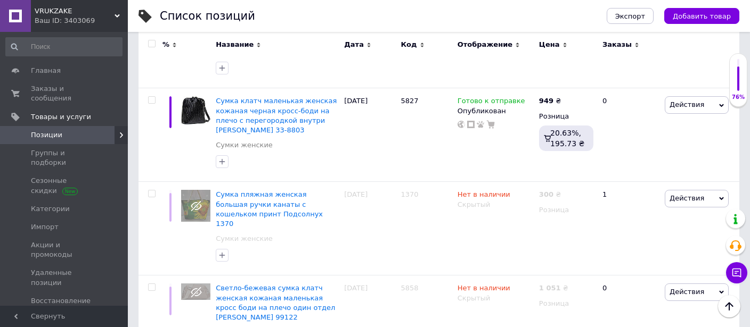
checkbox input "true"
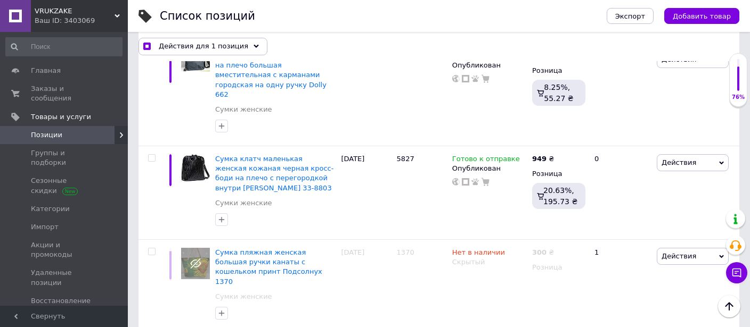
scroll to position [8939, 0]
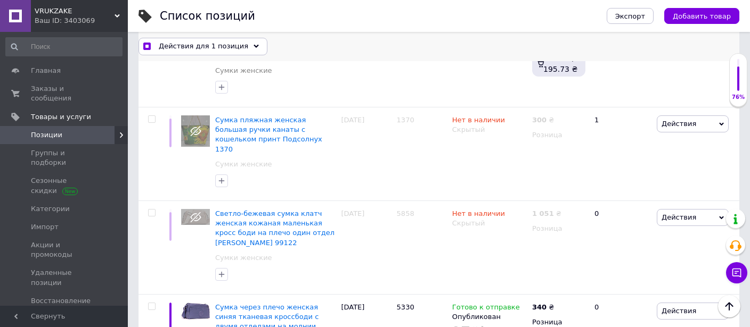
click at [203, 46] on span "Действия для 1 позиция" at bounding box center [203, 47] width 89 height 10
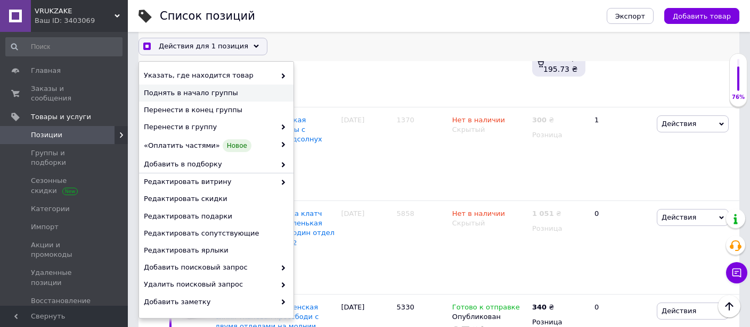
checkbox input "true"
click at [202, 90] on span "Поднять в начало группы" at bounding box center [215, 93] width 142 height 10
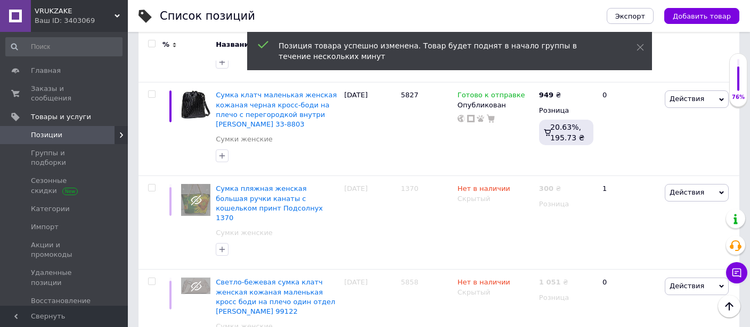
scroll to position [8816, 0]
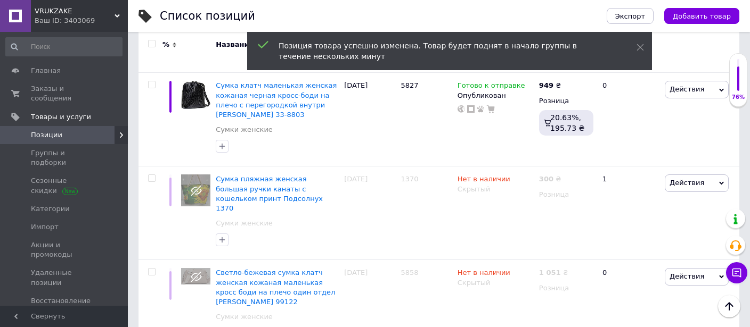
checkbox input "true"
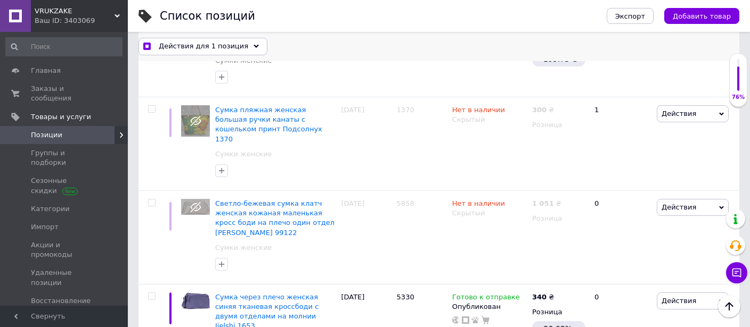
click at [204, 46] on span "Действия для 1 позиция" at bounding box center [203, 47] width 89 height 10
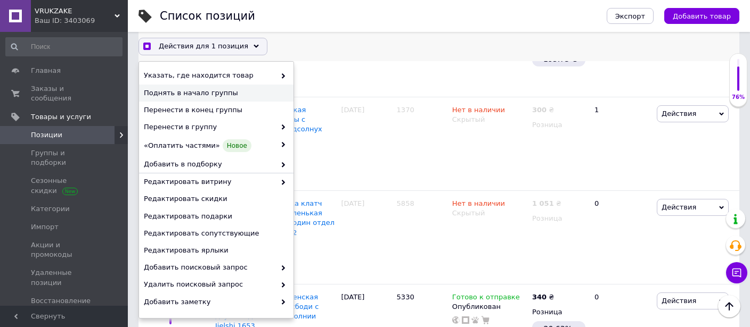
checkbox input "true"
click at [200, 93] on span "Поднять в начало группы" at bounding box center [215, 93] width 142 height 10
checkbox input "false"
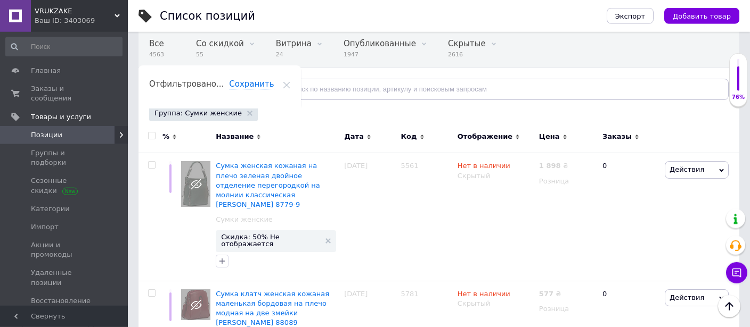
scroll to position [32, 0]
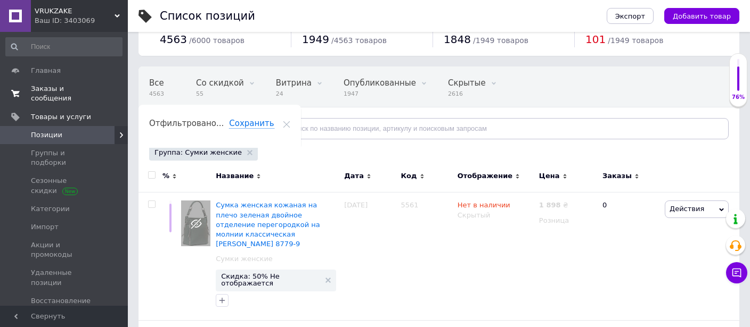
click at [51, 89] on span "Заказы и сообщения" at bounding box center [65, 93] width 68 height 19
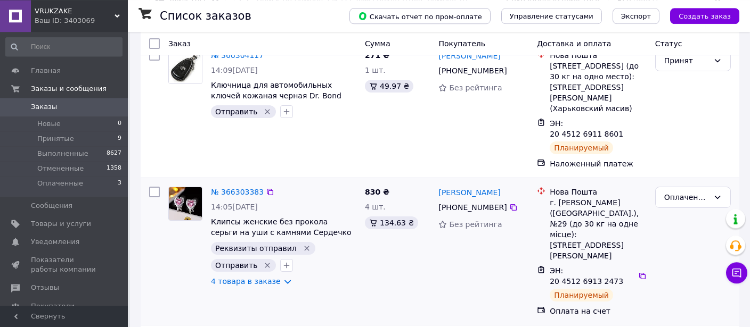
scroll to position [168, 0]
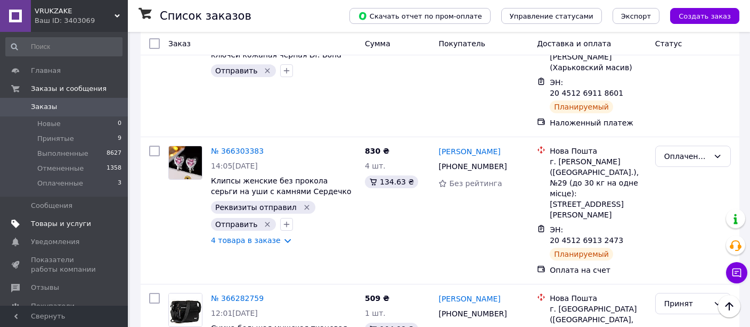
click at [45, 224] on span "Товары и услуги" at bounding box center [61, 224] width 60 height 10
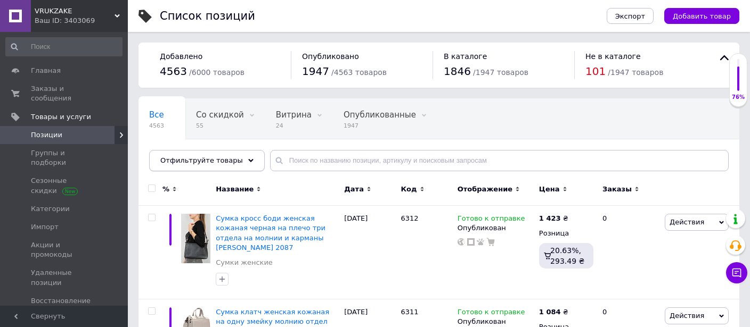
click at [234, 162] on div "Отфильтруйте товары" at bounding box center [207, 160] width 116 height 21
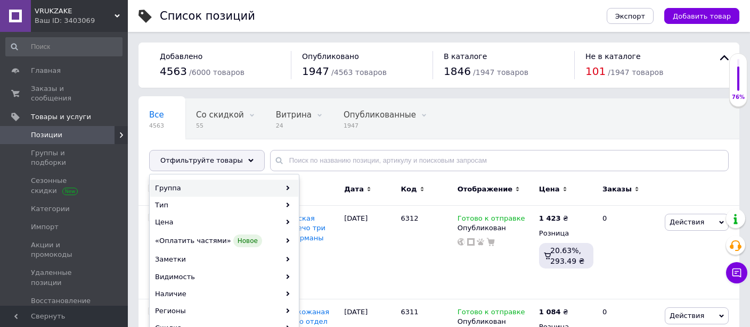
click at [233, 185] on div "Группа" at bounding box center [224, 188] width 148 height 17
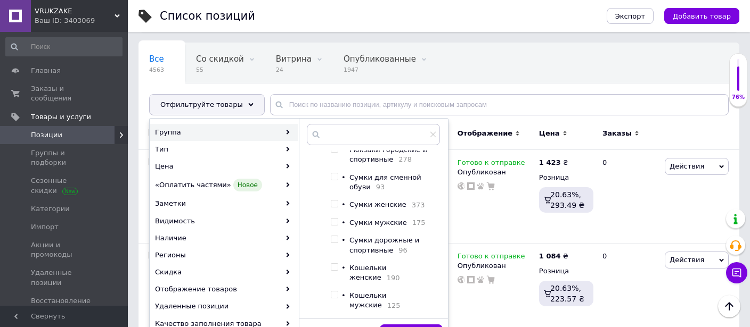
scroll to position [54, 0]
click at [334, 198] on input "checkbox" at bounding box center [334, 201] width 7 height 7
checkbox input "true"
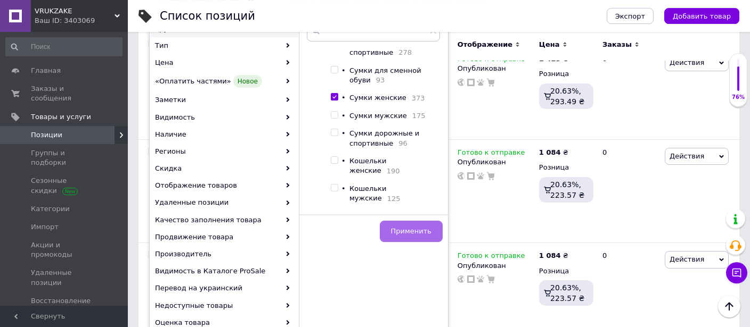
scroll to position [168, 0]
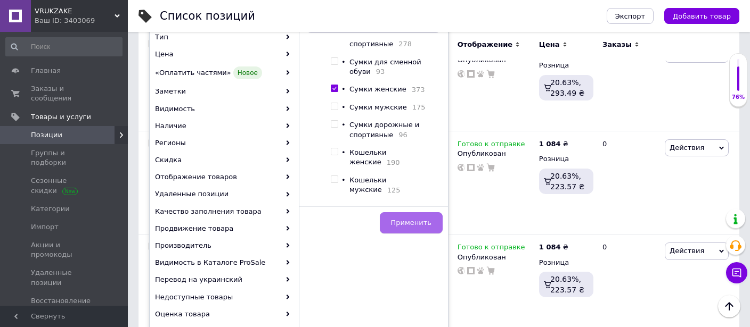
click at [405, 219] on span "Применить" at bounding box center [411, 223] width 40 height 8
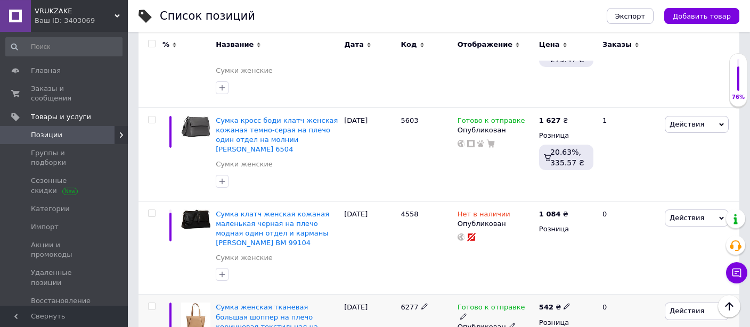
scroll to position [1293, 0]
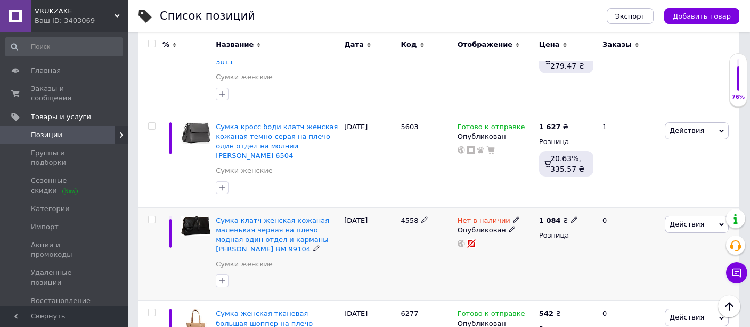
click at [150, 217] on input "checkbox" at bounding box center [151, 220] width 7 height 7
checkbox input "true"
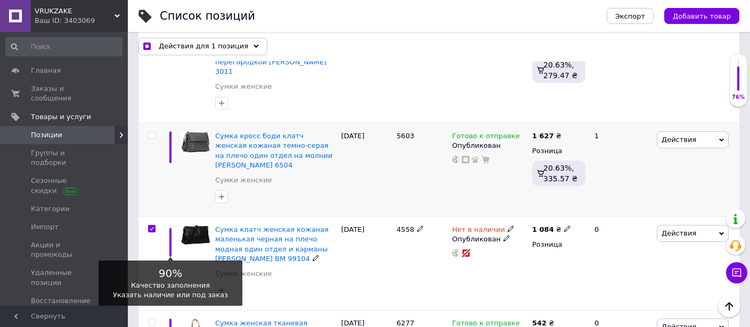
scroll to position [1302, 0]
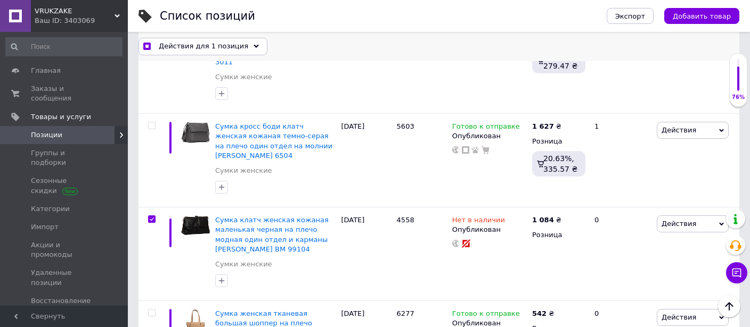
click at [207, 46] on span "Действия для 1 позиция" at bounding box center [203, 47] width 89 height 10
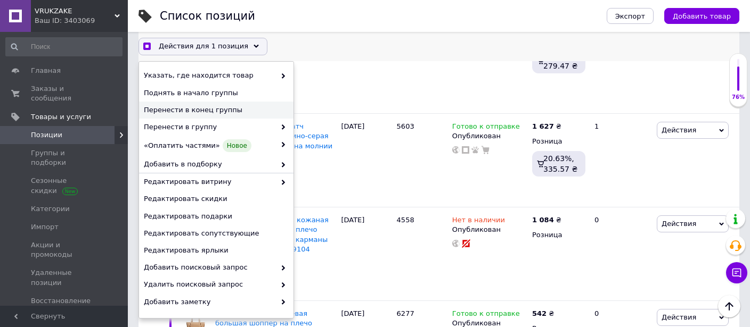
checkbox input "true"
click at [225, 109] on span "Перенести в конец группы" at bounding box center [215, 110] width 142 height 10
checkbox input "false"
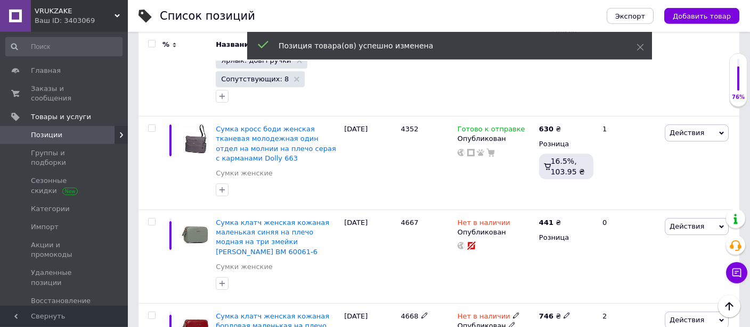
scroll to position [1911, 0]
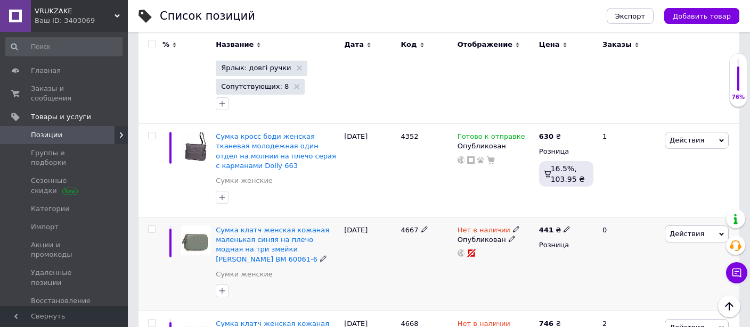
click at [150, 226] on input "checkbox" at bounding box center [151, 229] width 7 height 7
checkbox input "true"
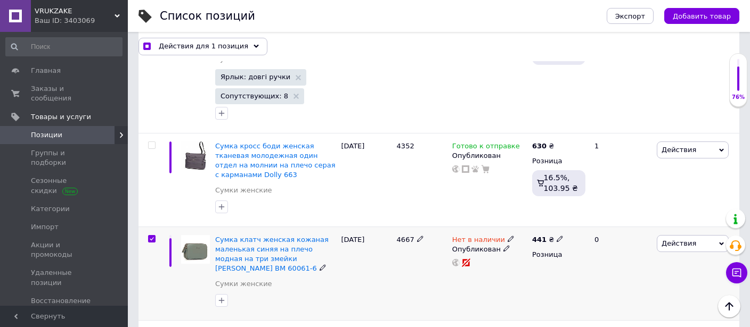
scroll to position [1921, 0]
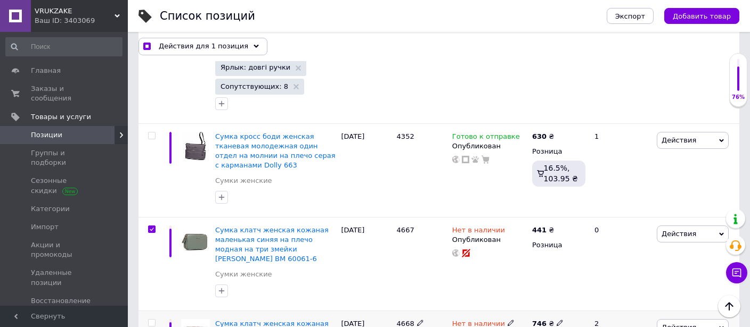
click at [152, 320] on input "checkbox" at bounding box center [151, 323] width 7 height 7
checkbox input "true"
click at [193, 43] on span "Действия для 2 позиции" at bounding box center [204, 47] width 90 height 10
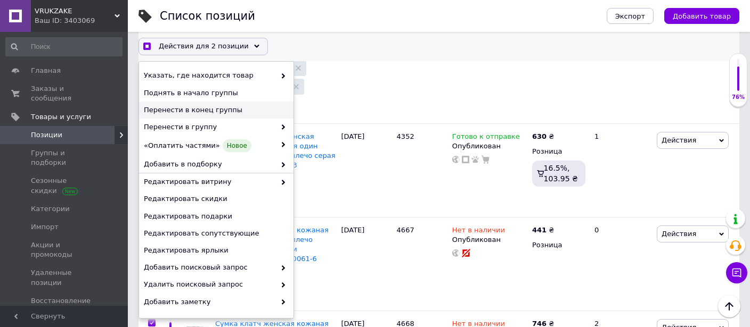
checkbox input "true"
click at [212, 105] on span "Перенести в конец группы" at bounding box center [215, 110] width 142 height 10
checkbox input "false"
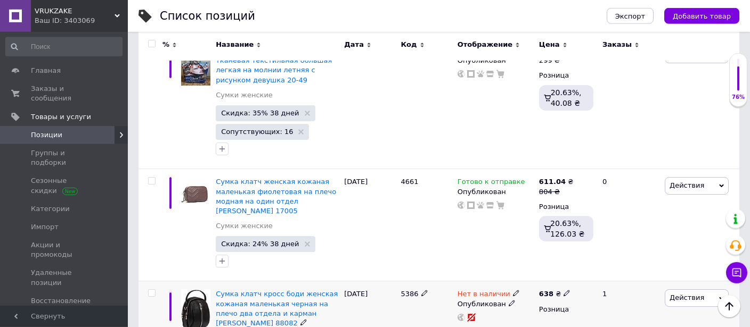
scroll to position [2192, 0]
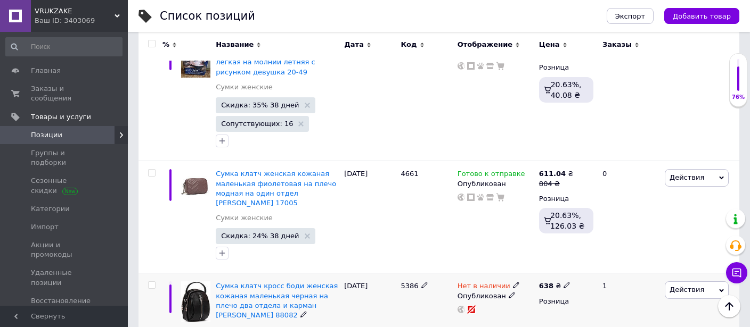
click at [152, 282] on input "checkbox" at bounding box center [151, 285] width 7 height 7
checkbox input "true"
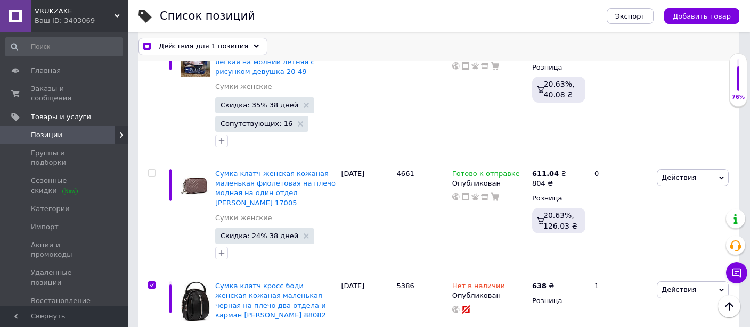
click at [194, 47] on span "Действия для 1 позиция" at bounding box center [203, 47] width 89 height 10
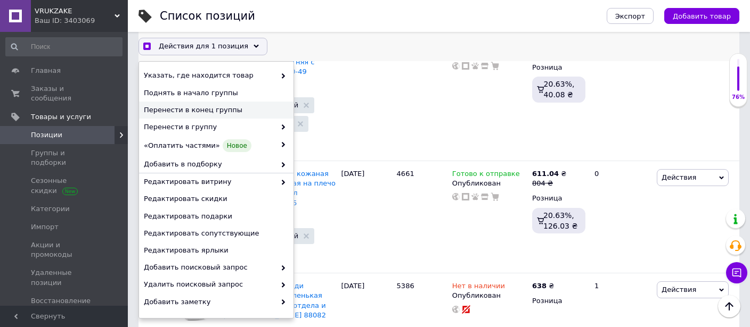
checkbox input "true"
click at [221, 110] on span "Перенести в конец группы" at bounding box center [215, 110] width 142 height 10
checkbox input "false"
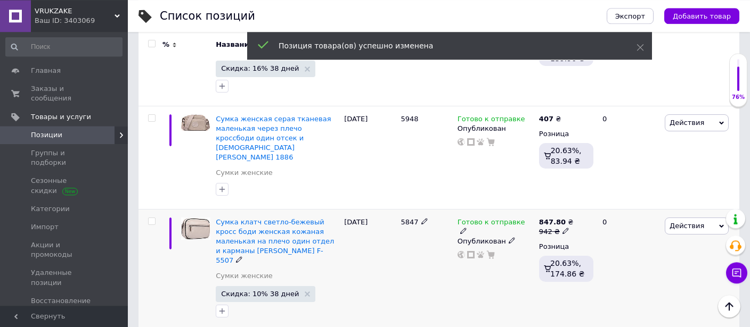
scroll to position [2473, 0]
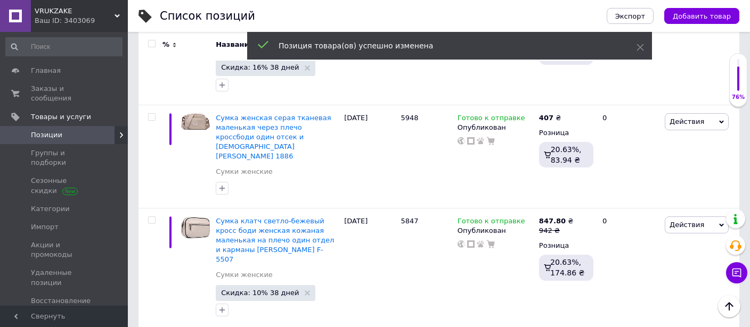
checkbox input "true"
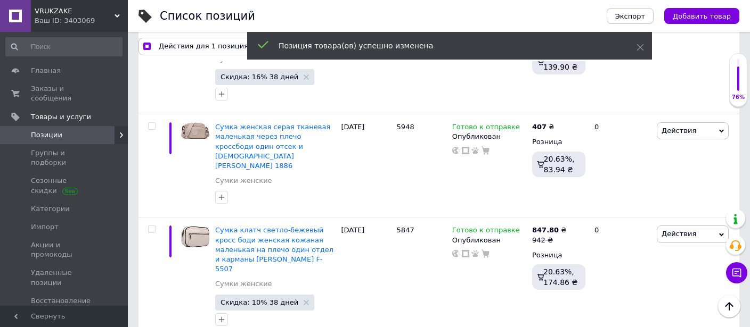
scroll to position [2483, 0]
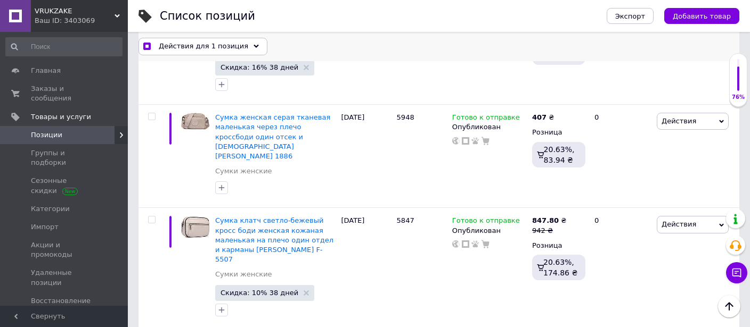
click at [186, 46] on span "Действия для 1 позиция" at bounding box center [203, 47] width 89 height 10
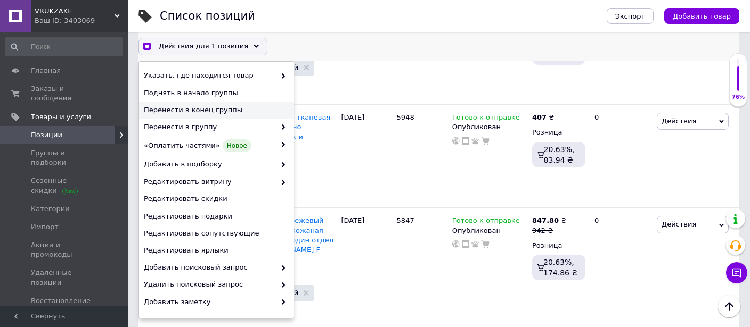
checkbox input "true"
click at [226, 109] on span "Перенести в конец группы" at bounding box center [215, 110] width 142 height 10
checkbox input "false"
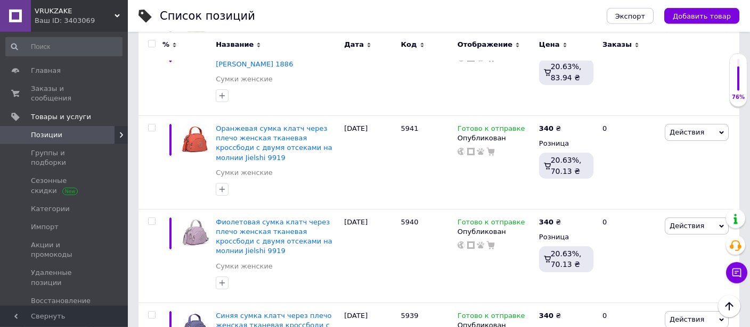
scroll to position [8320, 0]
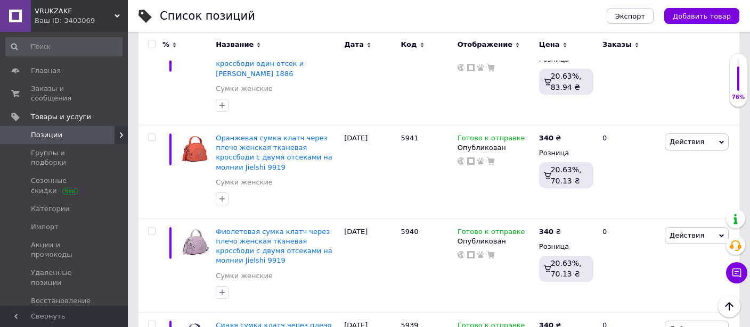
checkbox input "true"
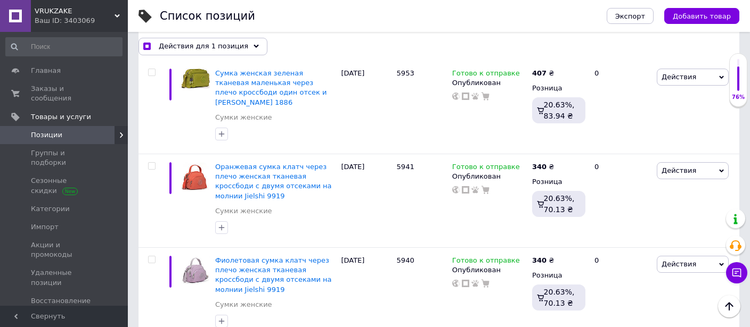
scroll to position [8349, 0]
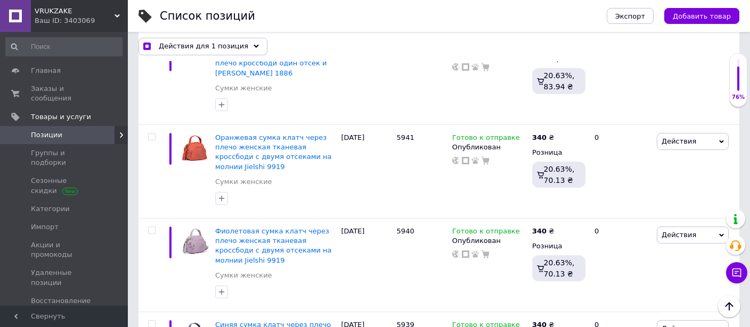
checkbox input "true"
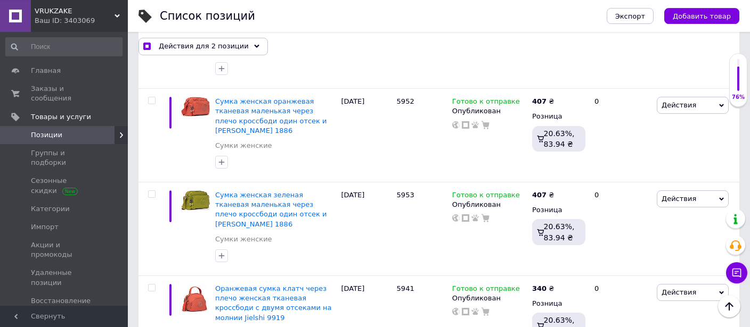
scroll to position [8180, 0]
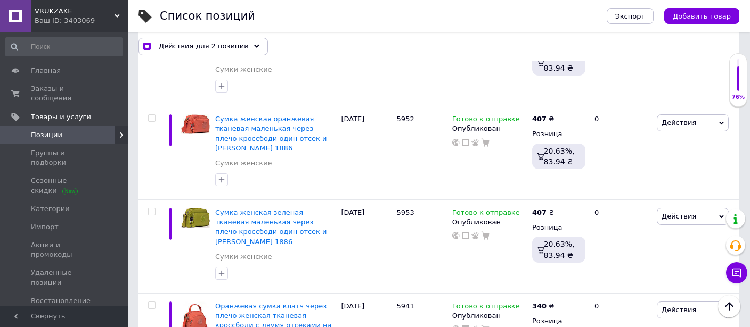
checkbox input "true"
click at [207, 47] on span "Действия для 3 позиции" at bounding box center [204, 47] width 90 height 10
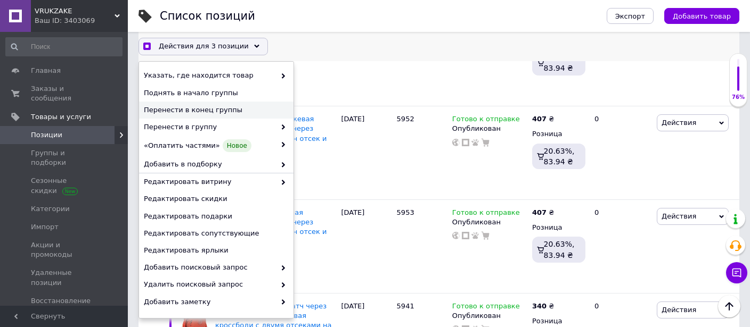
checkbox input "true"
click at [220, 108] on span "Перенести в конец группы" at bounding box center [215, 110] width 142 height 10
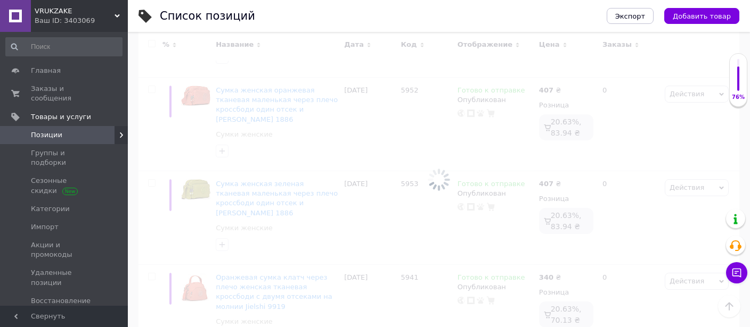
checkbox input "false"
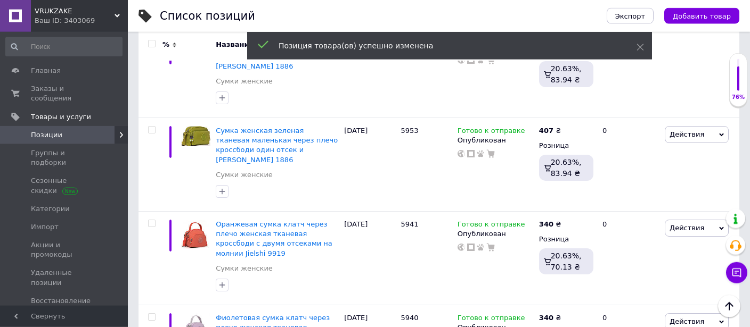
scroll to position [8264, 0]
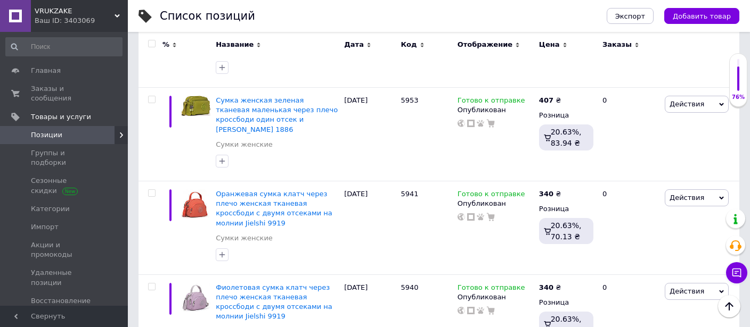
checkbox input "true"
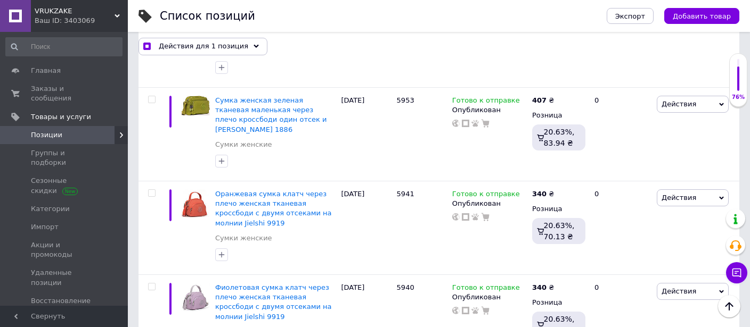
checkbox input "true"
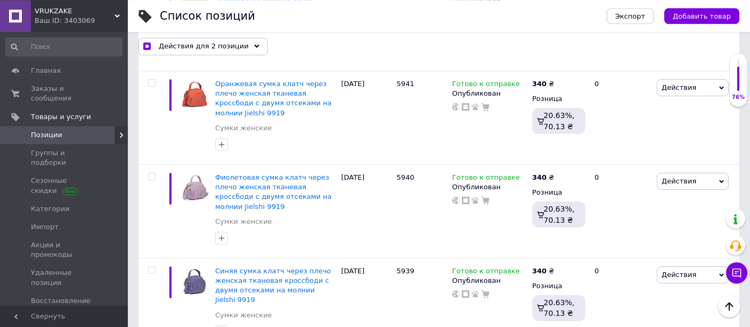
scroll to position [8405, 0]
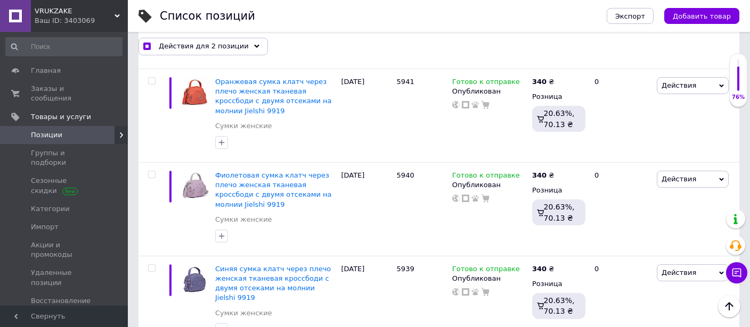
checkbox input "true"
click at [209, 46] on span "Действия для 3 позиции" at bounding box center [204, 47] width 90 height 10
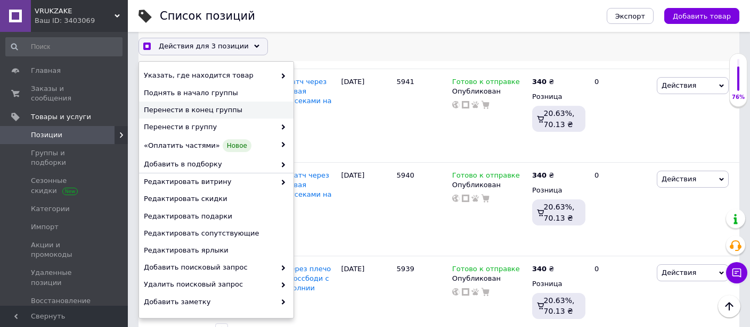
checkbox input "true"
click at [219, 111] on span "Перенести в конец группы" at bounding box center [215, 110] width 142 height 10
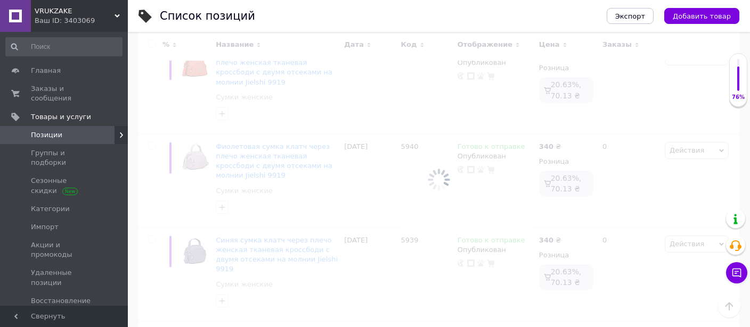
checkbox input "false"
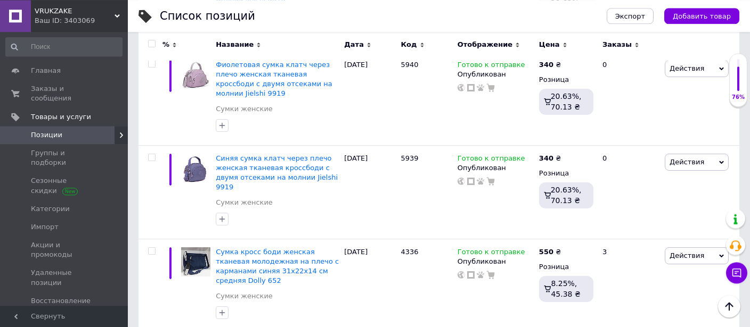
scroll to position [8488, 0]
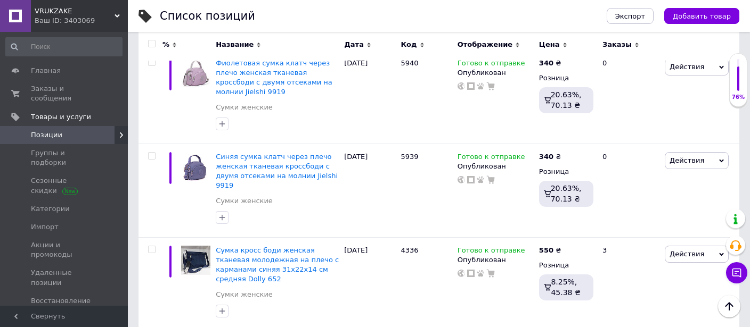
checkbox input "true"
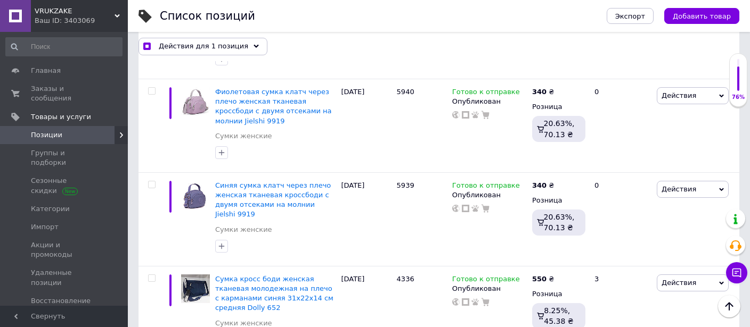
scroll to position [8517, 0]
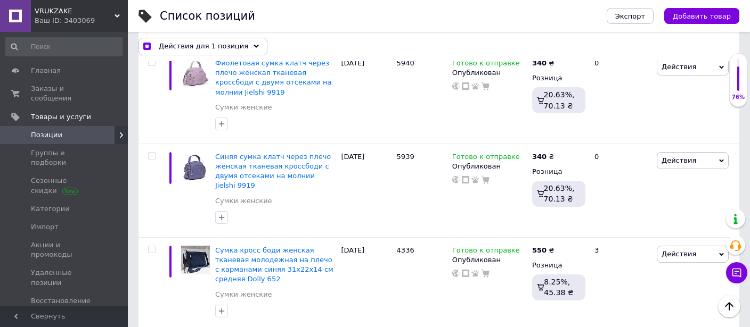
checkbox input "true"
click at [189, 47] on span "Действия для 2 позиции" at bounding box center [204, 47] width 90 height 10
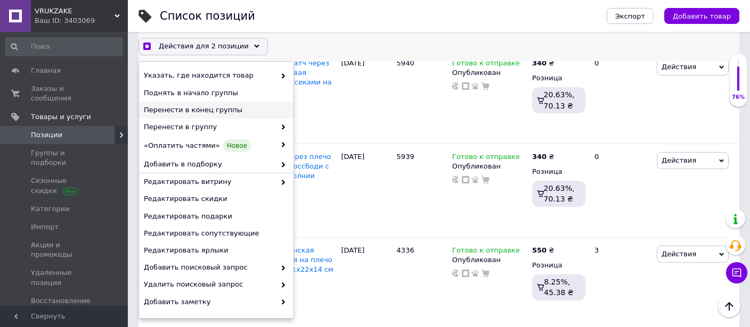
click at [215, 109] on span "Перенести в конец группы" at bounding box center [215, 110] width 142 height 10
checkbox input "true"
checkbox input "false"
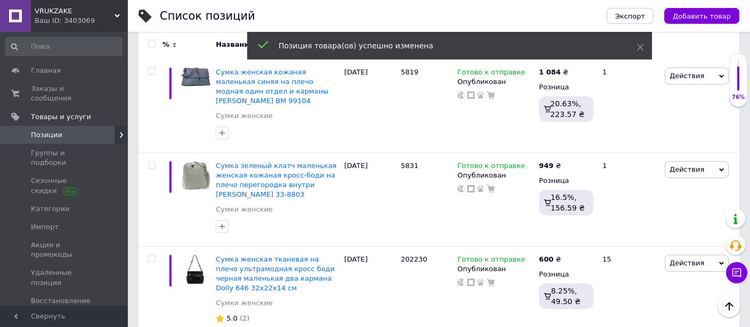
scroll to position [8769, 0]
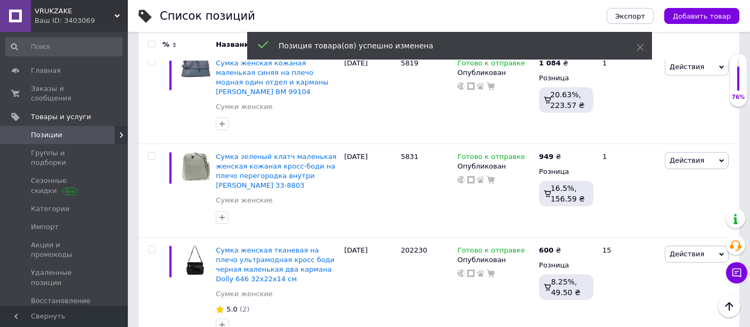
checkbox input "true"
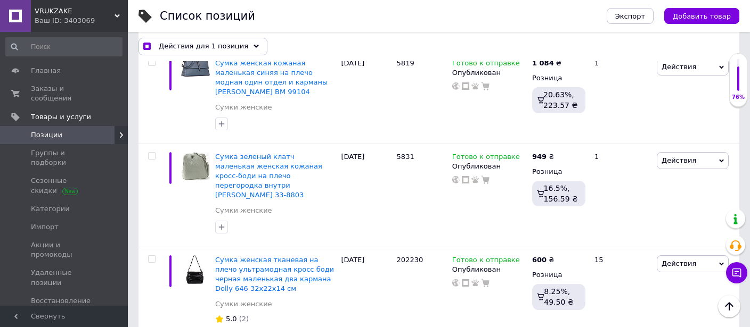
checkbox input "true"
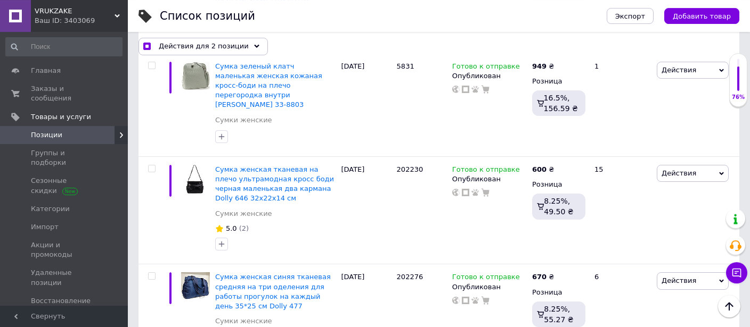
scroll to position [8911, 0]
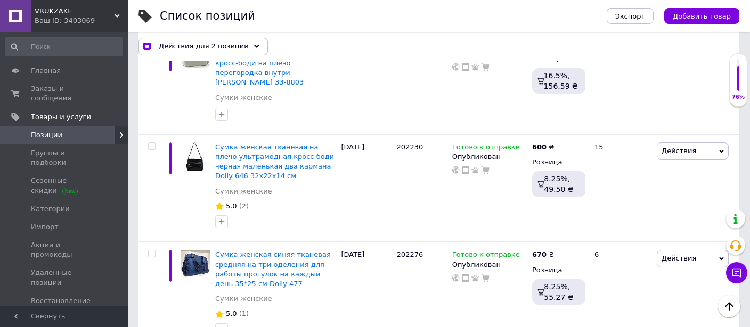
checkbox input "true"
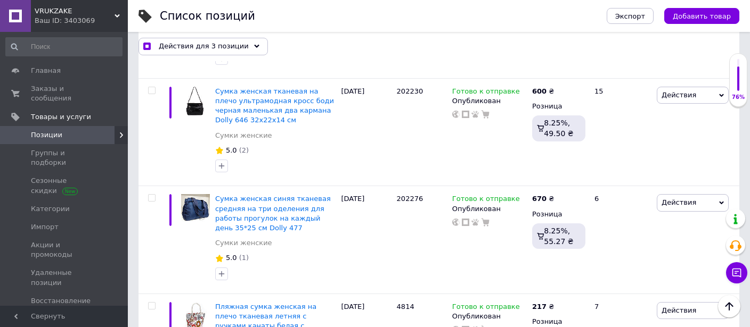
checkbox input "true"
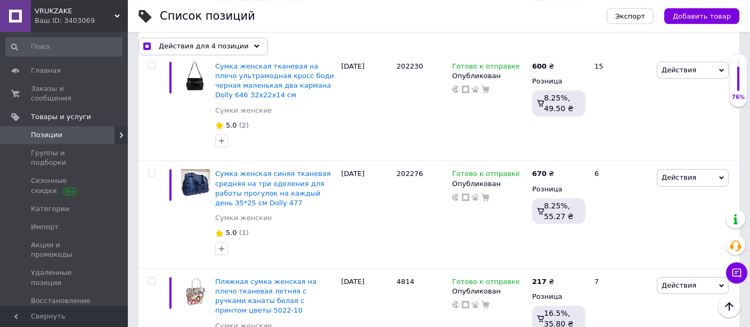
scroll to position [9023, 0]
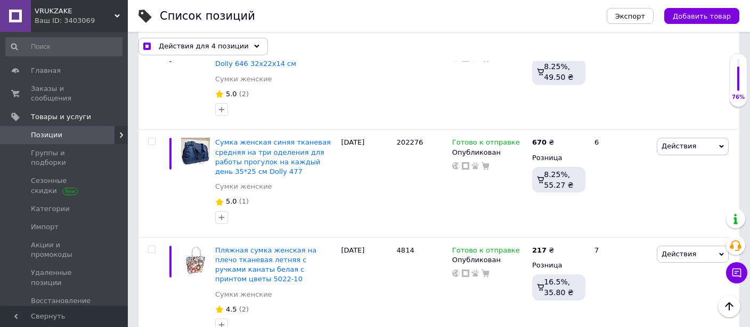
checkbox input "true"
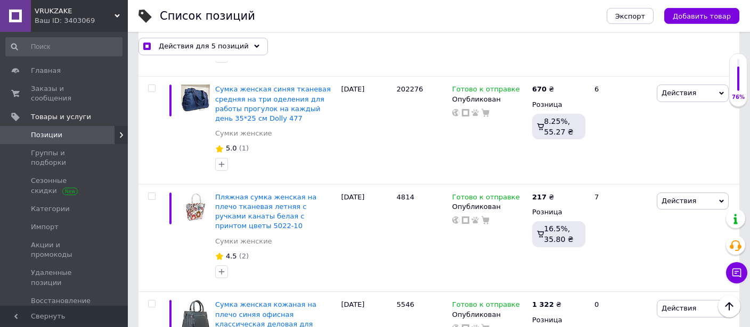
scroll to position [9136, 0]
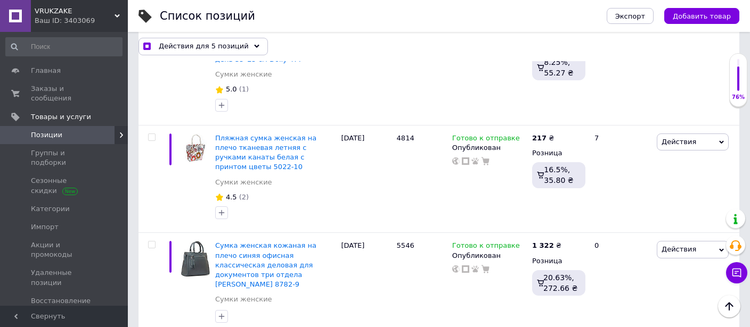
checkbox input "true"
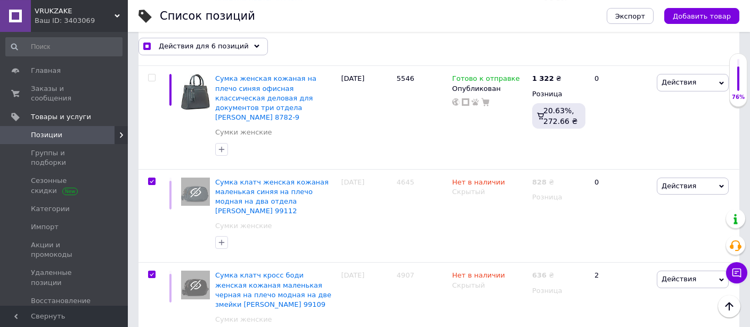
scroll to position [9304, 0]
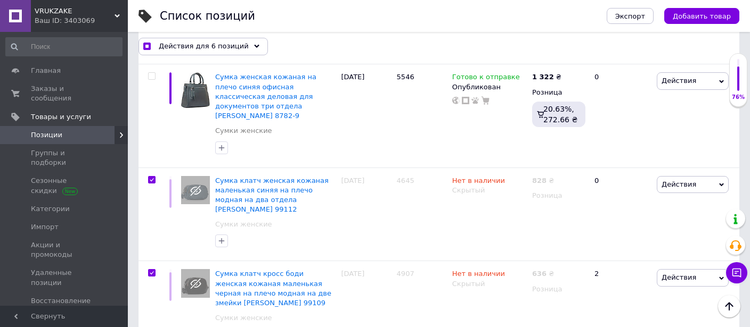
checkbox input "true"
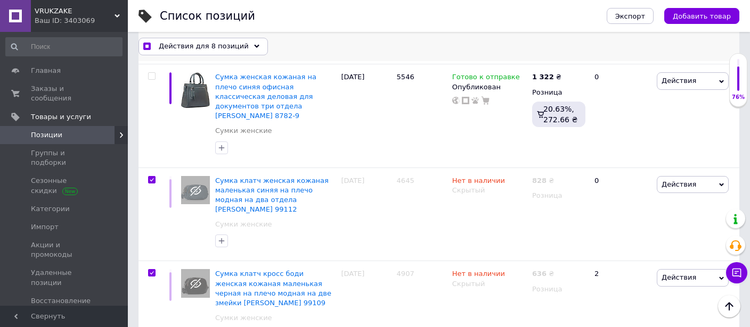
click at [225, 44] on span "Действия для 8 позиций" at bounding box center [204, 47] width 90 height 10
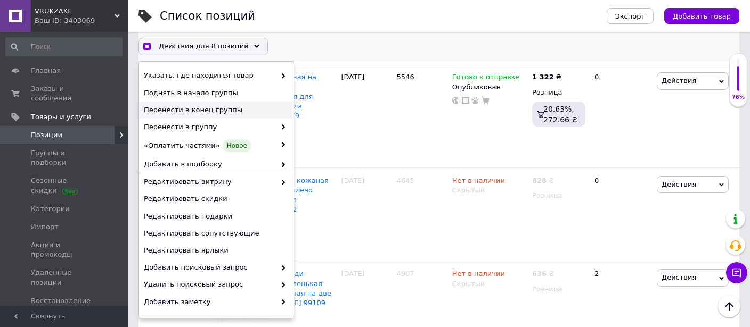
checkbox input "true"
click at [231, 108] on span "Перенести в конец группы" at bounding box center [215, 110] width 142 height 10
checkbox input "false"
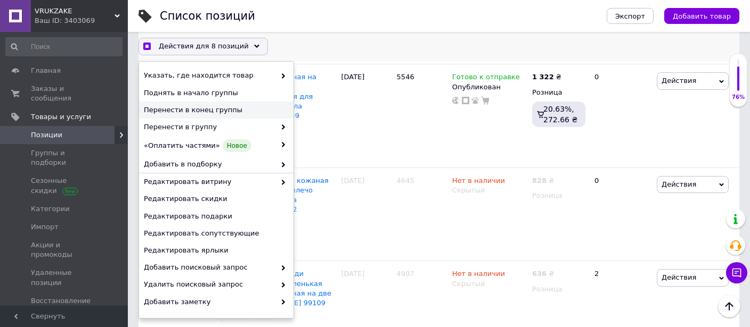
checkbox input "false"
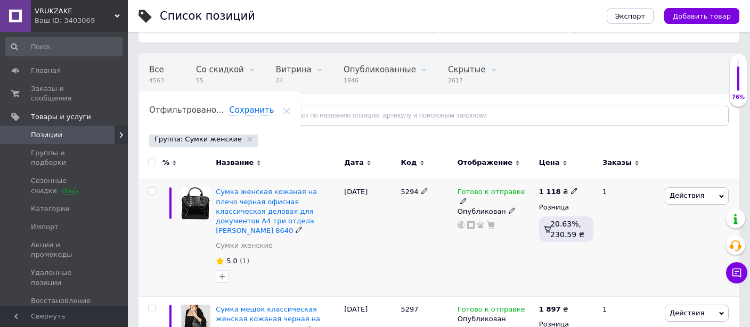
scroll to position [0, 0]
